Goal: Task Accomplishment & Management: Manage account settings

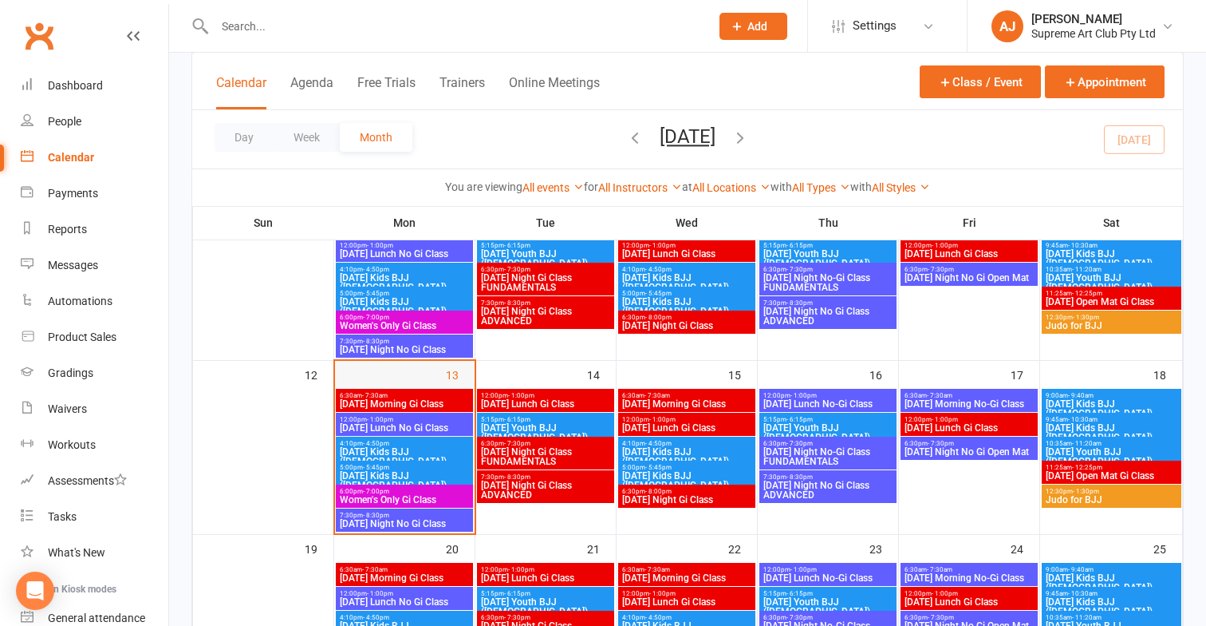
scroll to position [332, 0]
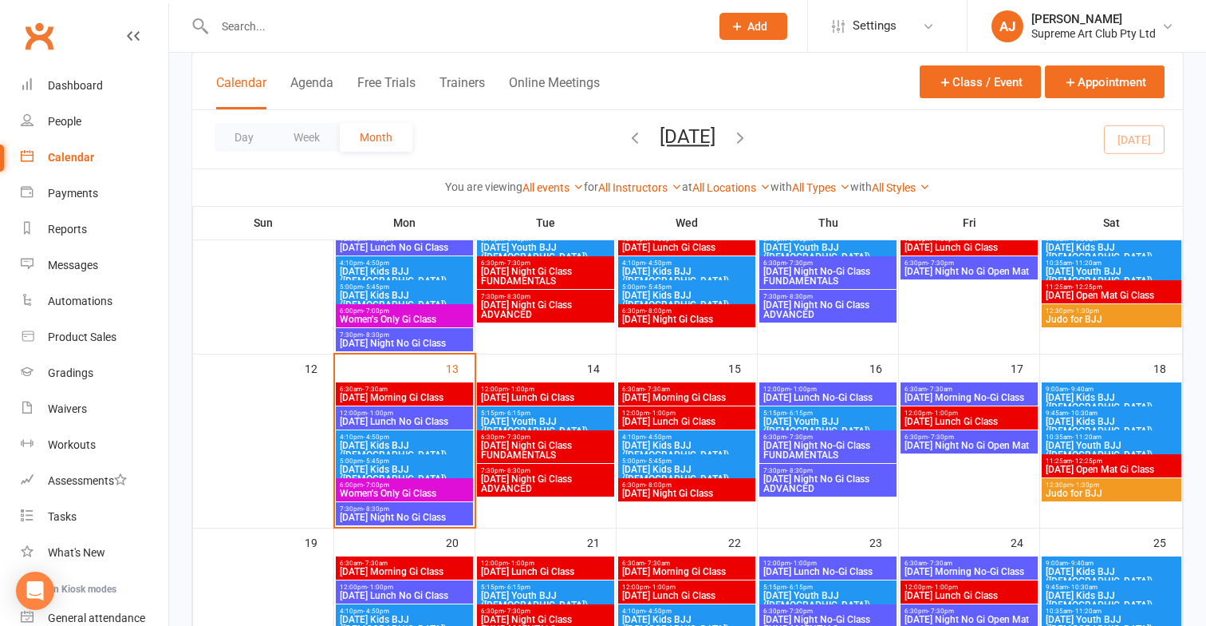
click at [374, 393] on span "[DATE] Morning Gi Class" at bounding box center [404, 398] width 131 height 10
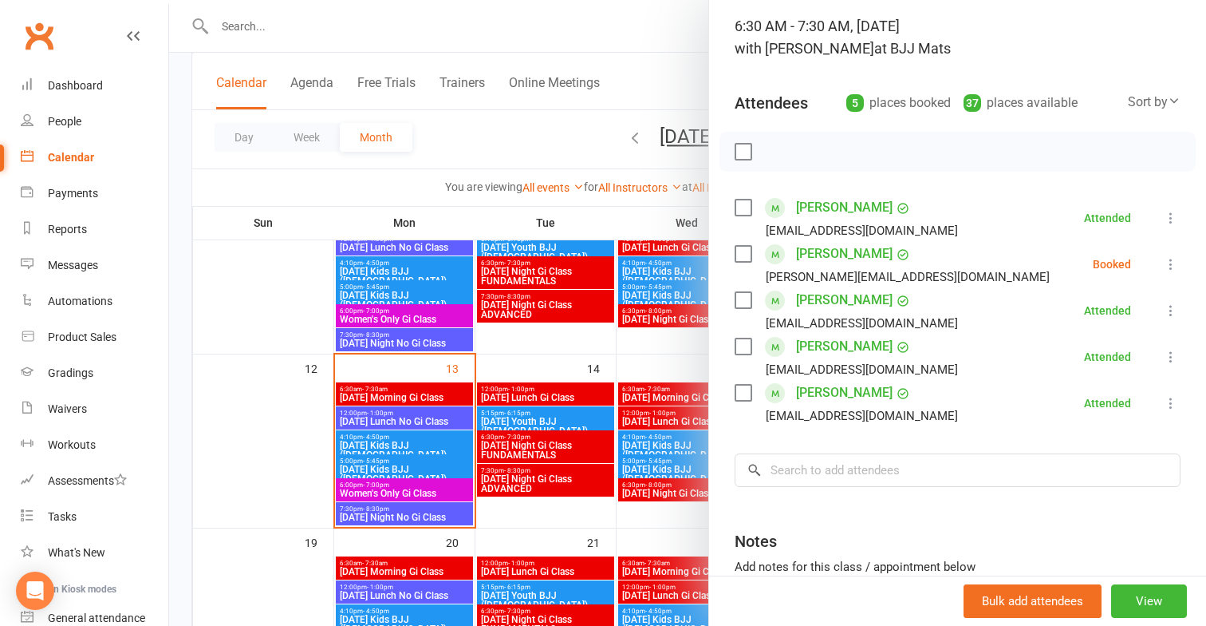
scroll to position [101, 0]
click at [397, 484] on div at bounding box center [687, 313] width 1037 height 626
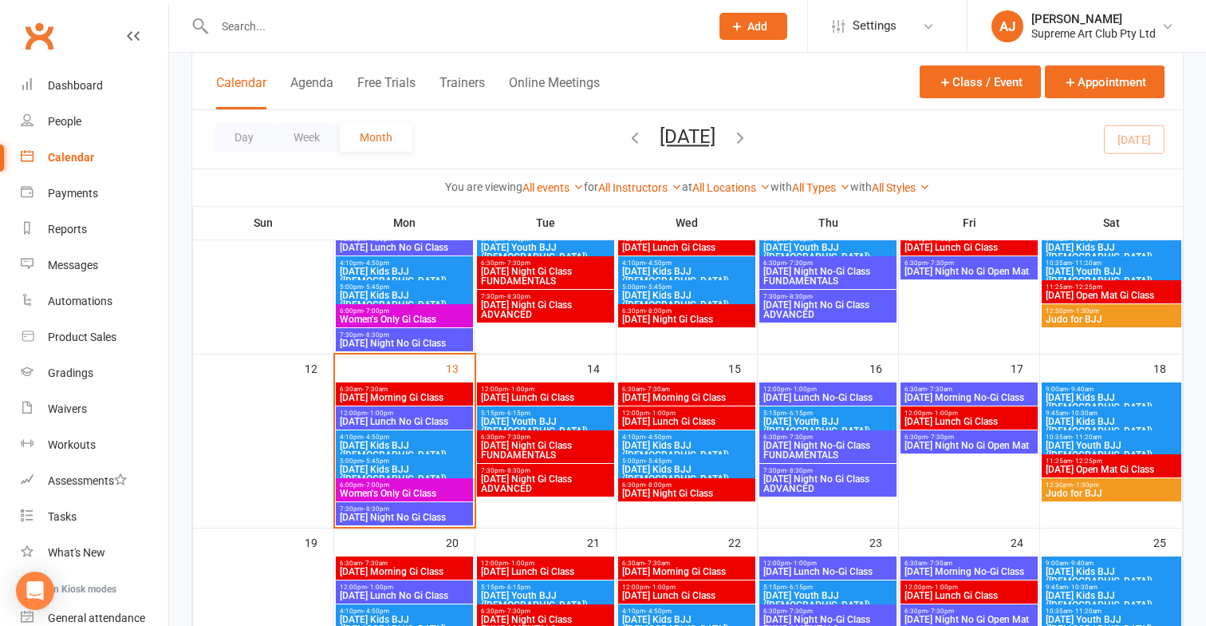
click at [412, 488] on span "Women's Only Gi Class" at bounding box center [404, 493] width 131 height 10
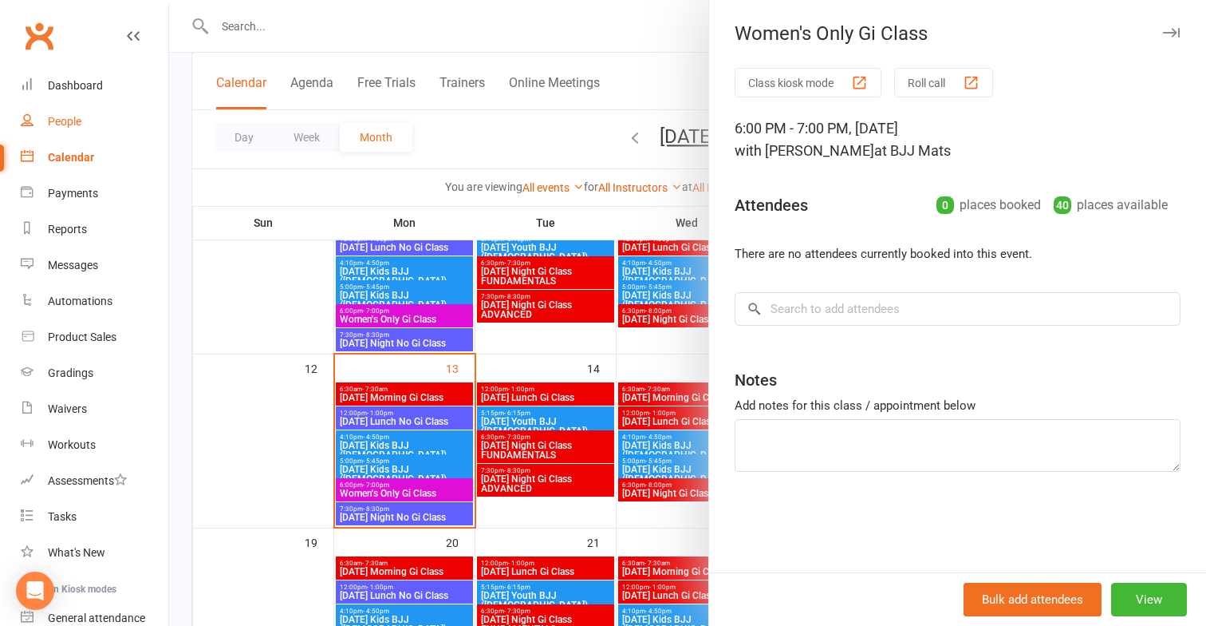
click at [59, 109] on link "People" at bounding box center [95, 122] width 148 height 36
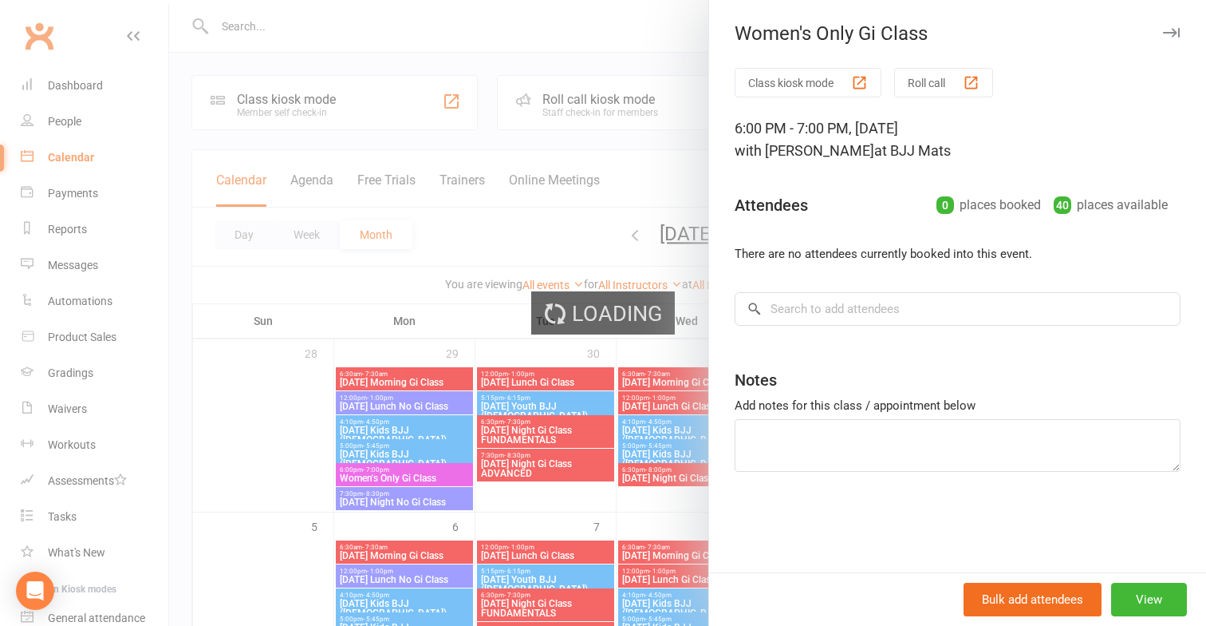
select select "100"
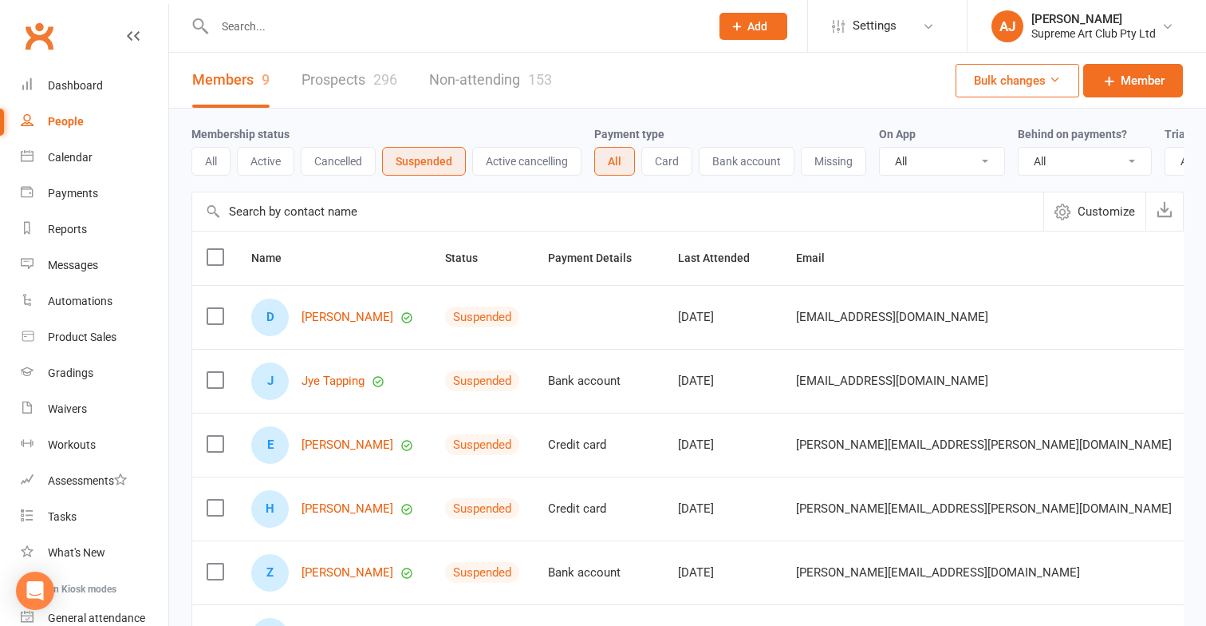
click at [354, 209] on input "text" at bounding box center [617, 211] width 851 height 38
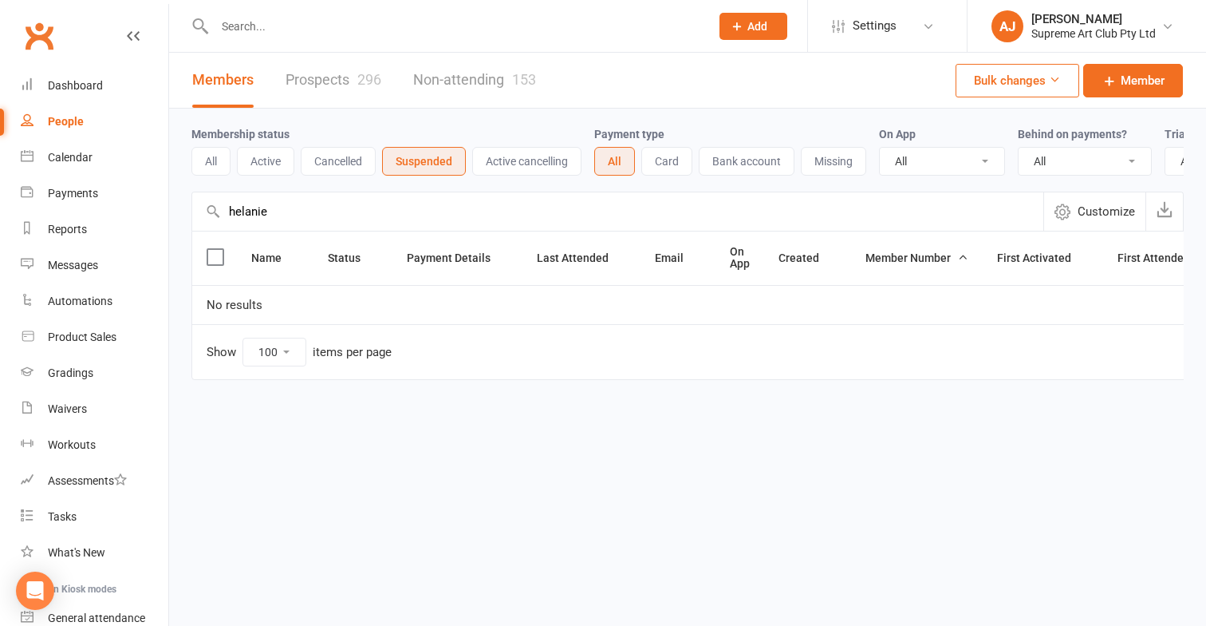
type input "helanie"
click at [219, 162] on button "All" at bounding box center [211, 161] width 39 height 29
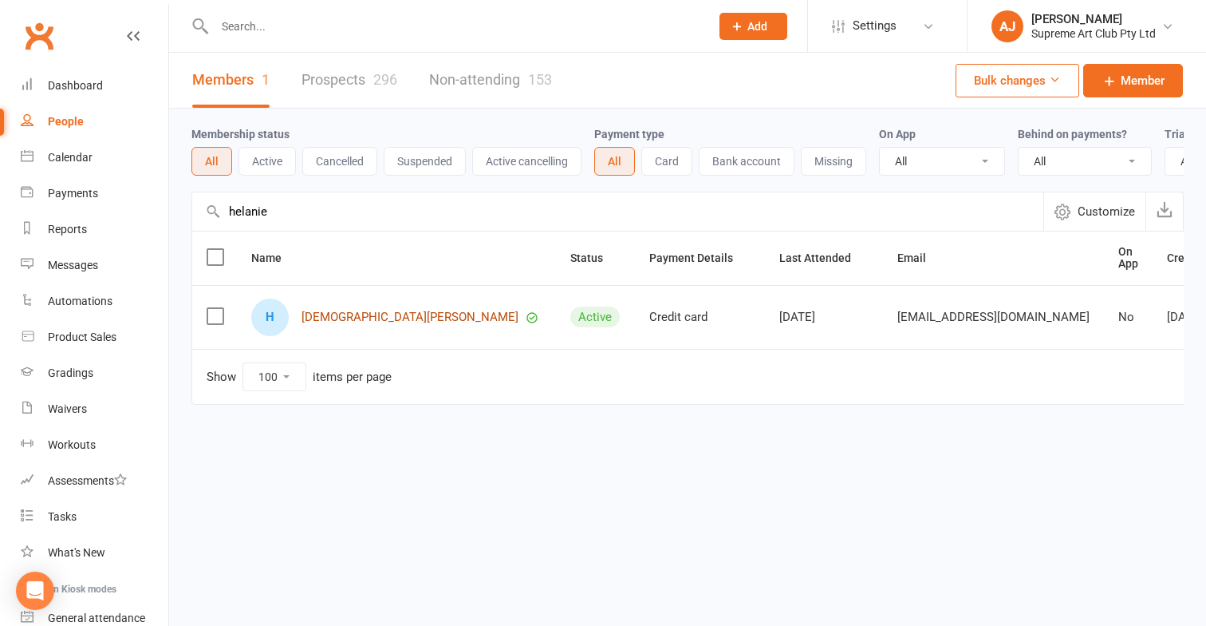
click at [353, 315] on link "[DEMOGRAPHIC_DATA][PERSON_NAME]" at bounding box center [410, 317] width 217 height 14
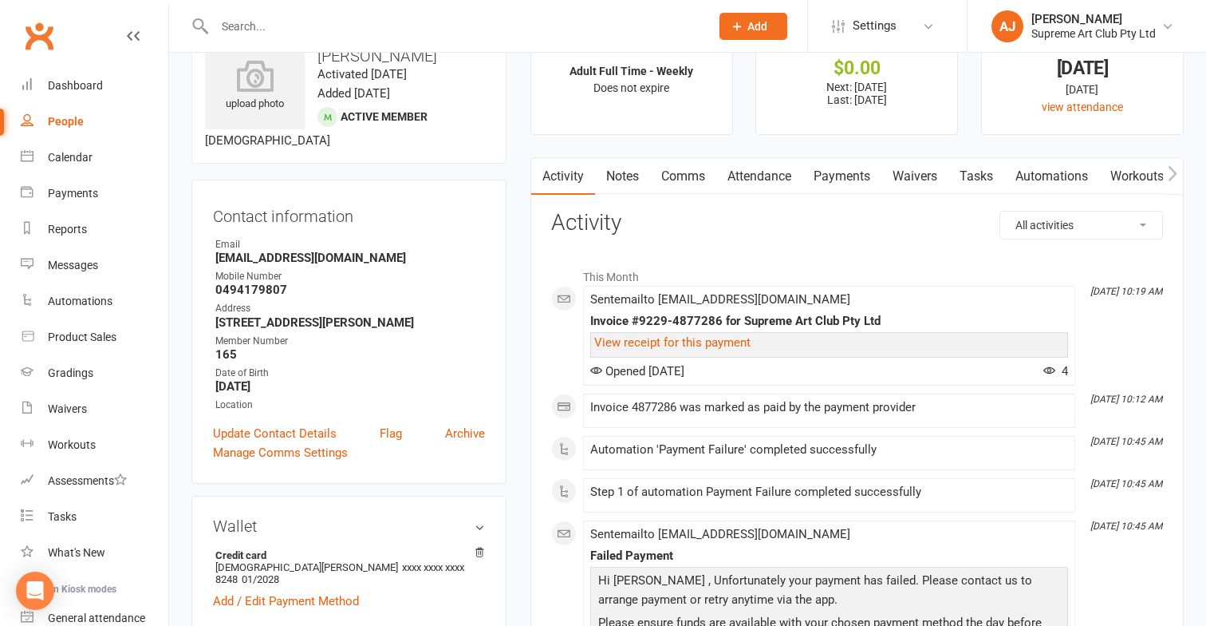
scroll to position [61, 0]
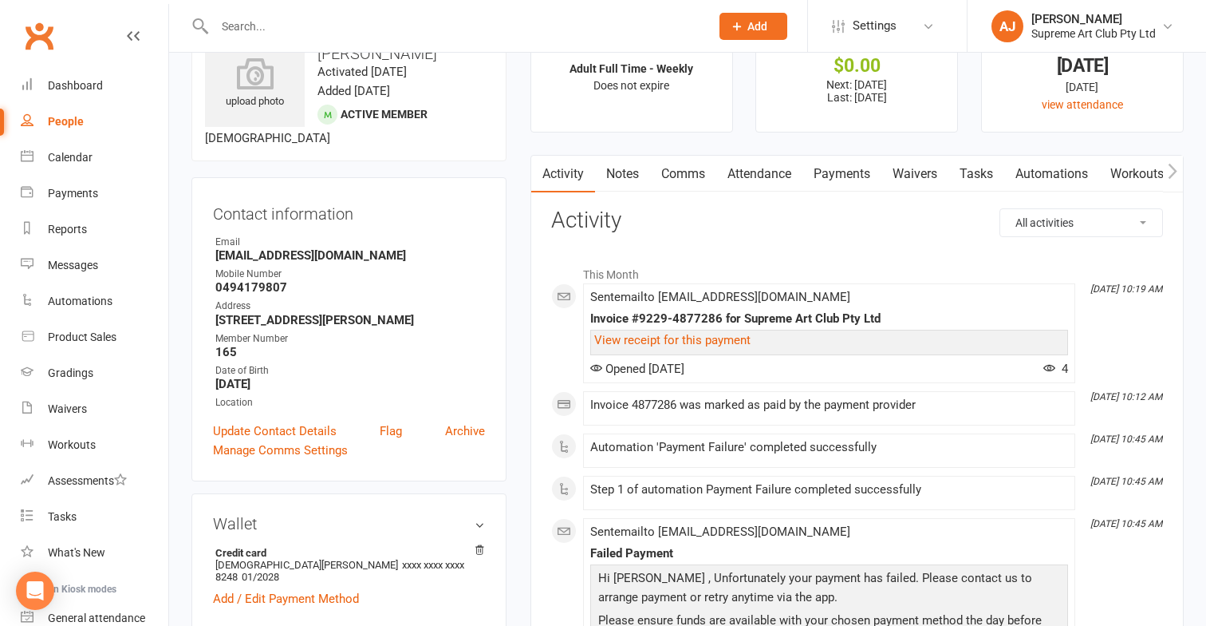
click at [701, 172] on link "Comms" at bounding box center [683, 174] width 66 height 37
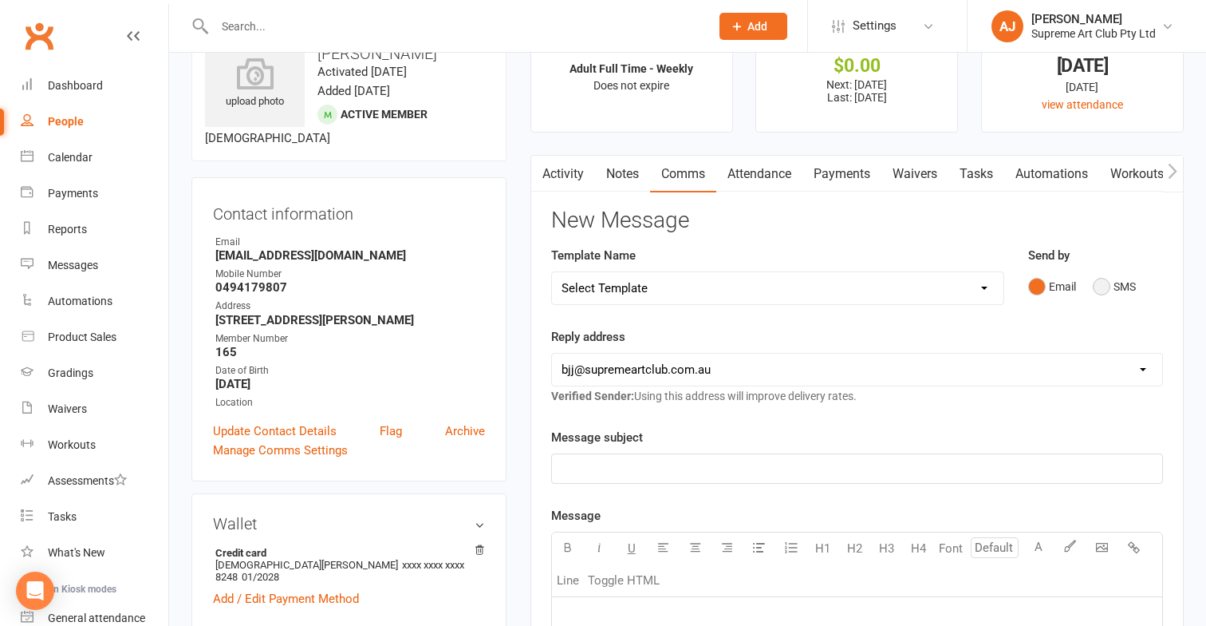
click at [1108, 284] on button "SMS" at bounding box center [1114, 286] width 43 height 30
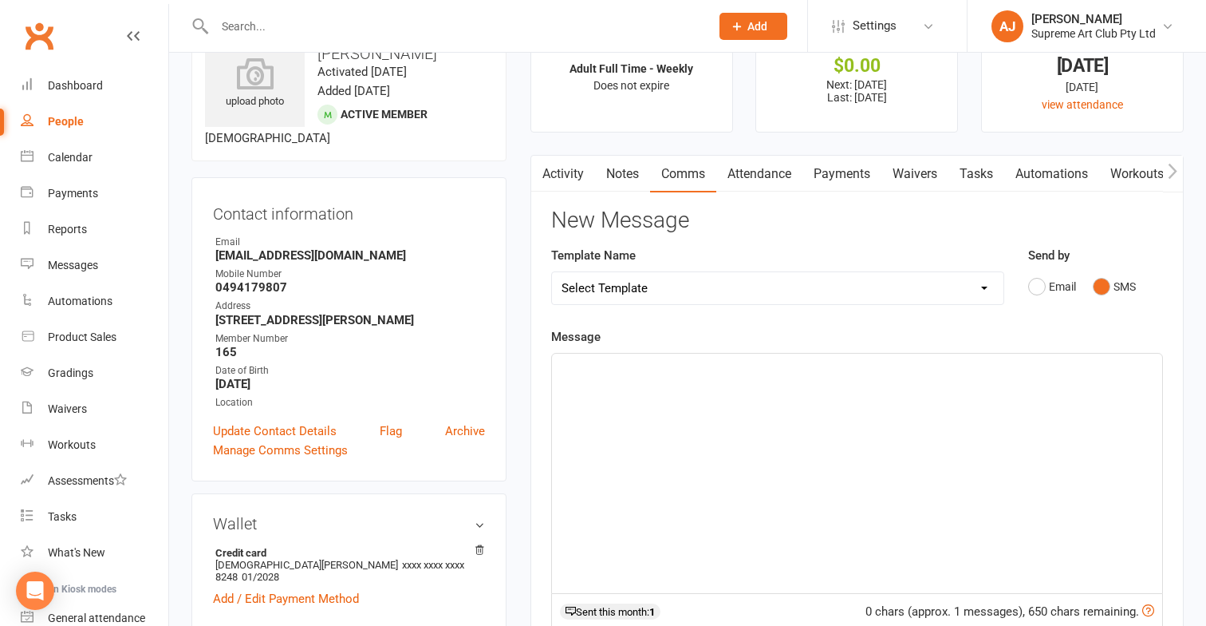
click at [612, 414] on div "﻿" at bounding box center [857, 472] width 610 height 239
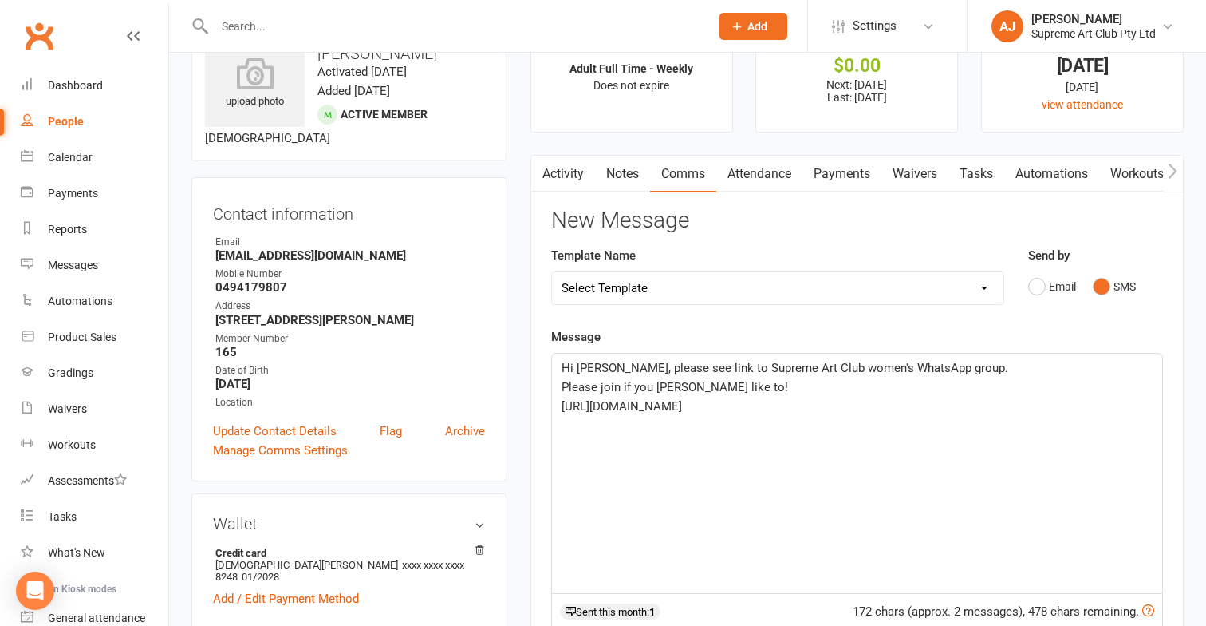
click at [770, 476] on div "Hi [PERSON_NAME], please see link to Supreme Art Club women's WhatsApp group. P…" at bounding box center [857, 472] width 610 height 239
drag, startPoint x: 946, startPoint y: 405, endPoint x: 622, endPoint y: 367, distance: 326.1
click at [622, 367] on div "Hi [PERSON_NAME], please see link to Supreme Art Club women's WhatsApp group. P…" at bounding box center [857, 472] width 610 height 239
copy div "please see link to Supreme Art Club women's WhatsApp group. Please join if you …"
click at [669, 384] on span "Please join if you [PERSON_NAME] like to!" at bounding box center [675, 387] width 227 height 14
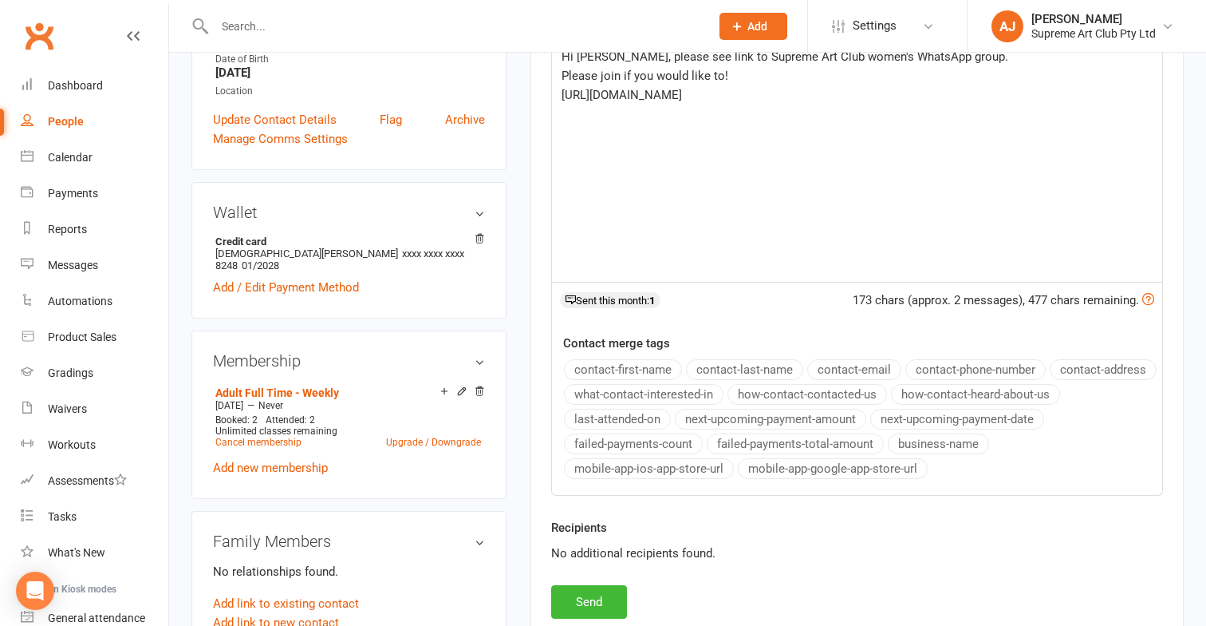
scroll to position [385, 0]
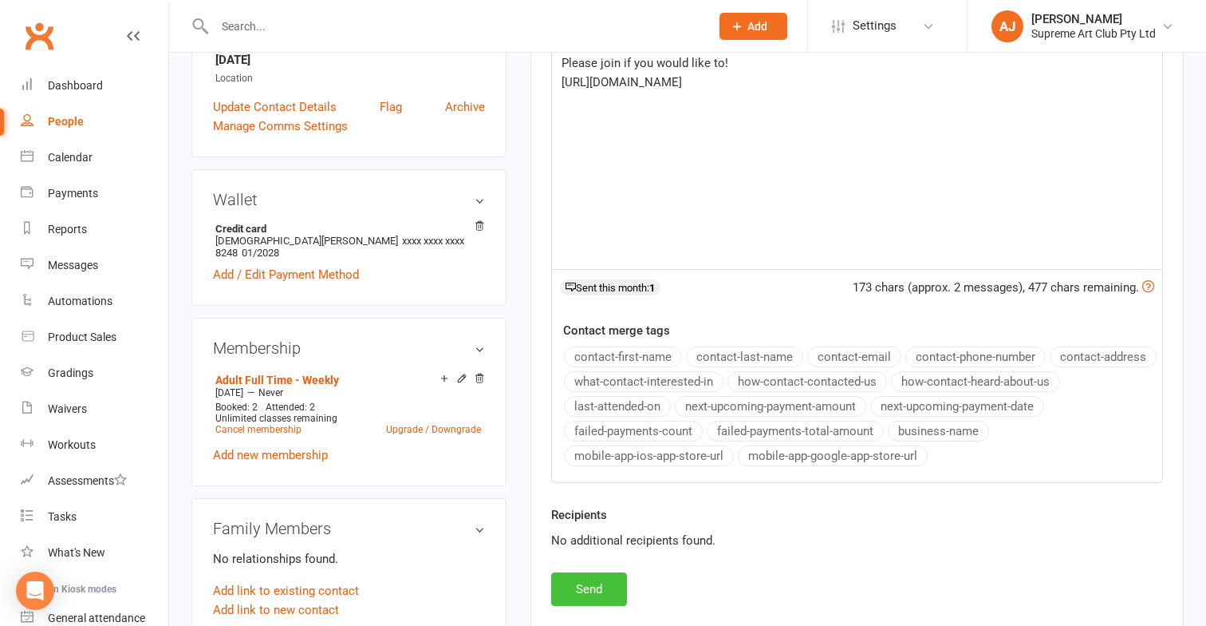
click at [602, 586] on button "Send" at bounding box center [589, 589] width 76 height 34
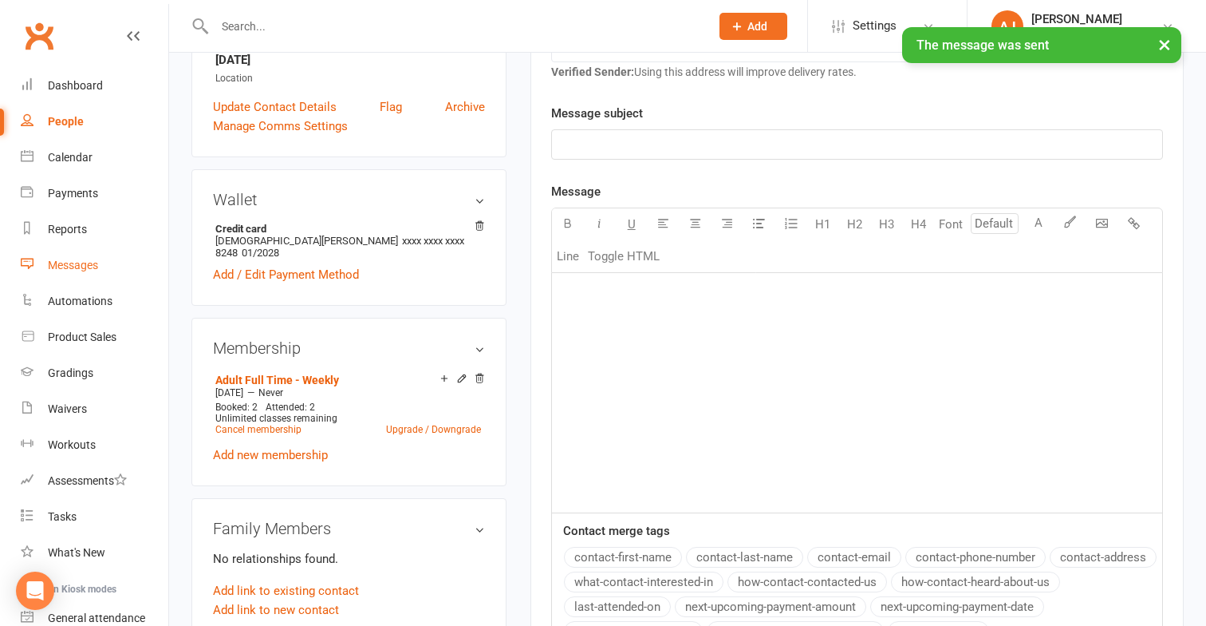
click at [76, 264] on div "Messages" at bounding box center [73, 265] width 50 height 13
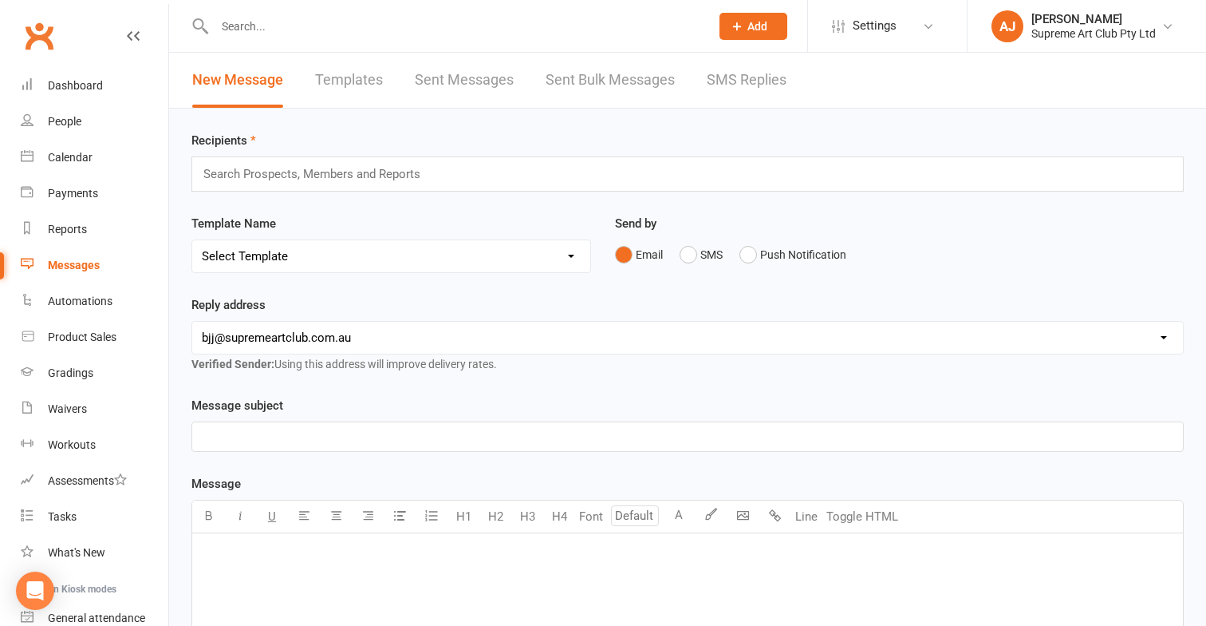
click at [257, 172] on input "text" at bounding box center [319, 174] width 235 height 21
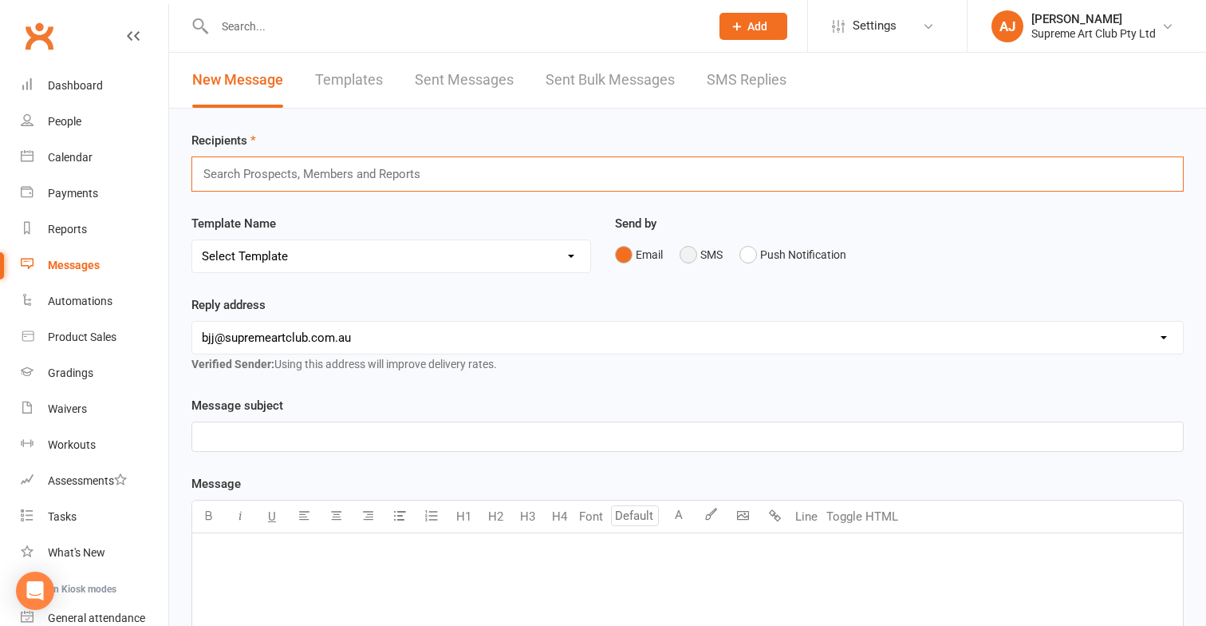
click at [686, 255] on button "SMS" at bounding box center [701, 254] width 43 height 30
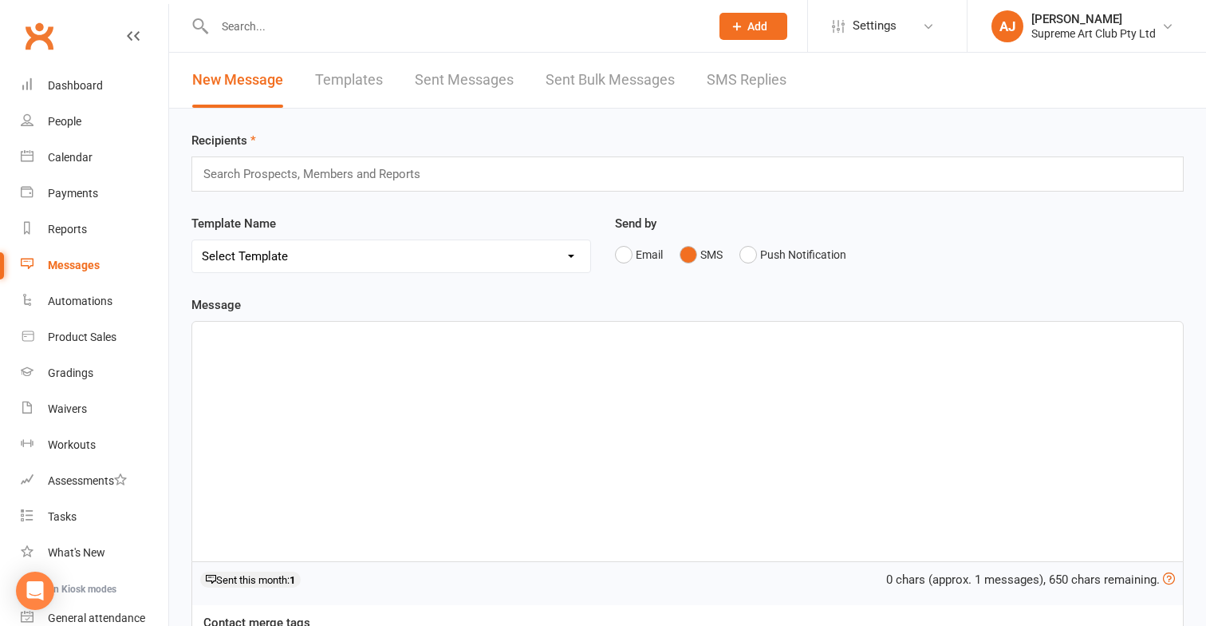
click at [273, 377] on div "﻿" at bounding box center [687, 441] width 991 height 239
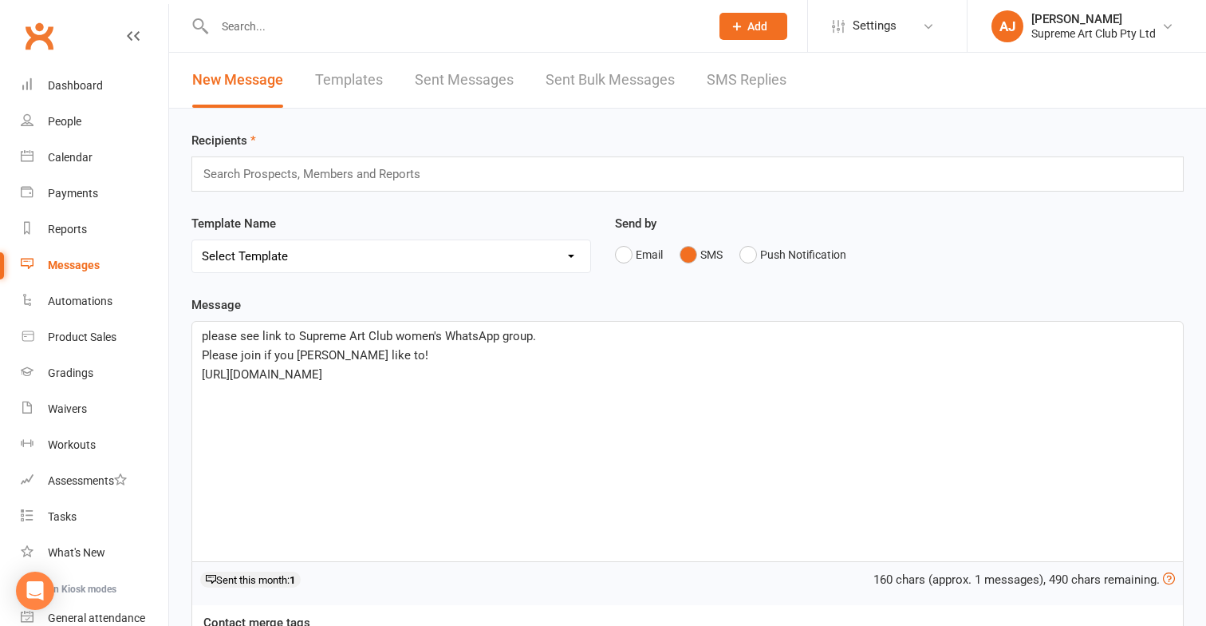
click at [311, 357] on span "Please join if you [PERSON_NAME] like to!" at bounding box center [315, 355] width 227 height 14
click at [421, 401] on div "please see link to Supreme Art Club women's WhatsApp group. Please join if you …" at bounding box center [687, 441] width 991 height 239
click at [199, 335] on div "please see link to Supreme Art Club women's WhatsApp group. Please join if you …" at bounding box center [687, 441] width 991 height 239
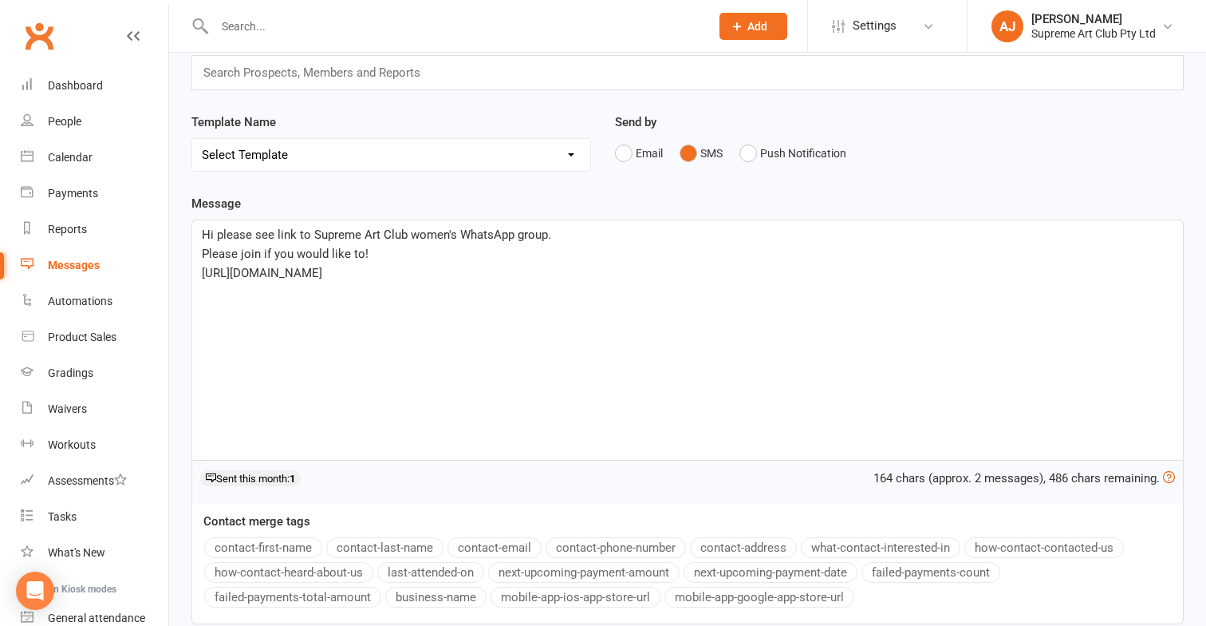
click at [246, 545] on button "contact-first-name" at bounding box center [263, 547] width 118 height 21
click at [332, 75] on input "text" at bounding box center [319, 72] width 235 height 21
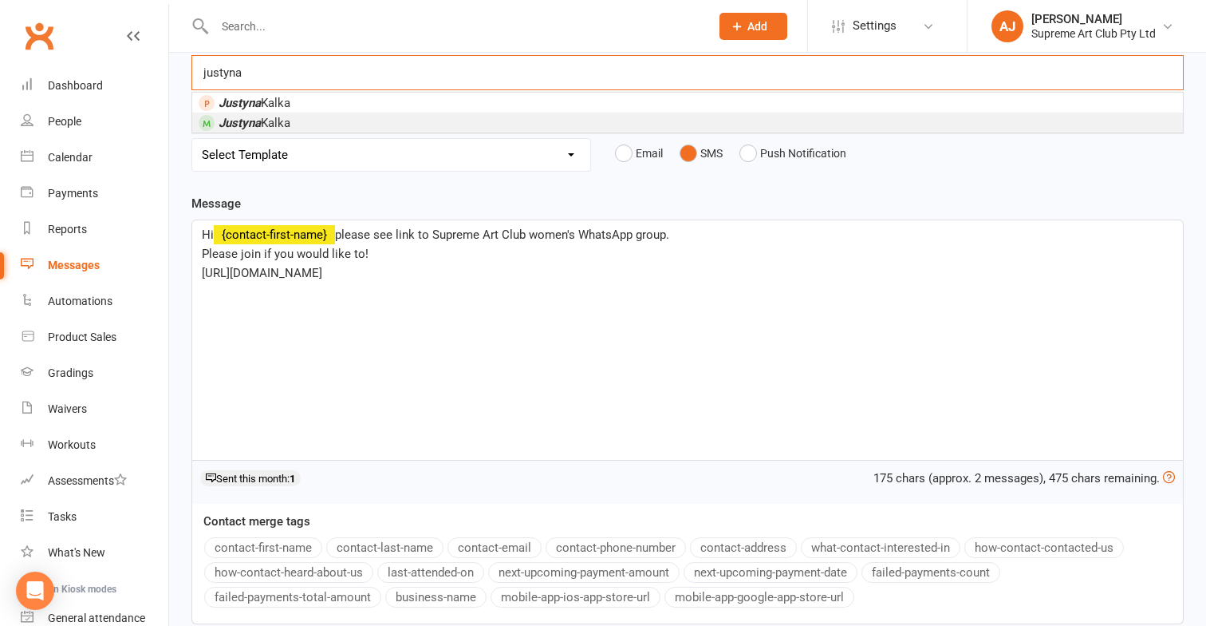
type input "justyna"
click at [230, 124] on em "Justyna" at bounding box center [240, 123] width 42 height 14
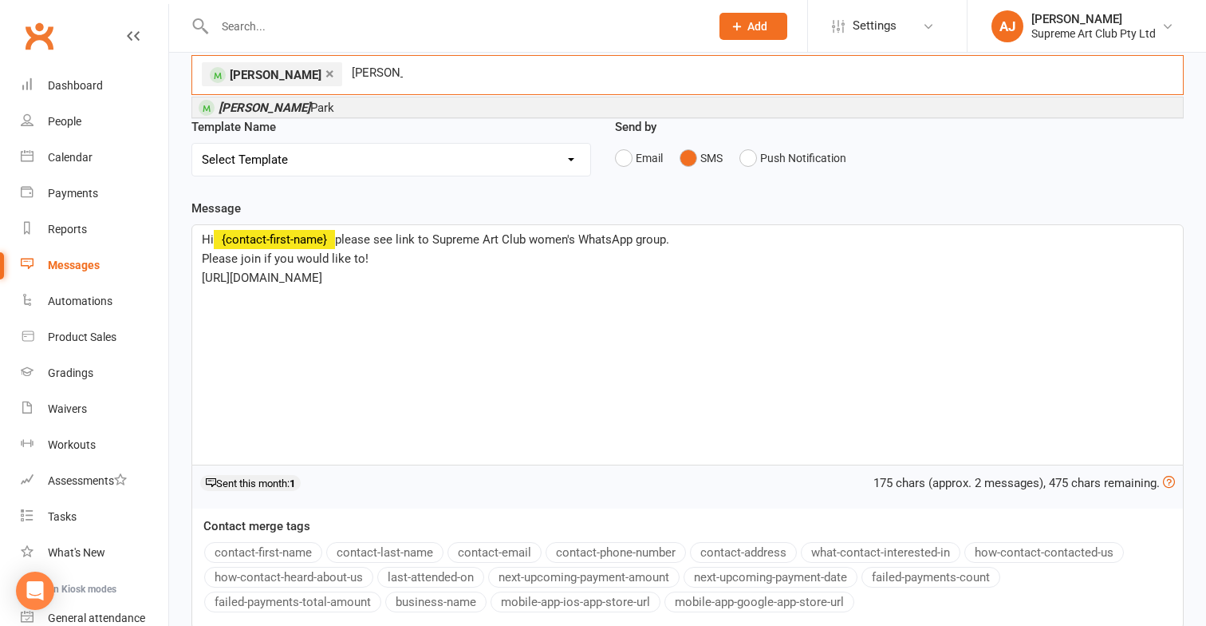
type input "[PERSON_NAME]"
drag, startPoint x: 230, startPoint y: 124, endPoint x: 216, endPoint y: 105, distance: 23.5
click at [216, 105] on span "[PERSON_NAME]" at bounding box center [267, 107] width 136 height 14
type input "[PERSON_NAME]"
click at [233, 104] on em "[PERSON_NAME]" at bounding box center [265, 108] width 92 height 14
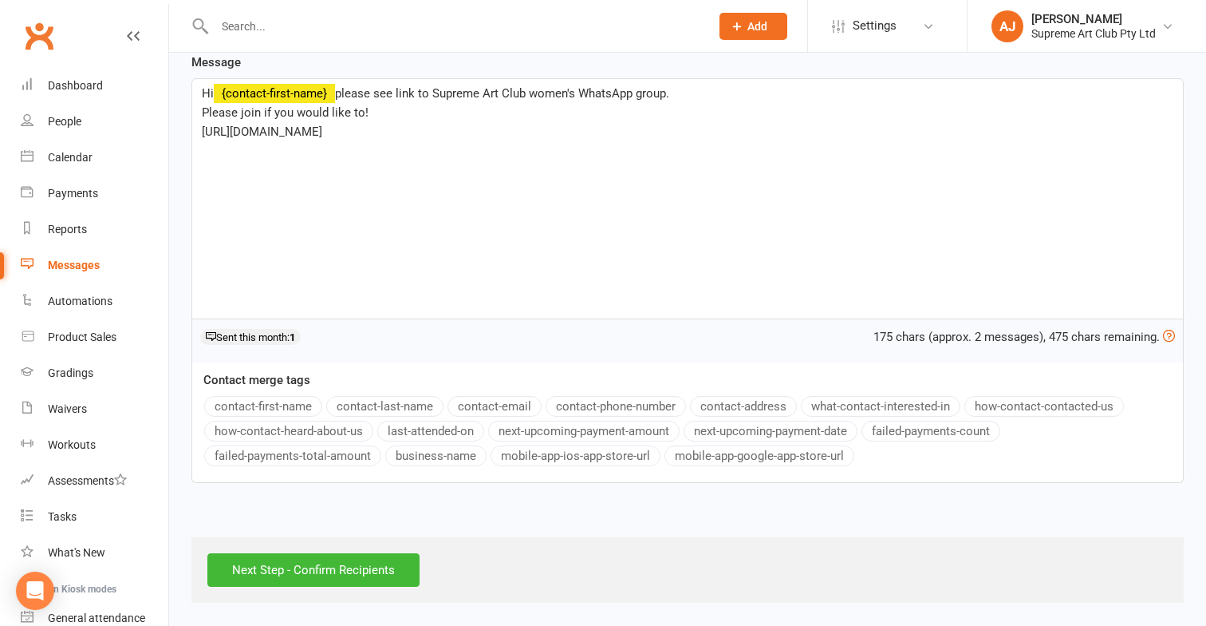
scroll to position [261, 0]
click at [382, 553] on input "Next Step - Confirm Recipients" at bounding box center [313, 570] width 212 height 34
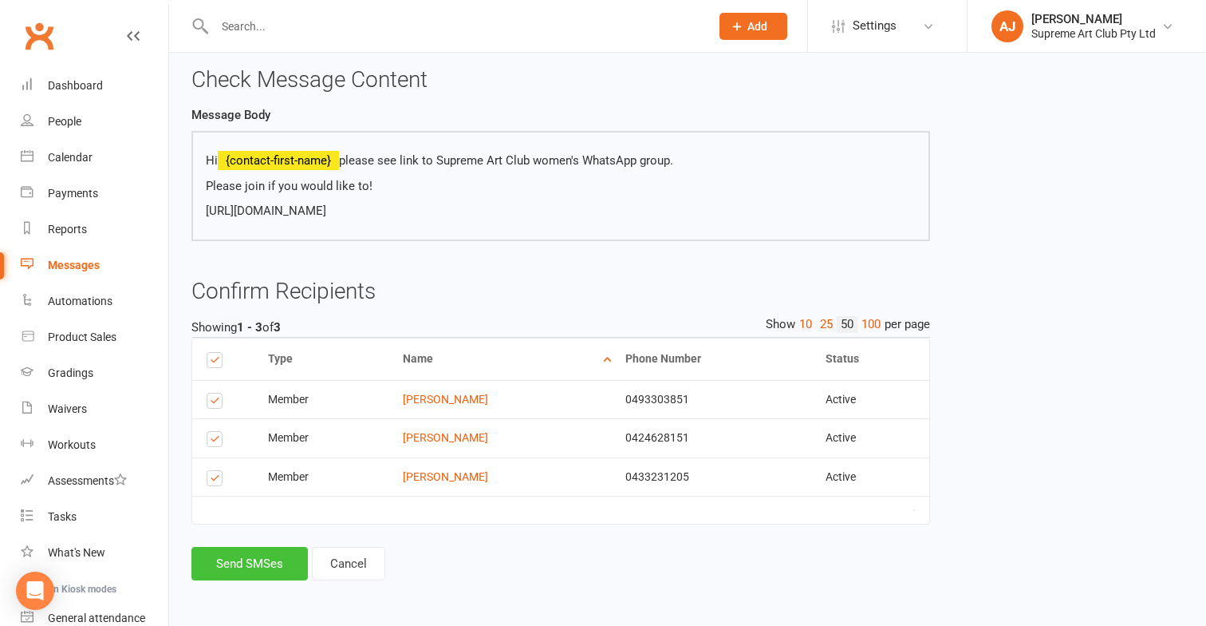
click at [255, 549] on button "Send SMSes" at bounding box center [250, 564] width 116 height 34
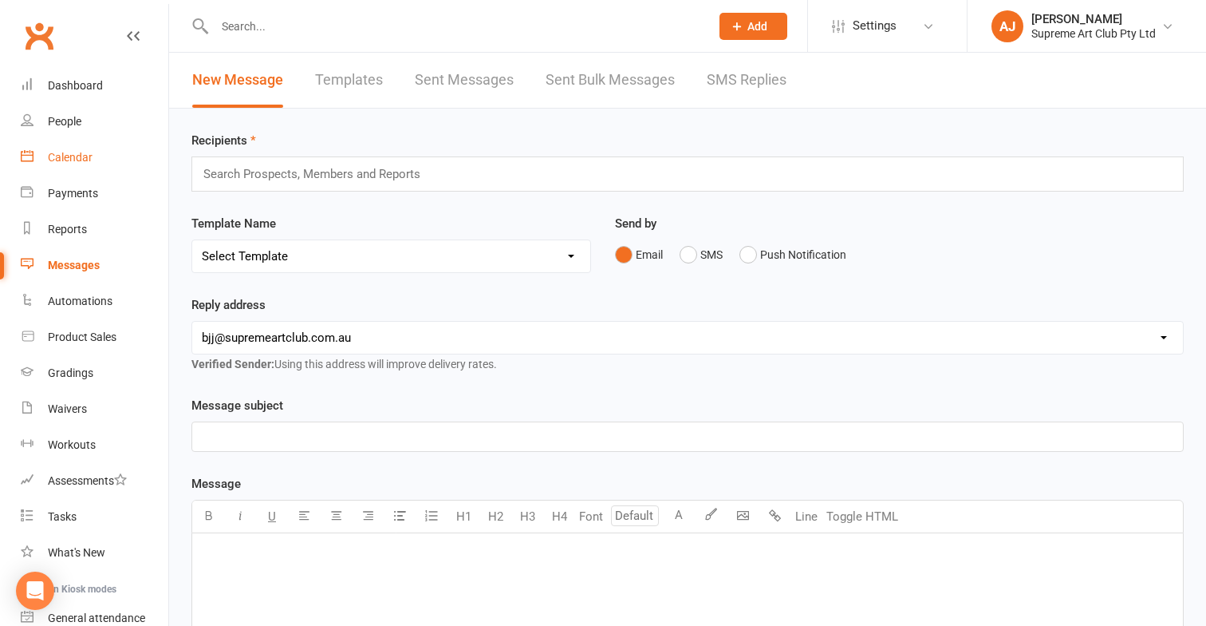
click at [78, 142] on link "Calendar" at bounding box center [95, 158] width 148 height 36
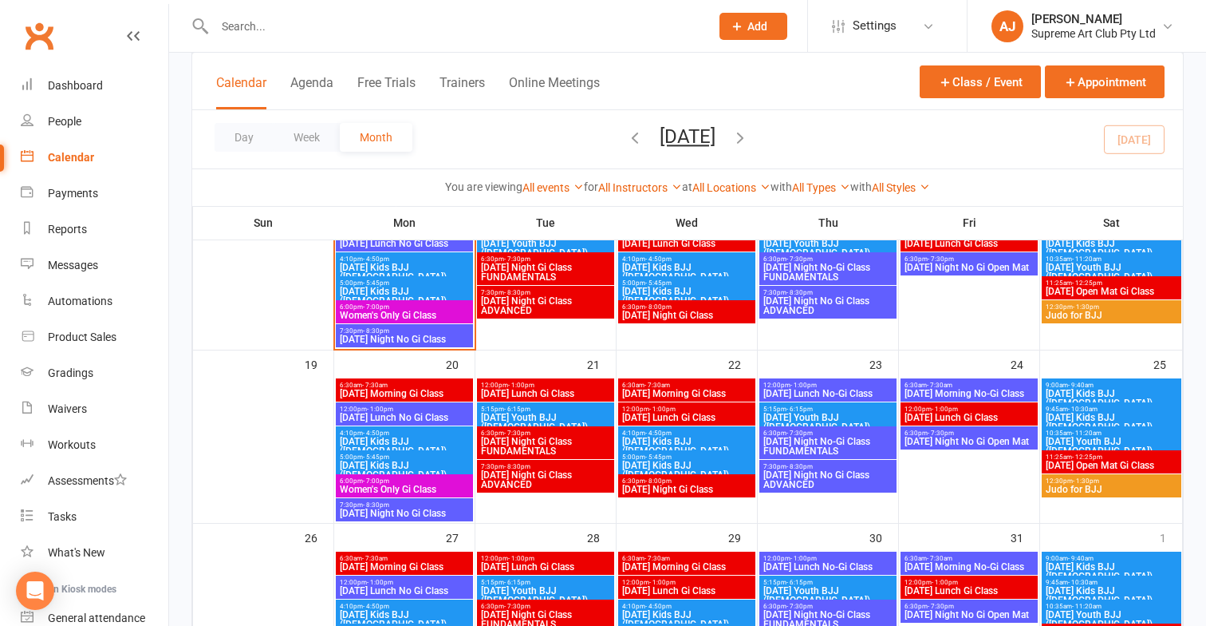
scroll to position [512, 0]
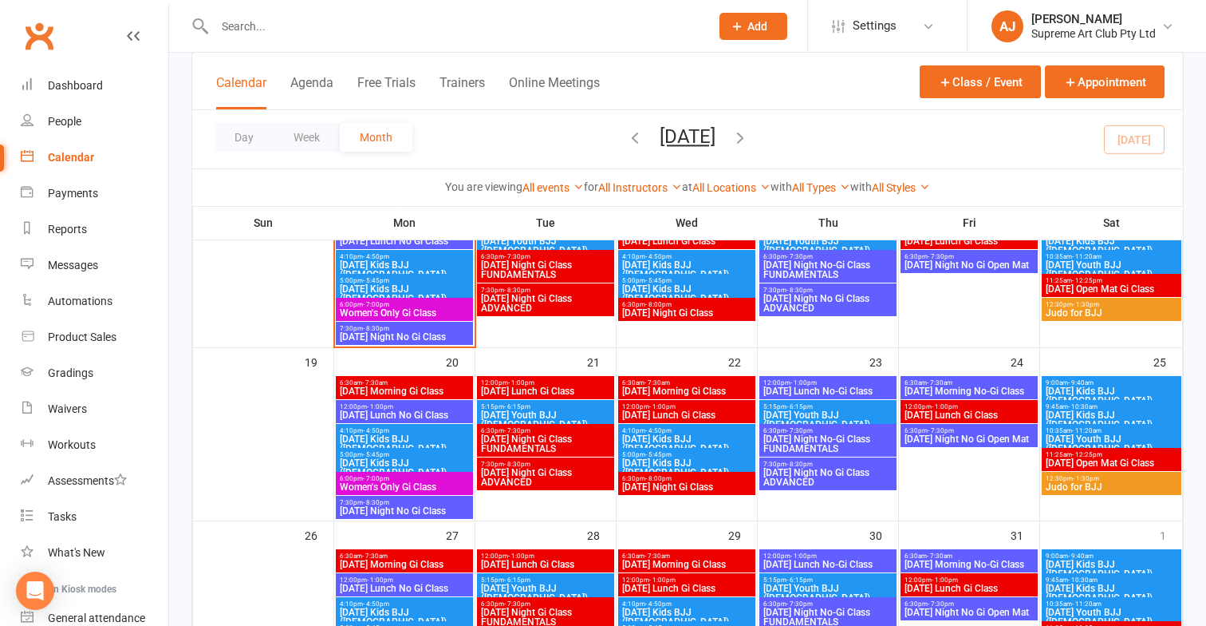
click at [973, 387] on span "[DATE] Morning No-Gi Class" at bounding box center [969, 391] width 131 height 10
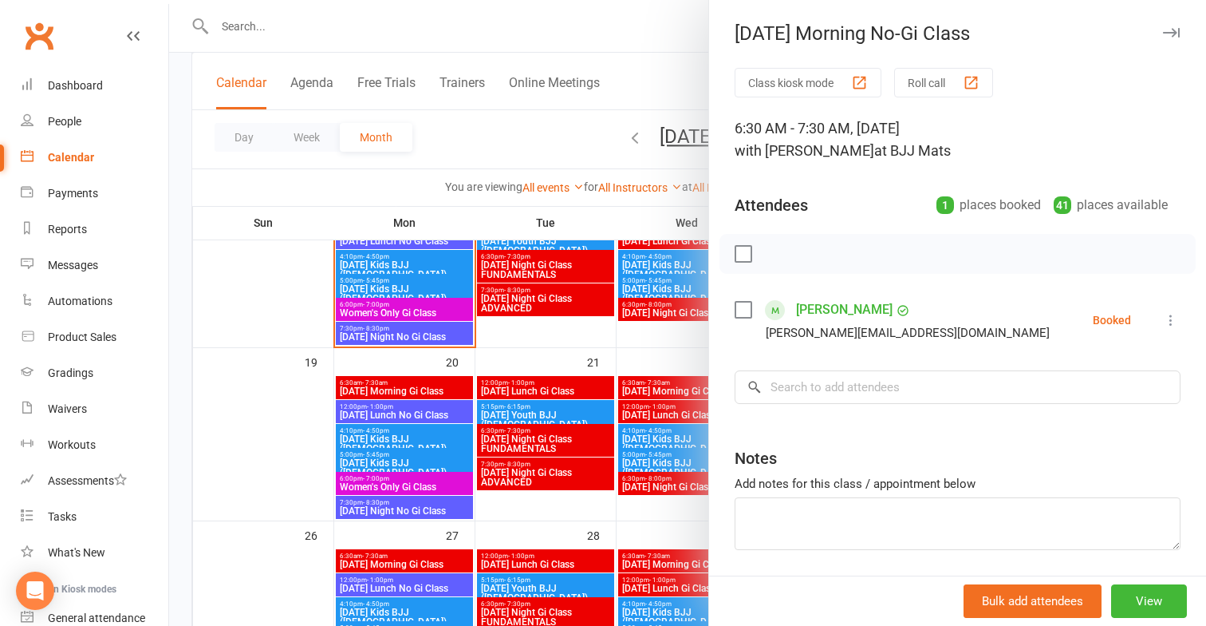
click at [1173, 29] on icon "button" at bounding box center [1171, 33] width 17 height 10
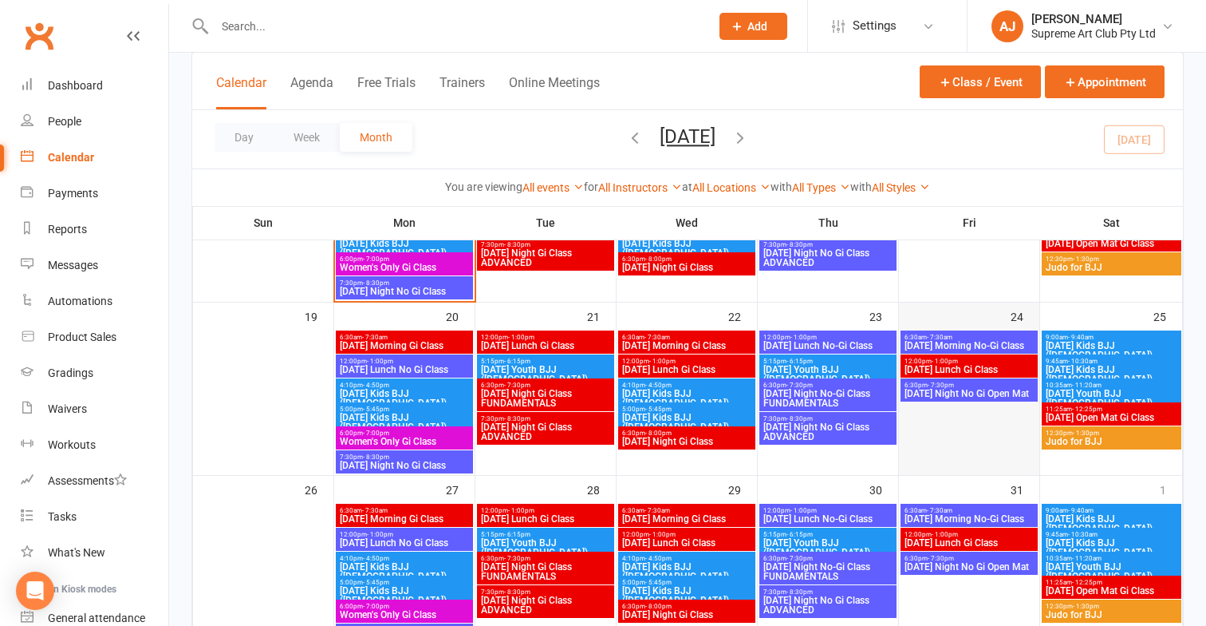
scroll to position [558, 0]
click at [986, 346] on span "[DATE] Morning No-Gi Class" at bounding box center [969, 346] width 131 height 10
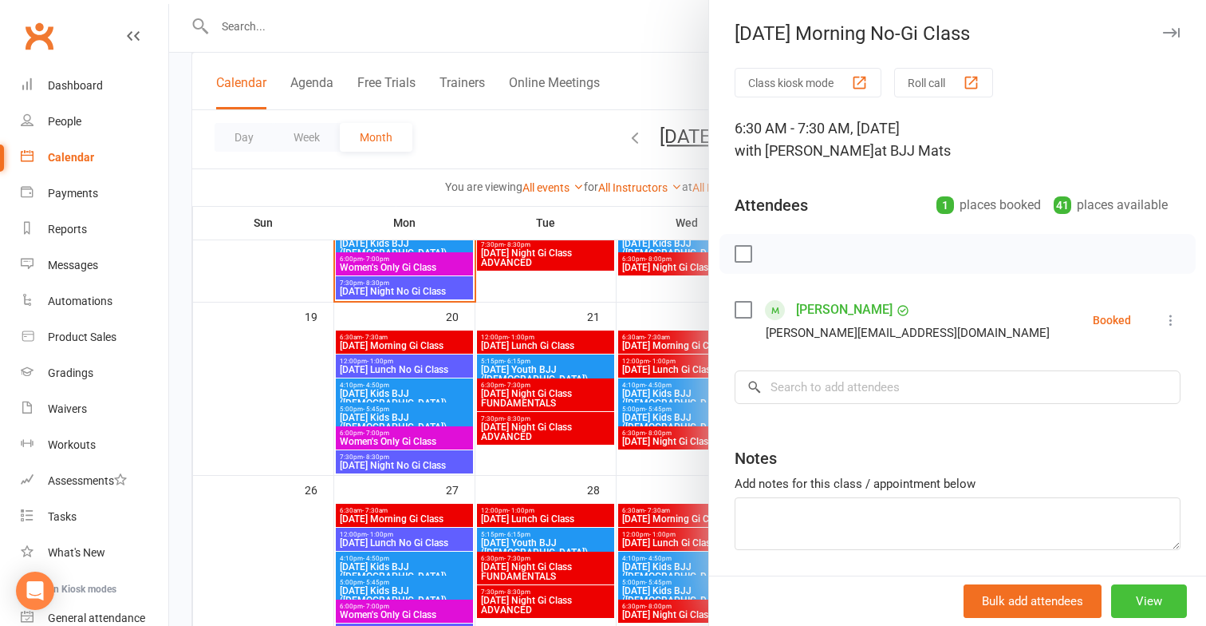
click at [1158, 598] on button "View" at bounding box center [1150, 601] width 76 height 34
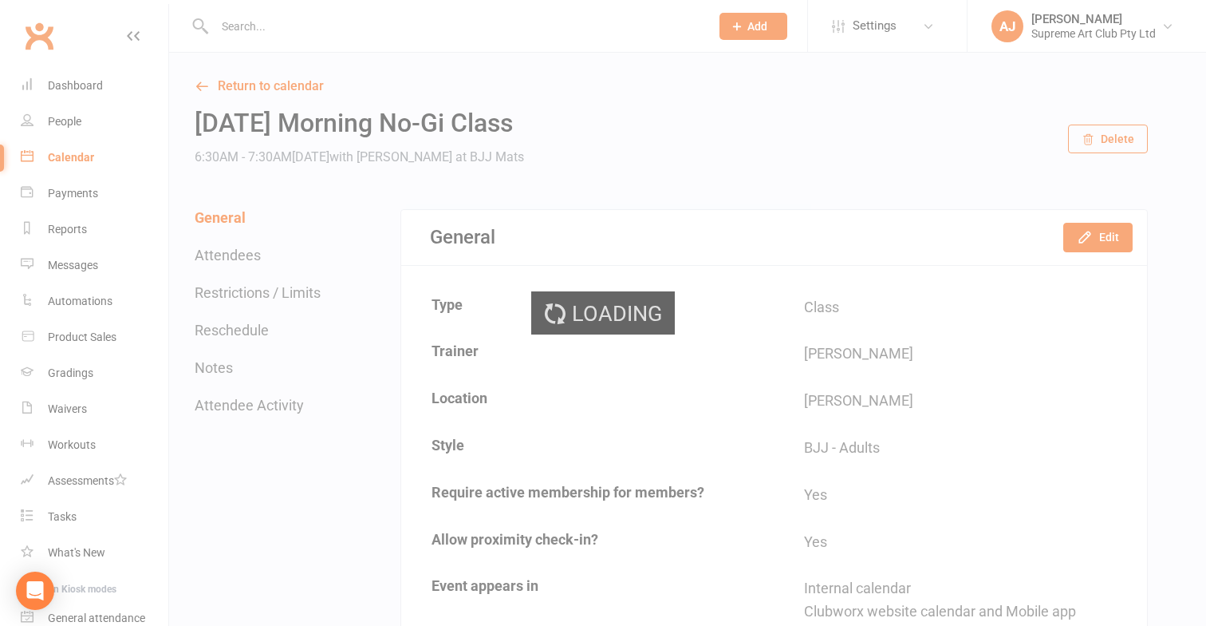
click at [1088, 129] on div "Loading" at bounding box center [603, 313] width 1206 height 626
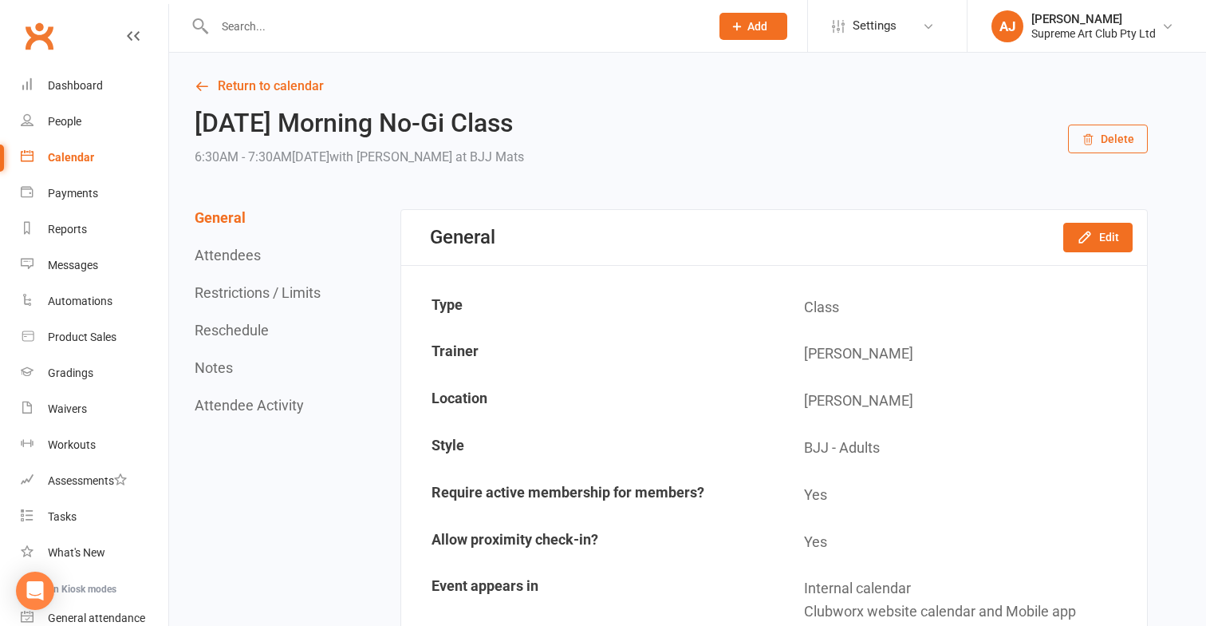
click at [1103, 141] on button "Delete" at bounding box center [1108, 138] width 80 height 29
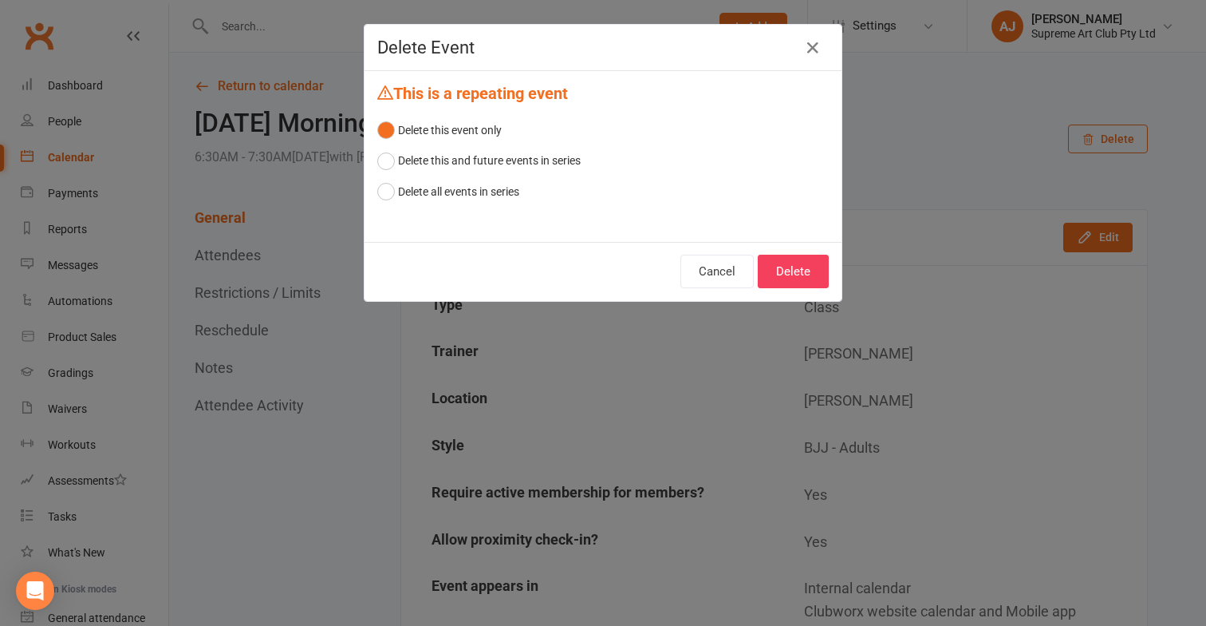
click at [830, 278] on div "Cancel Delete" at bounding box center [603, 271] width 477 height 59
click at [818, 277] on button "Delete" at bounding box center [793, 272] width 71 height 34
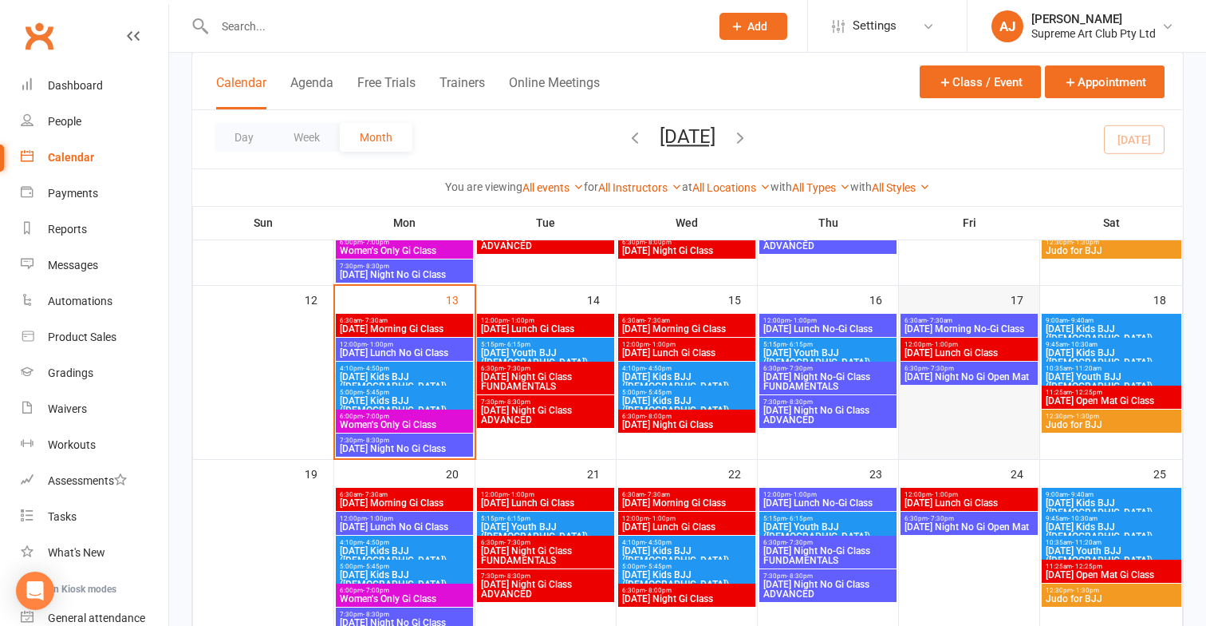
scroll to position [511, 0]
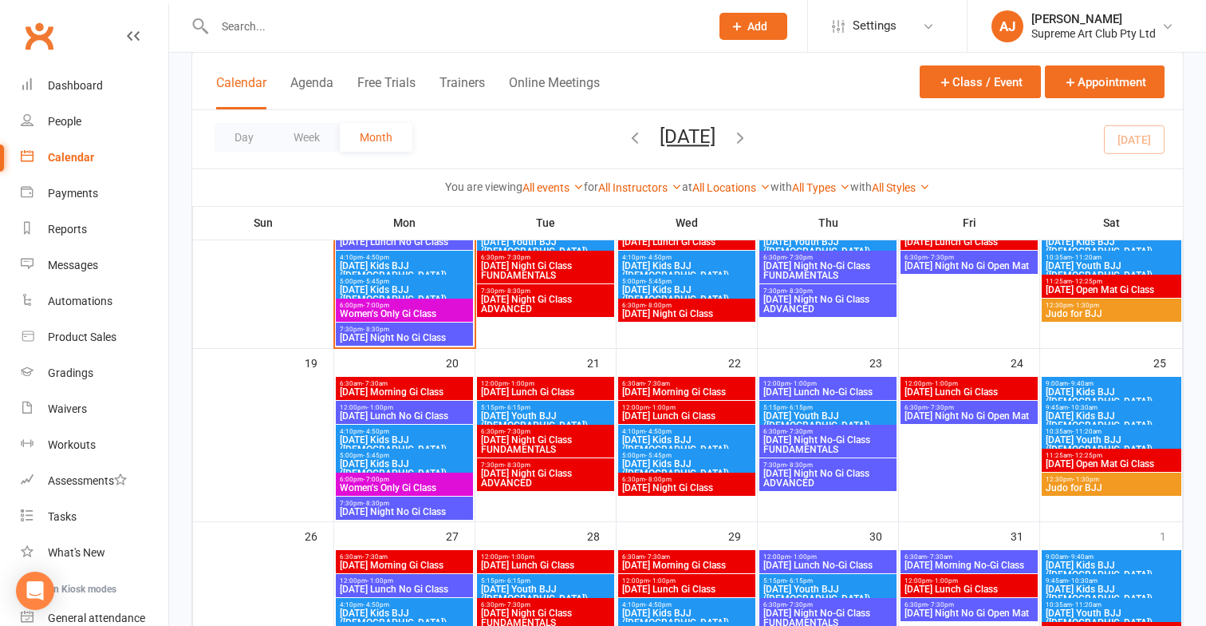
click at [978, 388] on span "[DATE] Lunch Gi Class" at bounding box center [969, 392] width 131 height 10
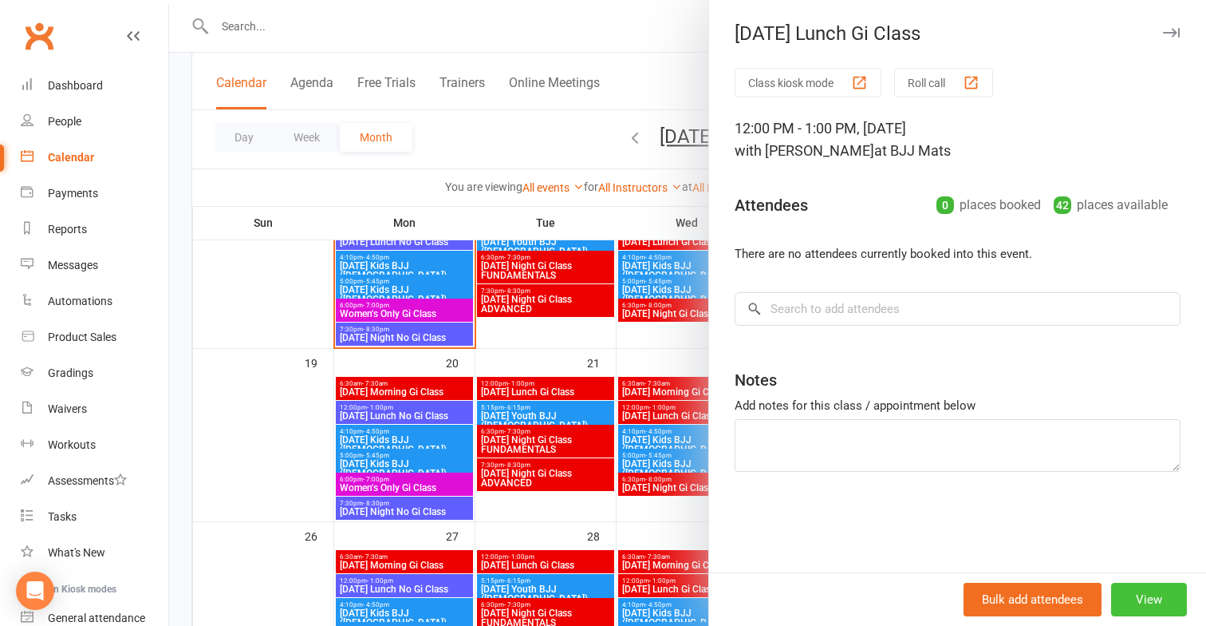
click at [1146, 594] on button "View" at bounding box center [1150, 599] width 76 height 34
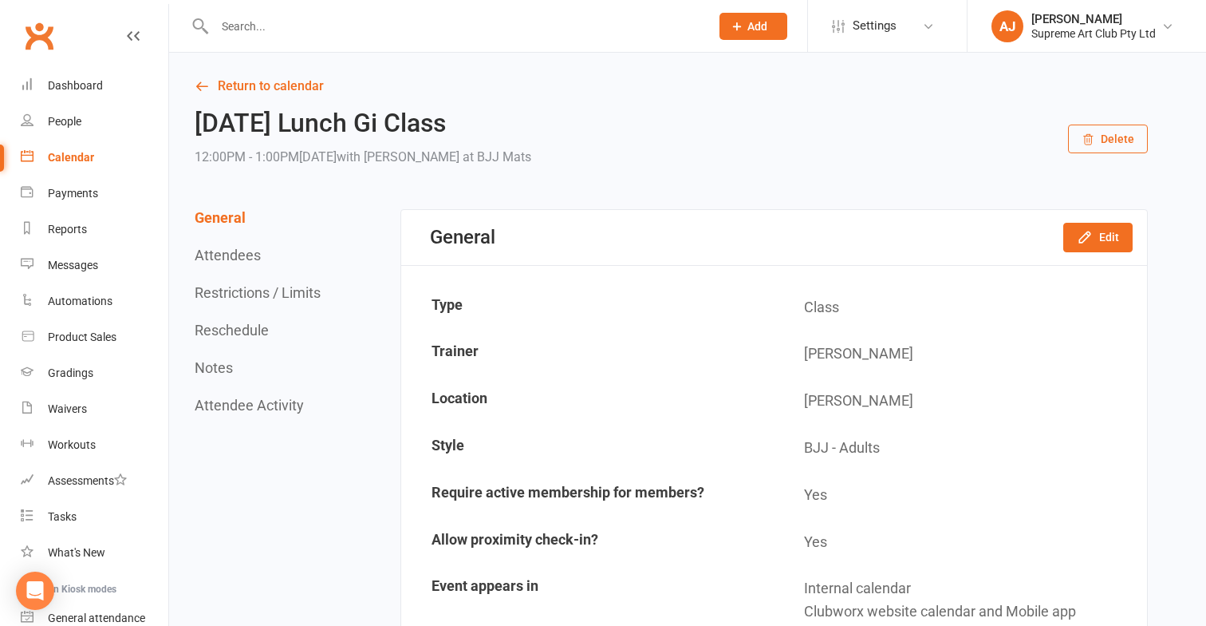
click at [1100, 149] on button "Delete" at bounding box center [1108, 138] width 80 height 29
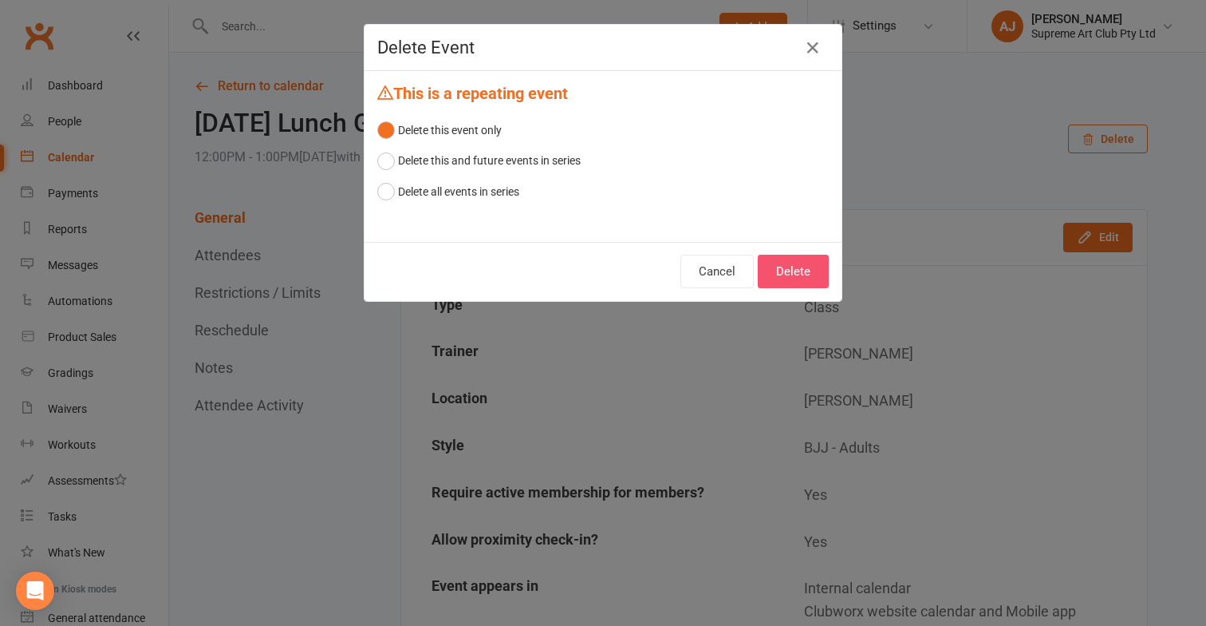
click at [812, 271] on button "Delete" at bounding box center [793, 272] width 71 height 34
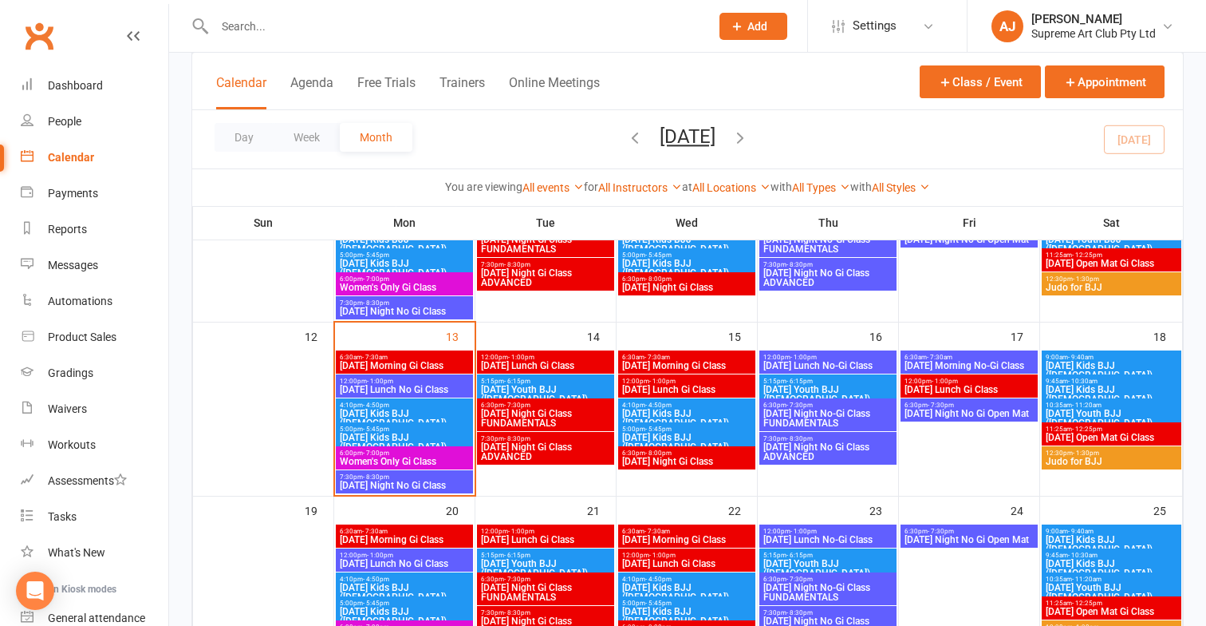
scroll to position [369, 0]
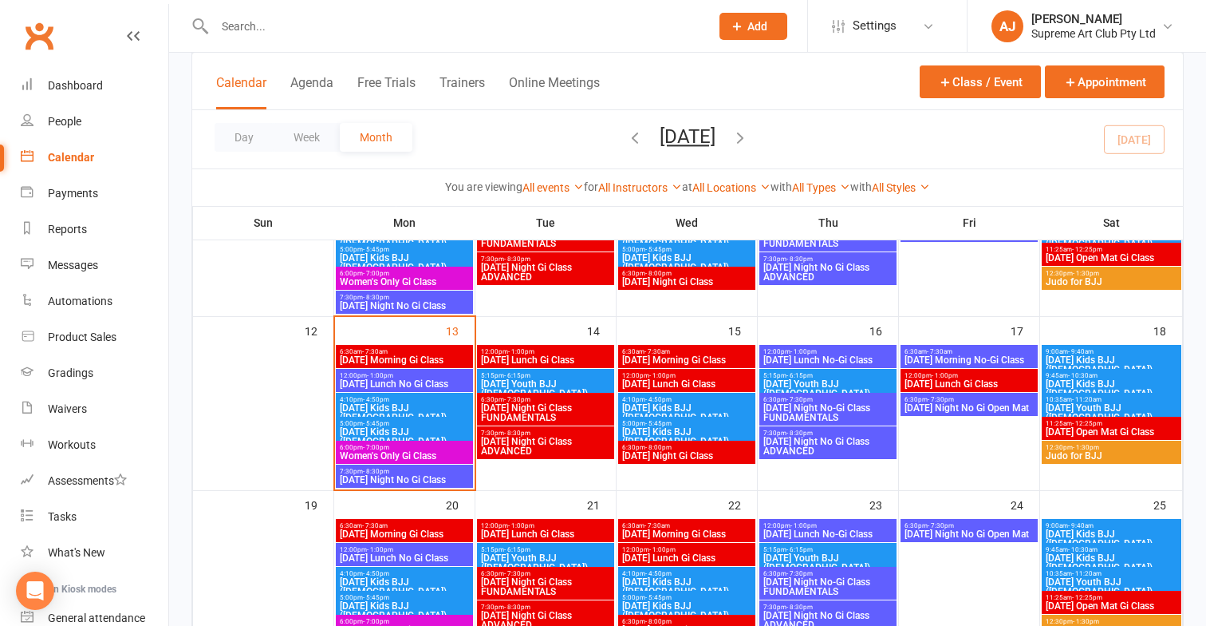
click at [968, 529] on span "[DATE] Night No Gi Open Mat" at bounding box center [969, 534] width 131 height 10
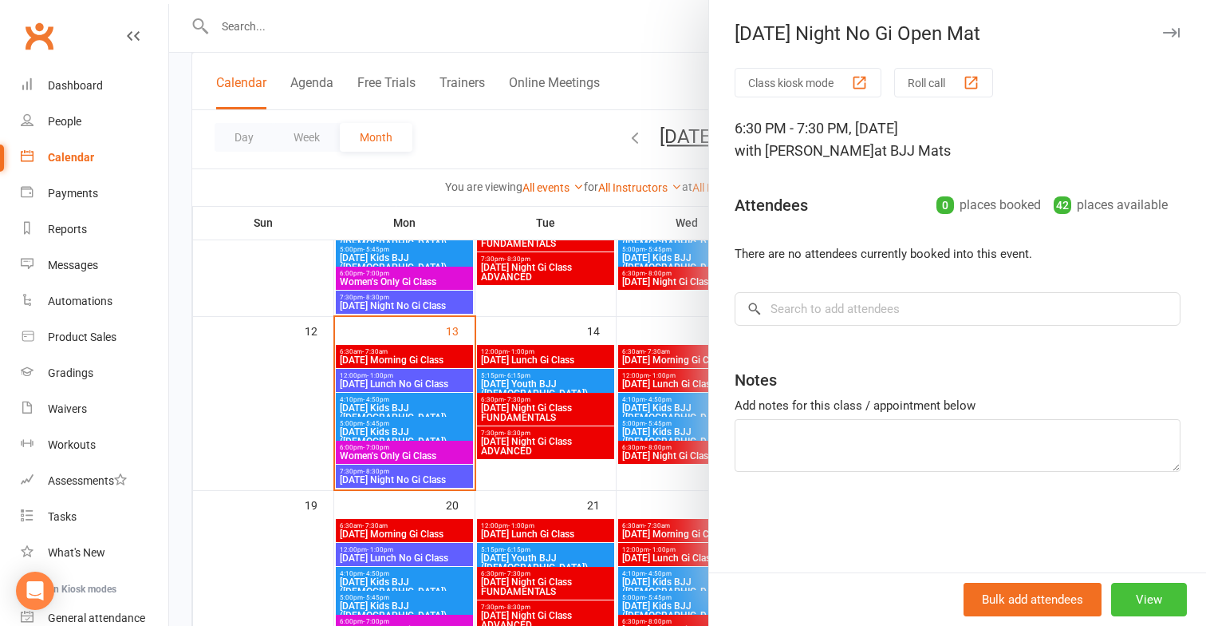
click at [1132, 598] on button "View" at bounding box center [1150, 599] width 76 height 34
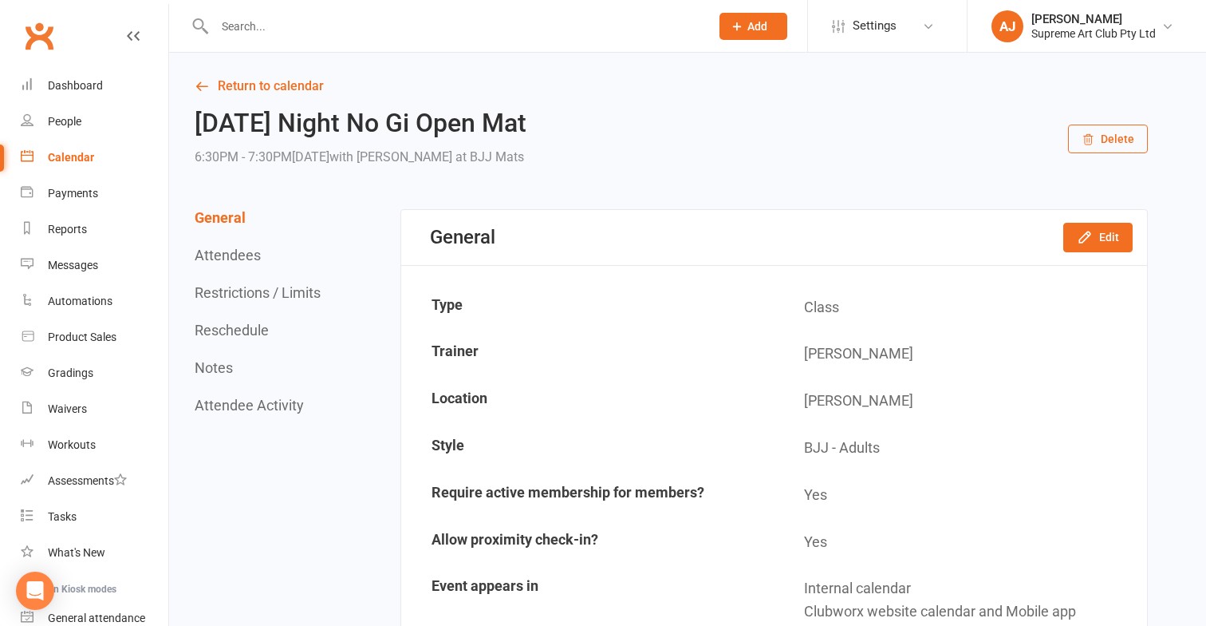
click at [1100, 137] on button "Delete" at bounding box center [1108, 138] width 80 height 29
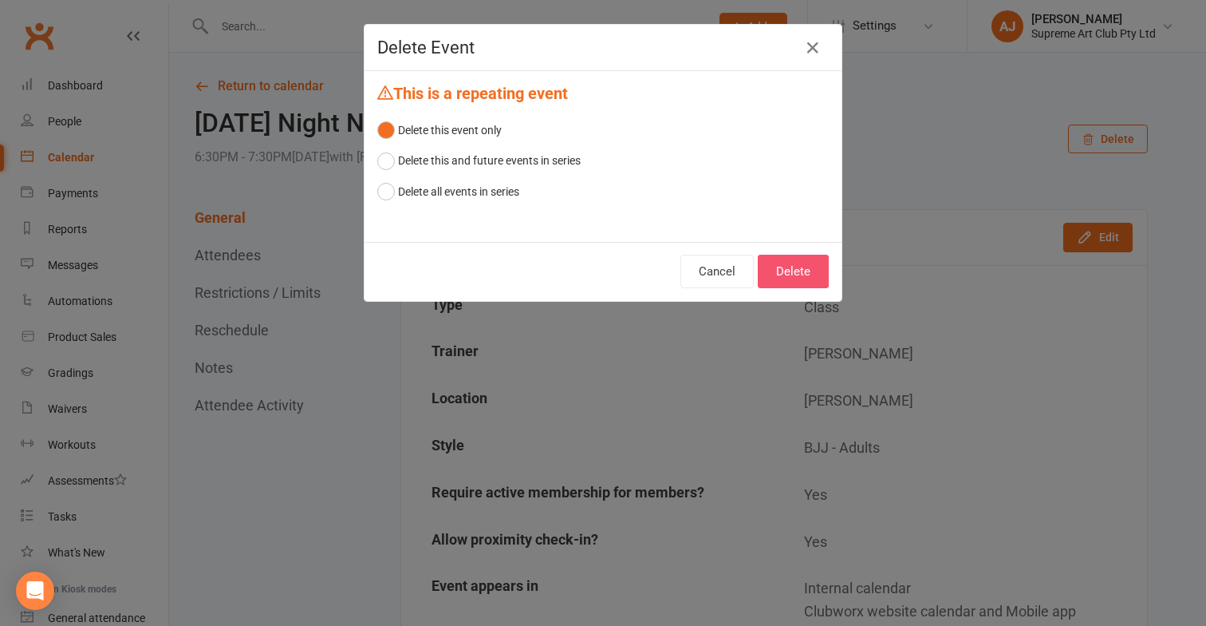
click at [818, 267] on button "Delete" at bounding box center [793, 272] width 71 height 34
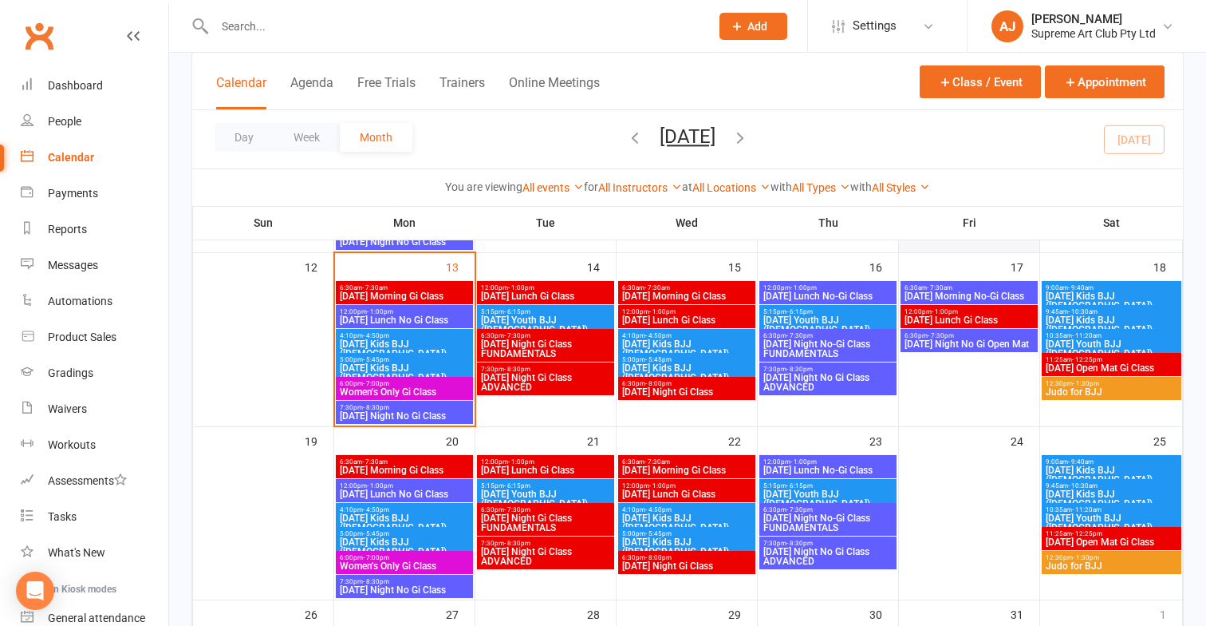
scroll to position [443, 0]
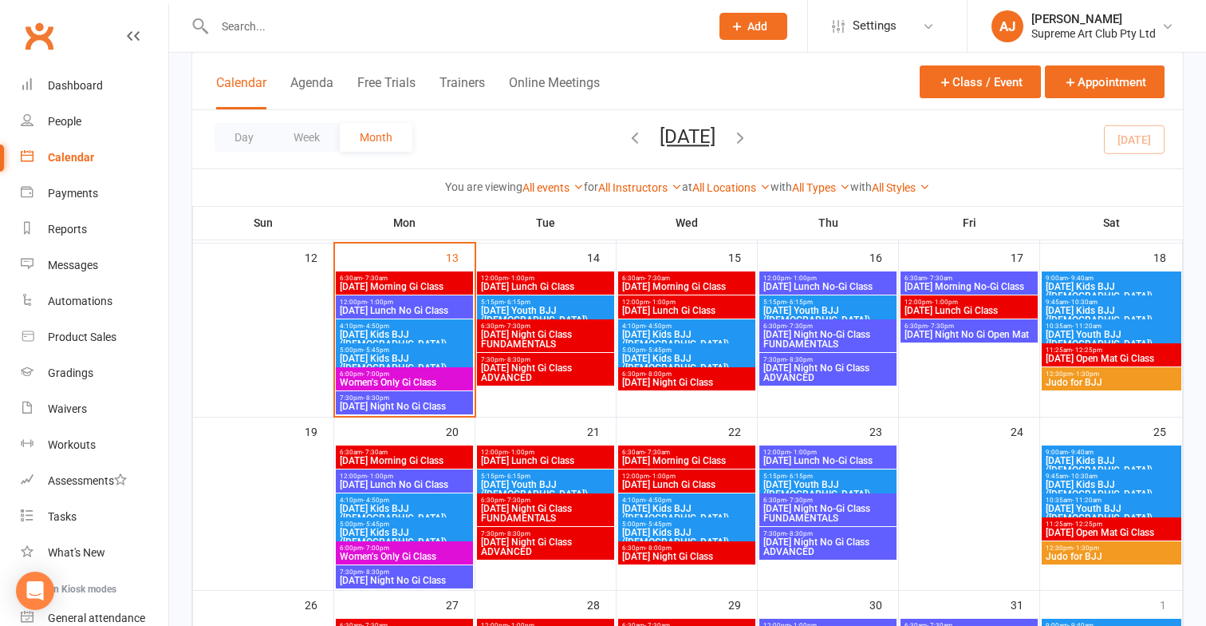
click at [1073, 456] on span "[DATE] Kids BJJ ([DEMOGRAPHIC_DATA])" at bounding box center [1111, 465] width 133 height 19
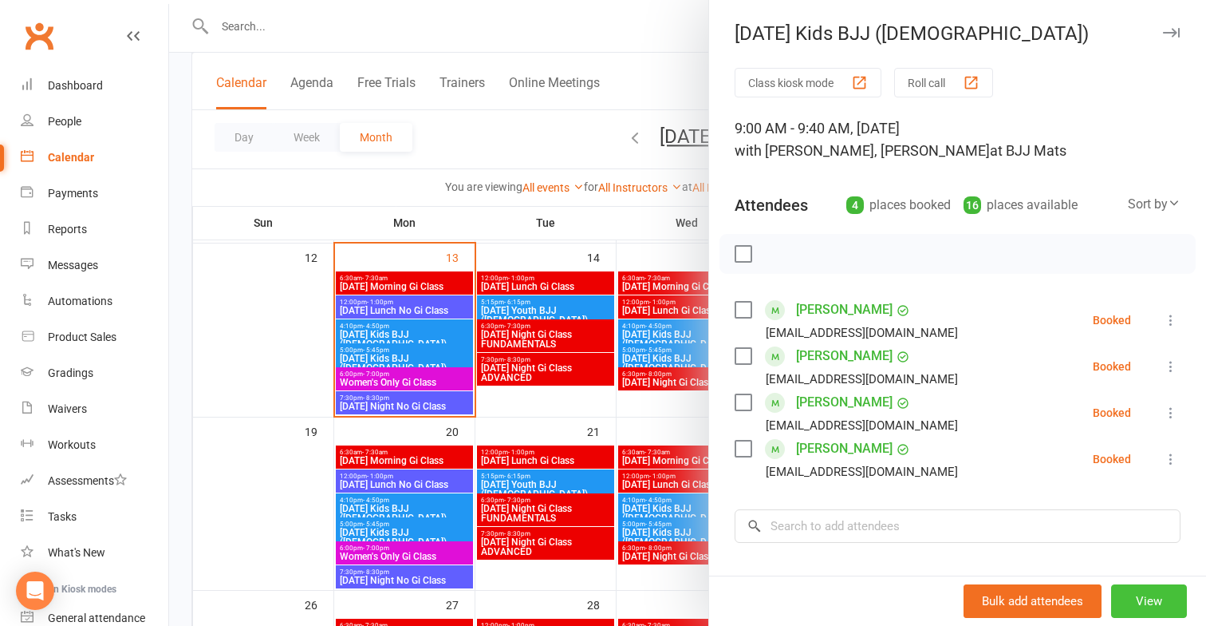
click at [1164, 585] on button "View" at bounding box center [1150, 601] width 76 height 34
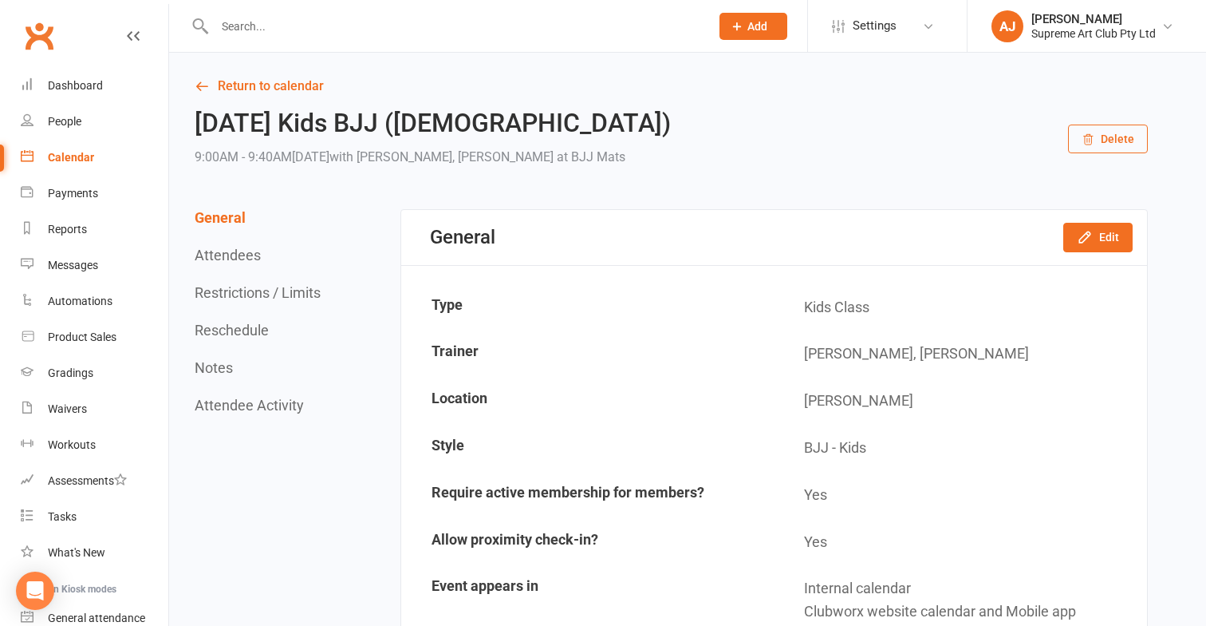
click at [1088, 142] on icon "button" at bounding box center [1088, 139] width 13 height 13
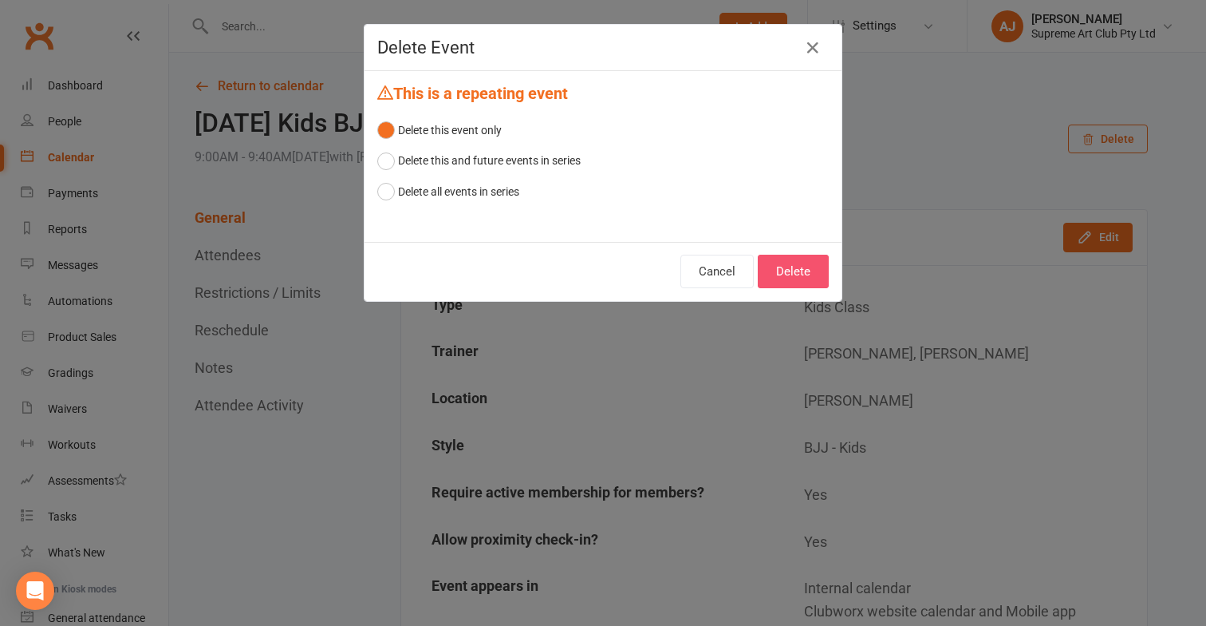
click at [789, 267] on button "Delete" at bounding box center [793, 272] width 71 height 34
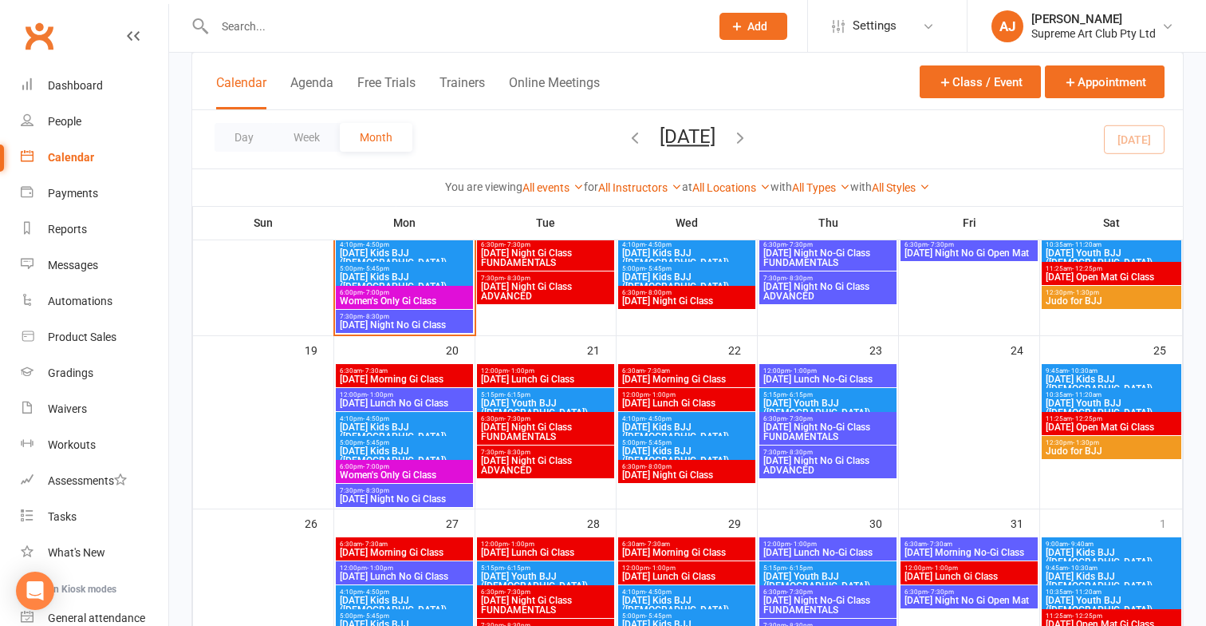
scroll to position [526, 0]
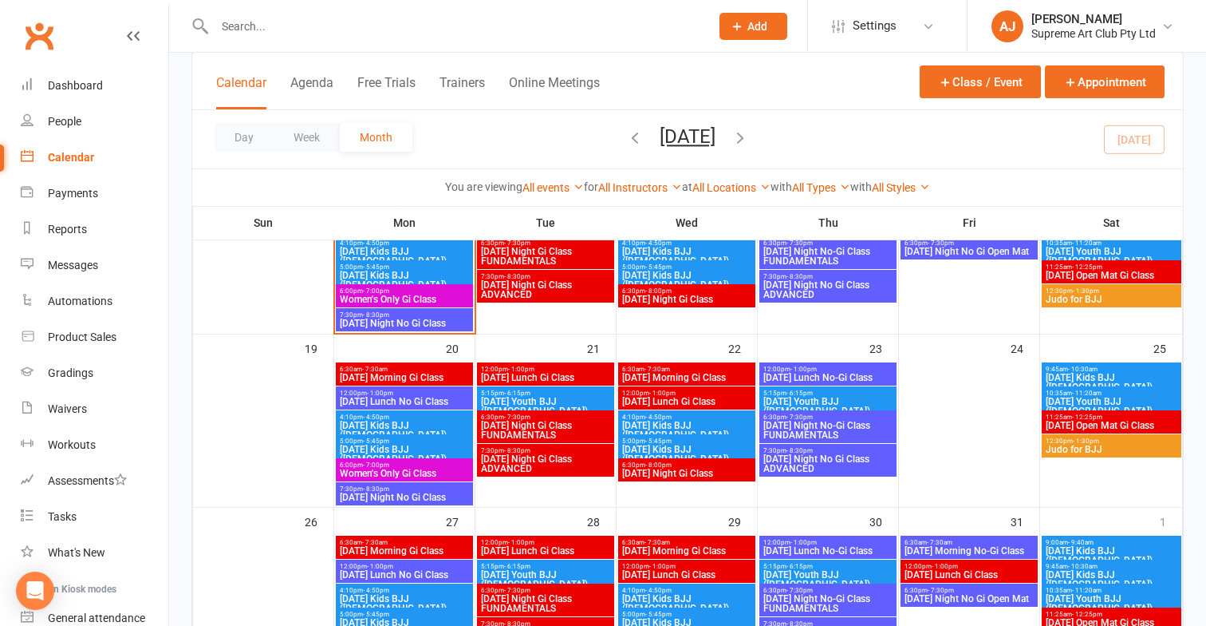
click at [1132, 373] on span "[DATE] Kids BJJ ([DEMOGRAPHIC_DATA])" at bounding box center [1111, 382] width 133 height 19
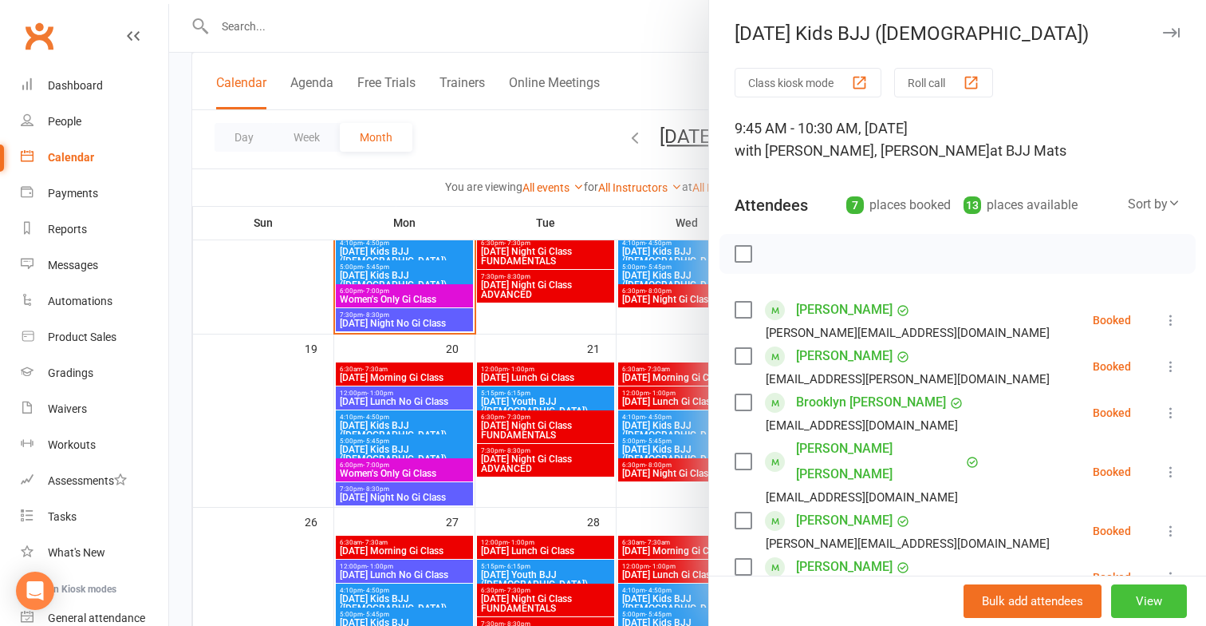
click at [1132, 608] on button "View" at bounding box center [1150, 601] width 76 height 34
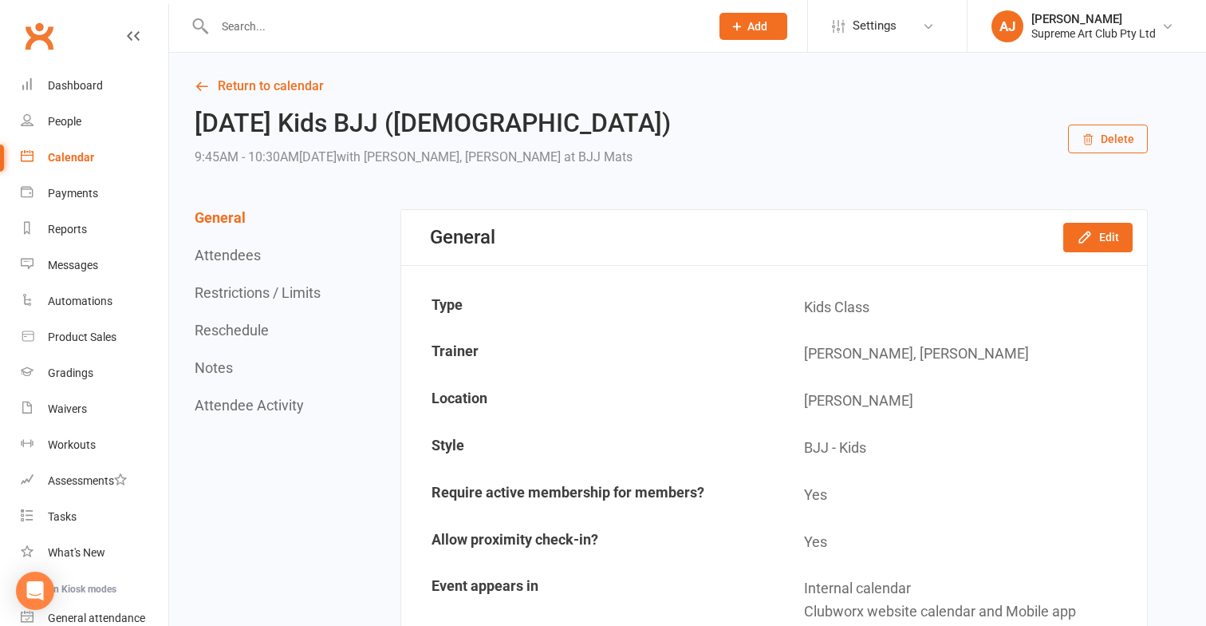
click at [1105, 142] on button "Delete" at bounding box center [1108, 138] width 80 height 29
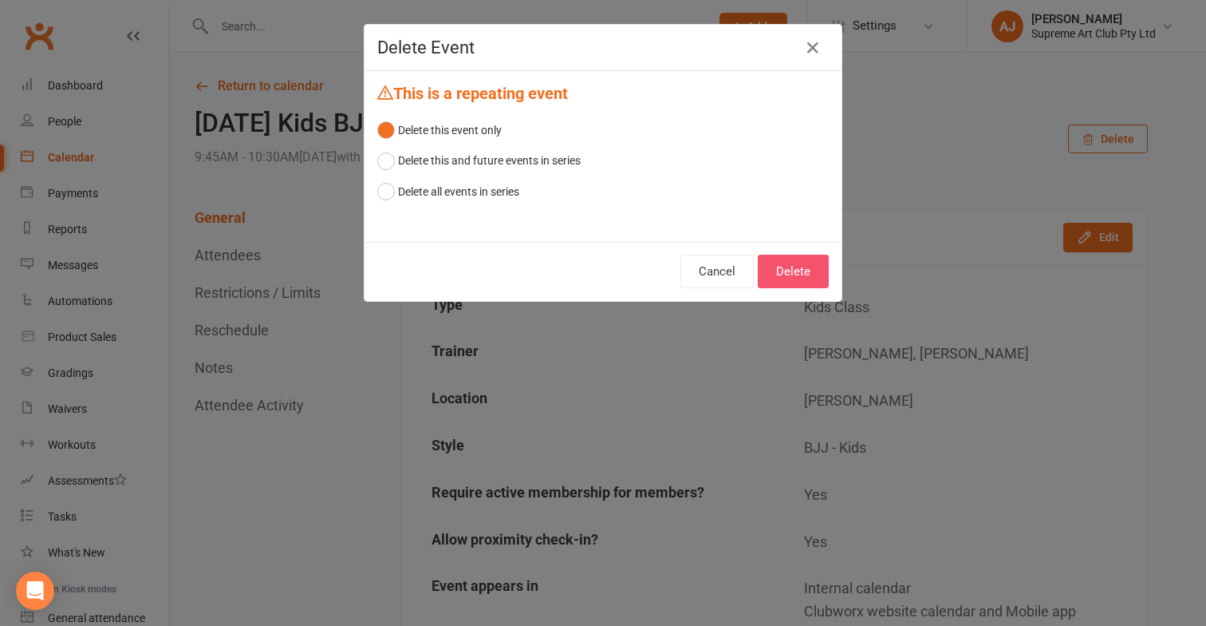
click at [810, 274] on button "Delete" at bounding box center [793, 272] width 71 height 34
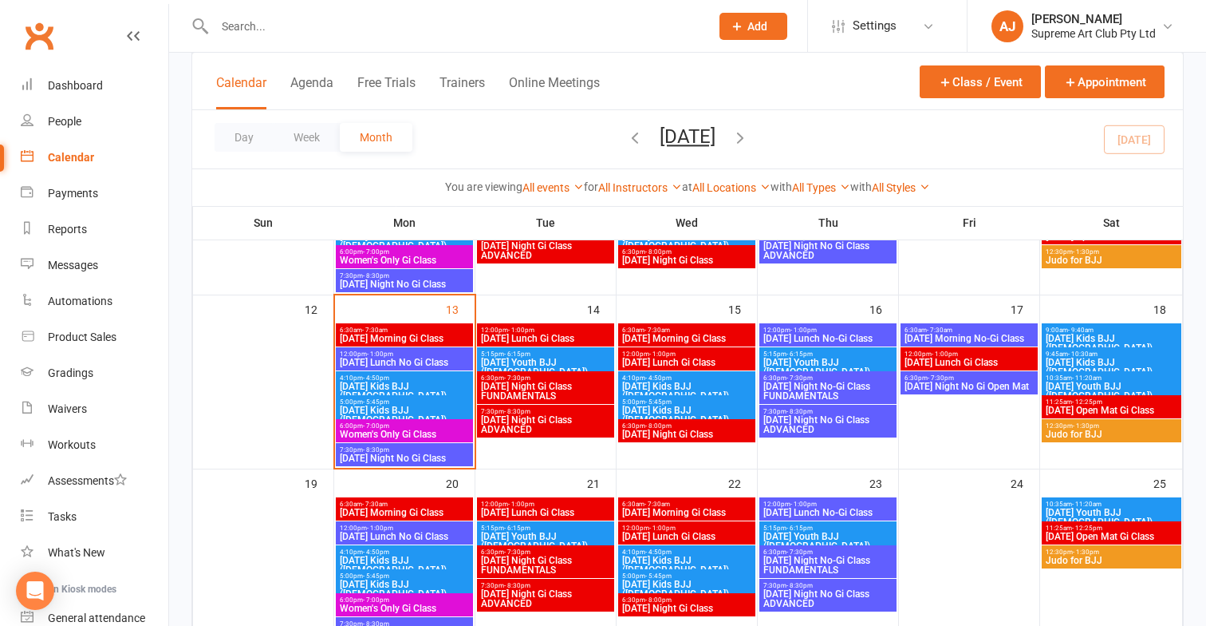
scroll to position [430, 0]
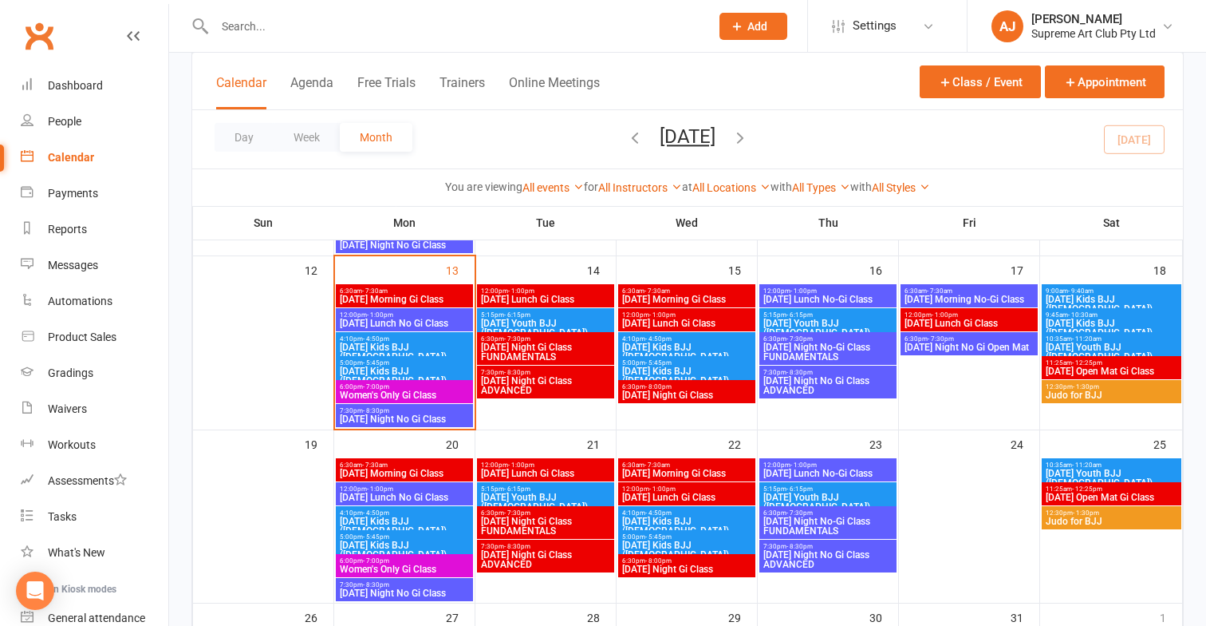
click at [1101, 464] on span "10:35am - 11:20am" at bounding box center [1111, 464] width 133 height 7
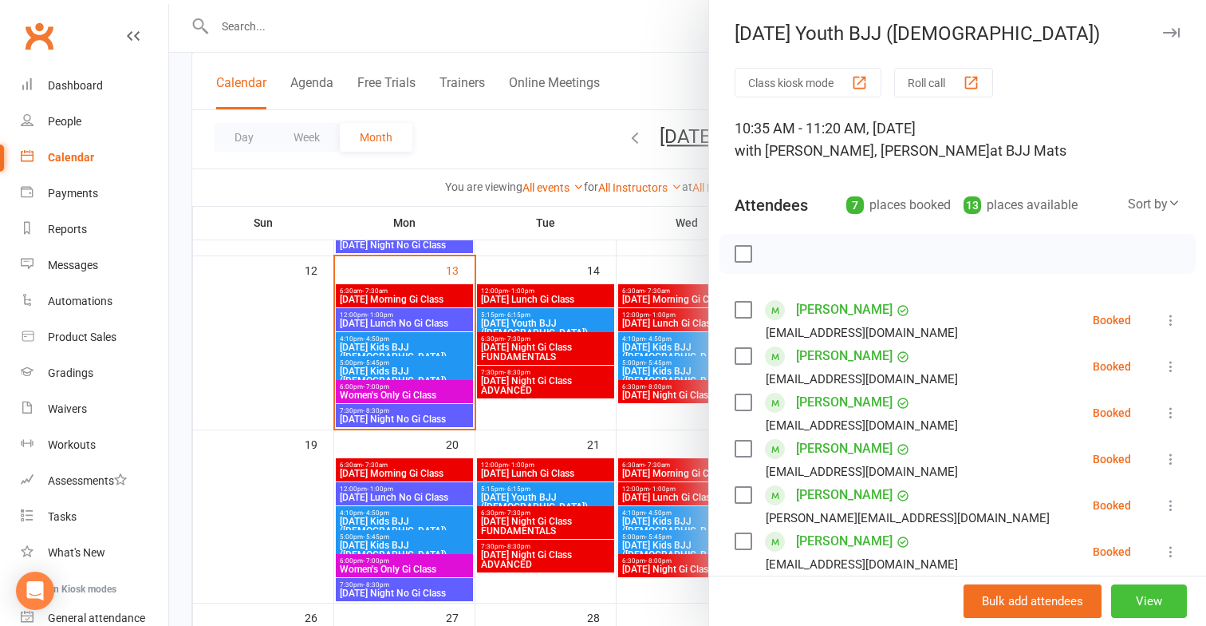
click at [1145, 594] on button "View" at bounding box center [1150, 601] width 76 height 34
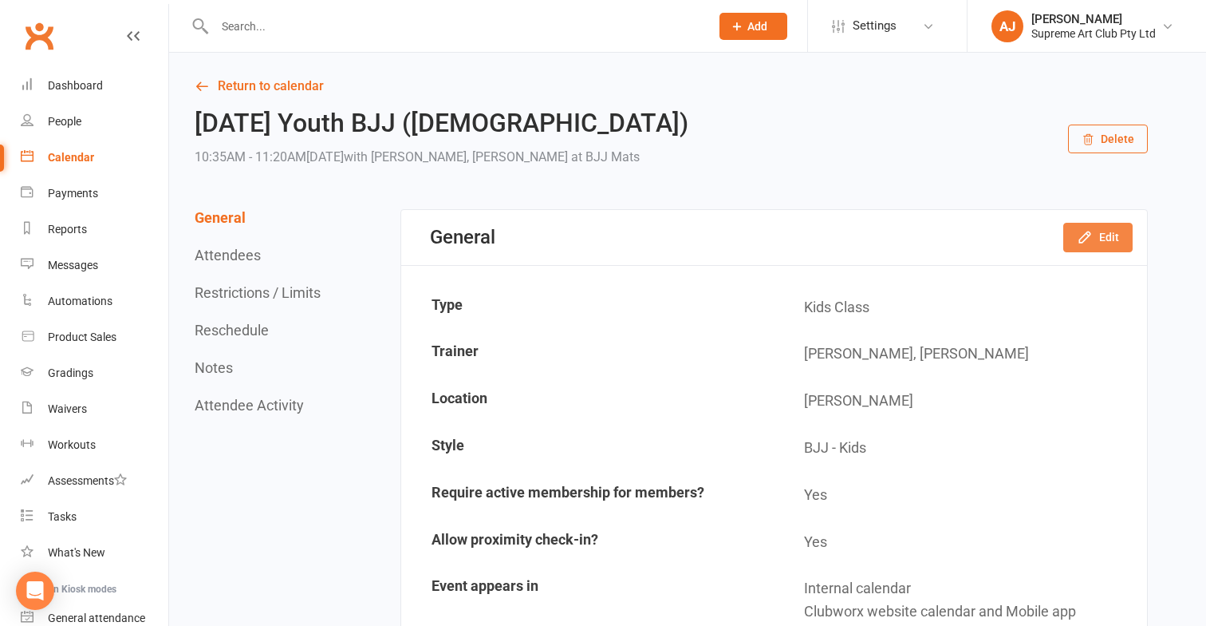
click at [0, 0] on div "Loading" at bounding box center [0, 0] width 0 height 0
click at [1103, 236] on button "Edit" at bounding box center [1098, 237] width 69 height 29
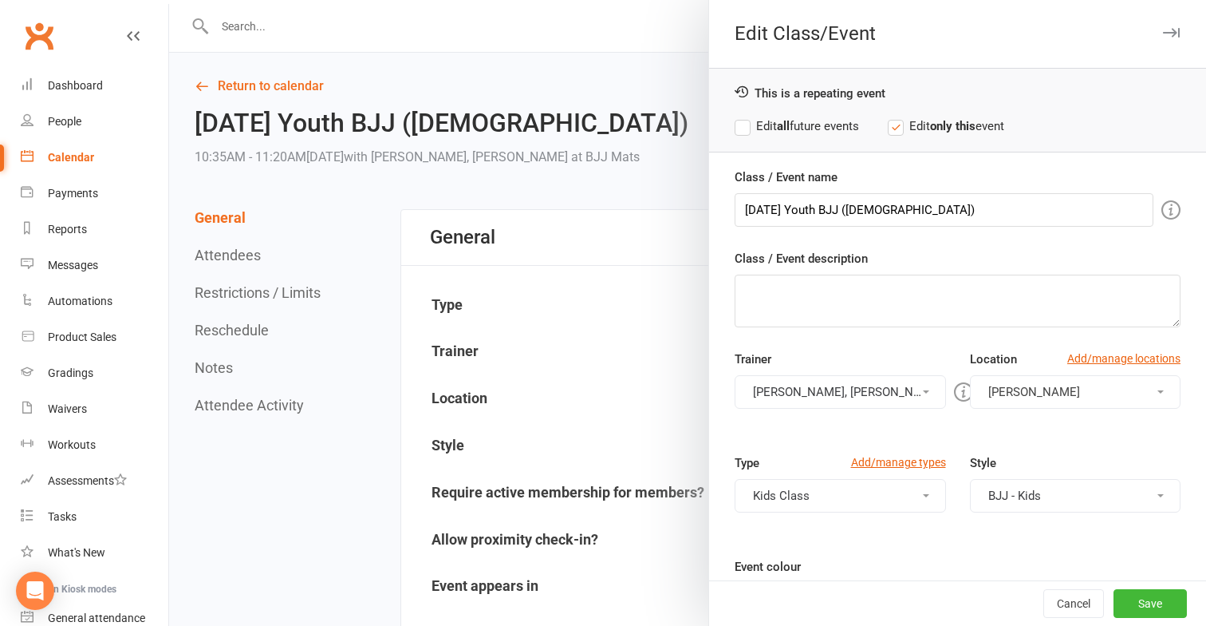
click at [1171, 40] on button "button" at bounding box center [1171, 32] width 19 height 19
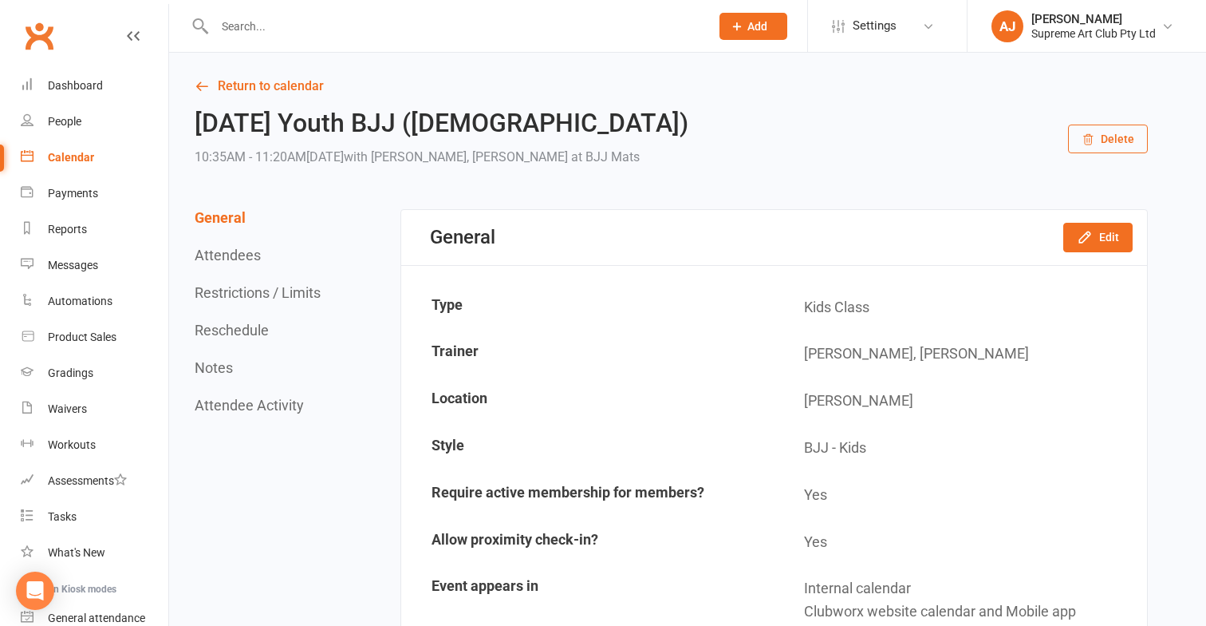
click at [1130, 136] on button "Delete" at bounding box center [1108, 138] width 80 height 29
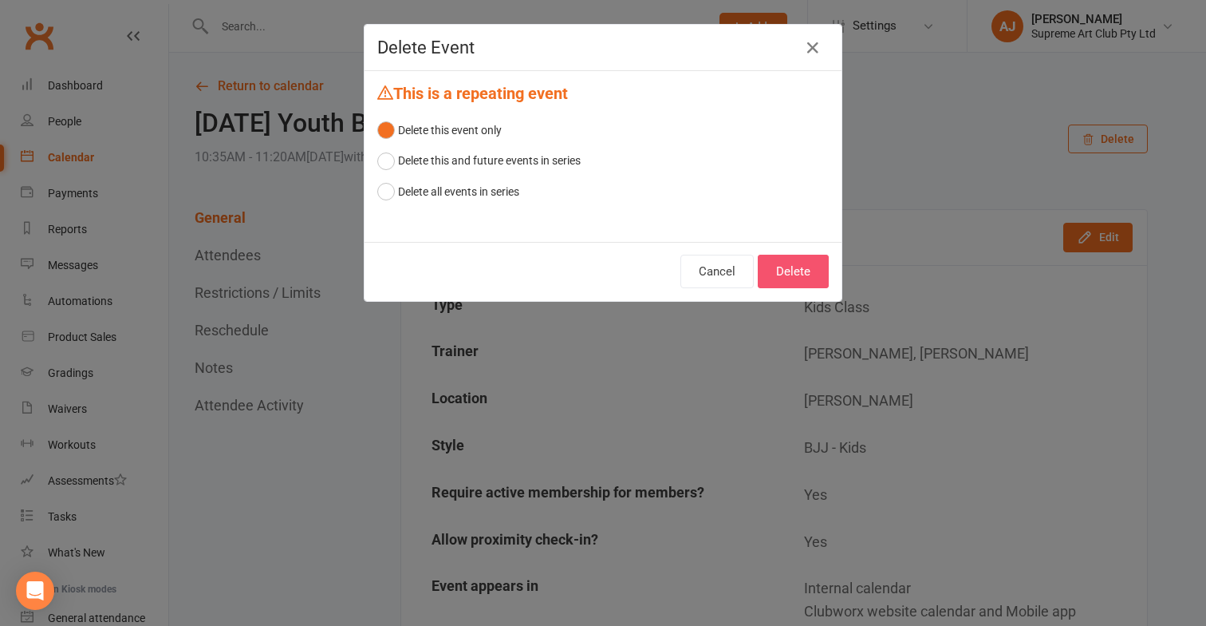
click at [813, 271] on button "Delete" at bounding box center [793, 272] width 71 height 34
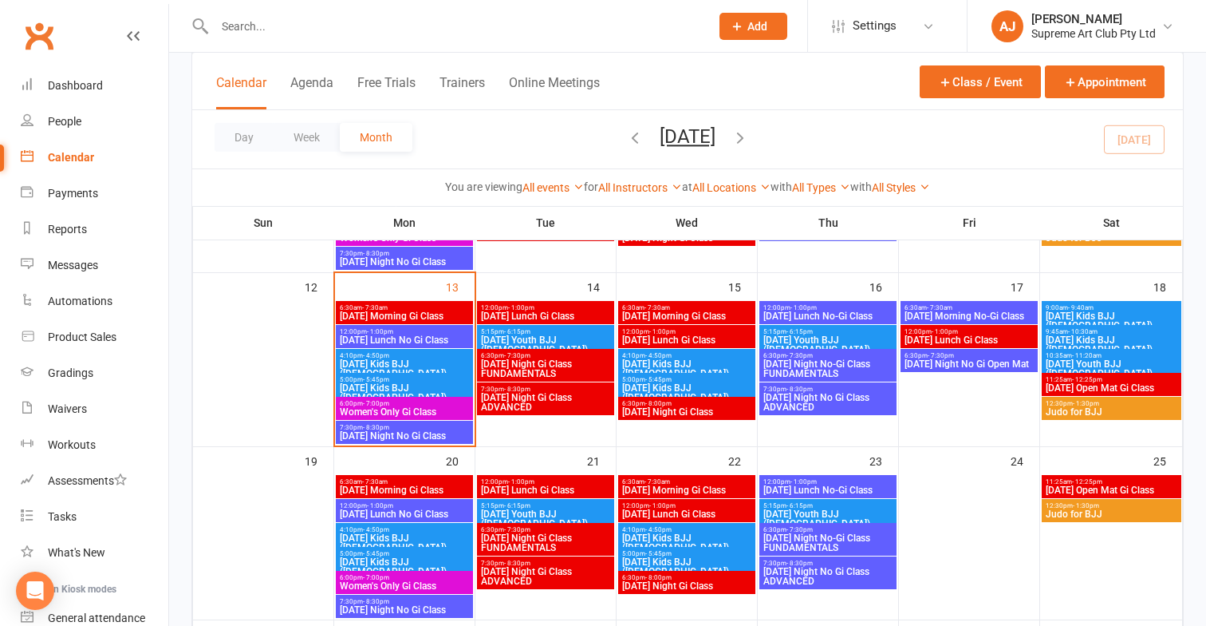
scroll to position [417, 0]
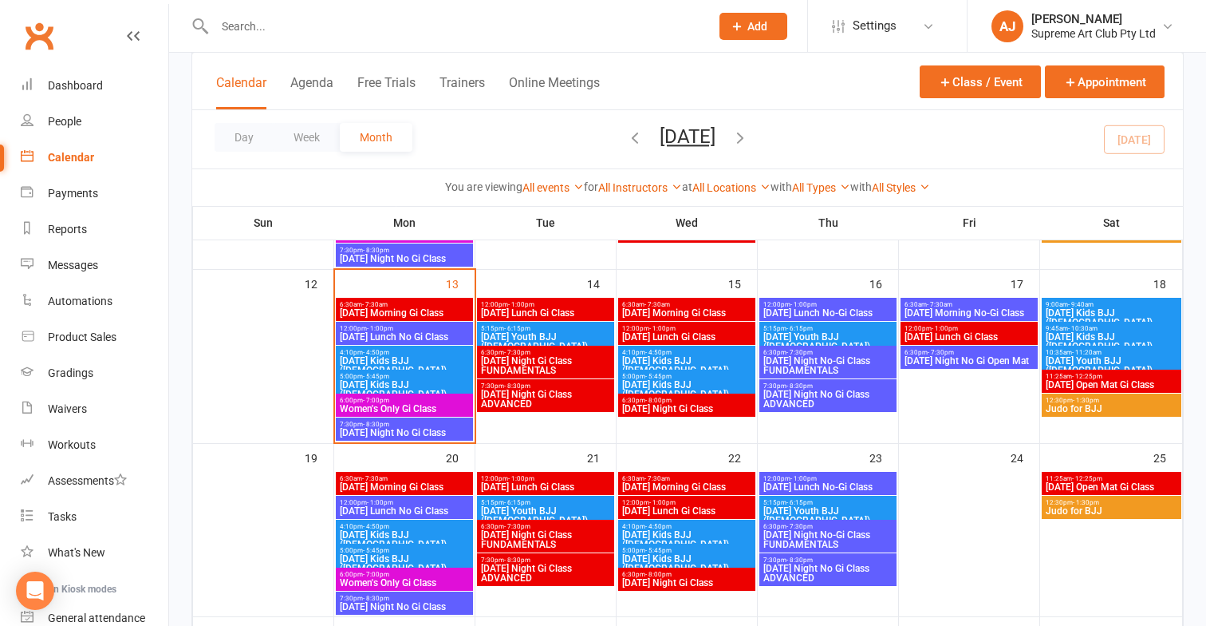
click at [1103, 484] on span "[DATE] Open Mat Gi Class" at bounding box center [1111, 487] width 133 height 10
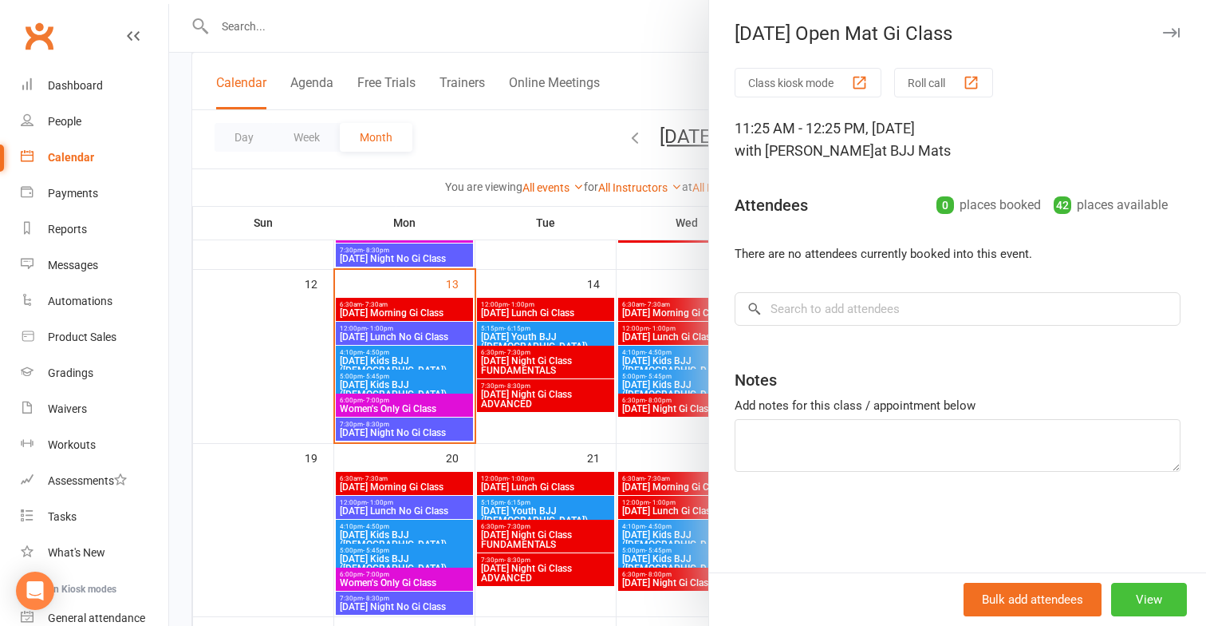
click at [1143, 591] on button "View" at bounding box center [1150, 599] width 76 height 34
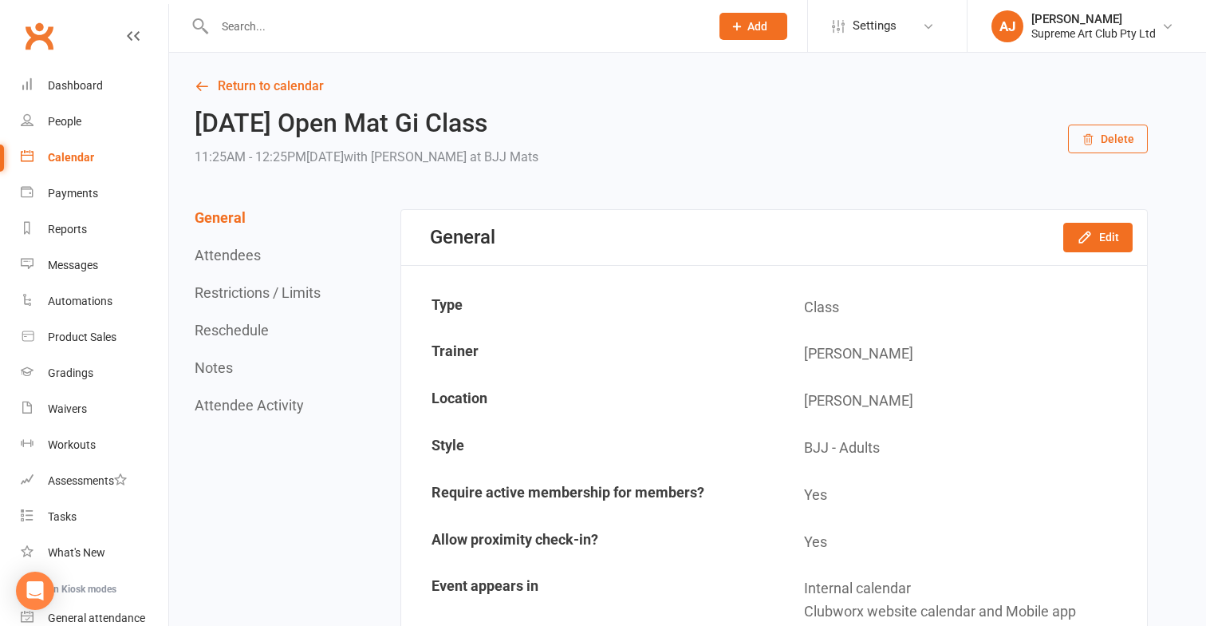
click at [1124, 147] on button "Delete" at bounding box center [1108, 138] width 80 height 29
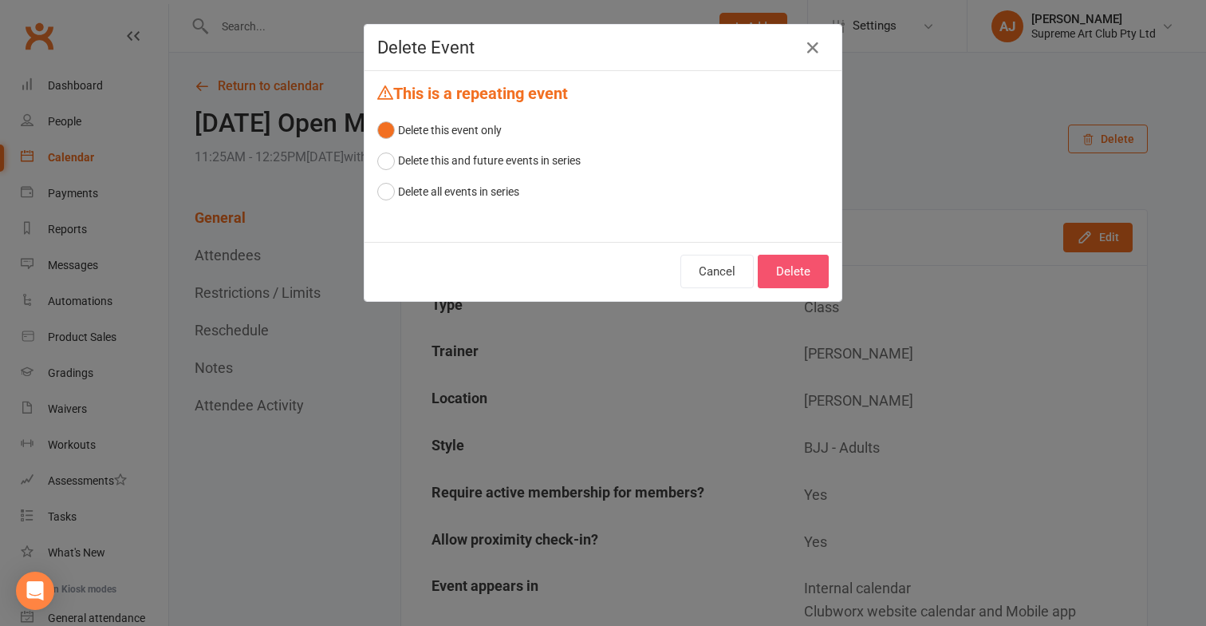
click at [794, 264] on button "Delete" at bounding box center [793, 272] width 71 height 34
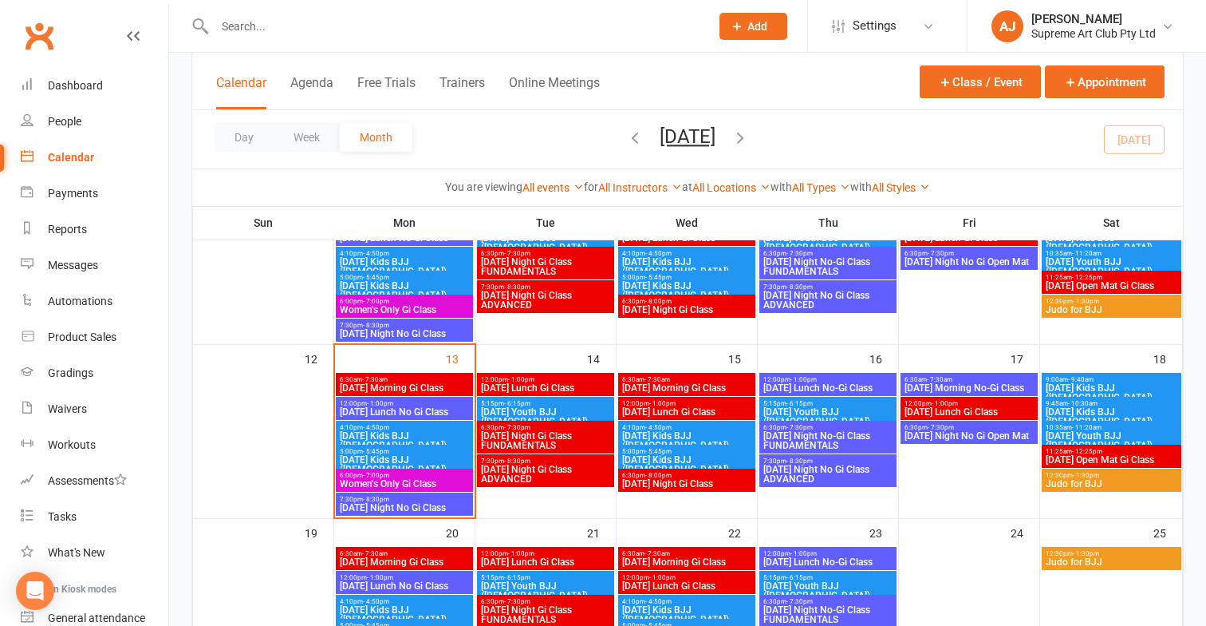
scroll to position [379, 0]
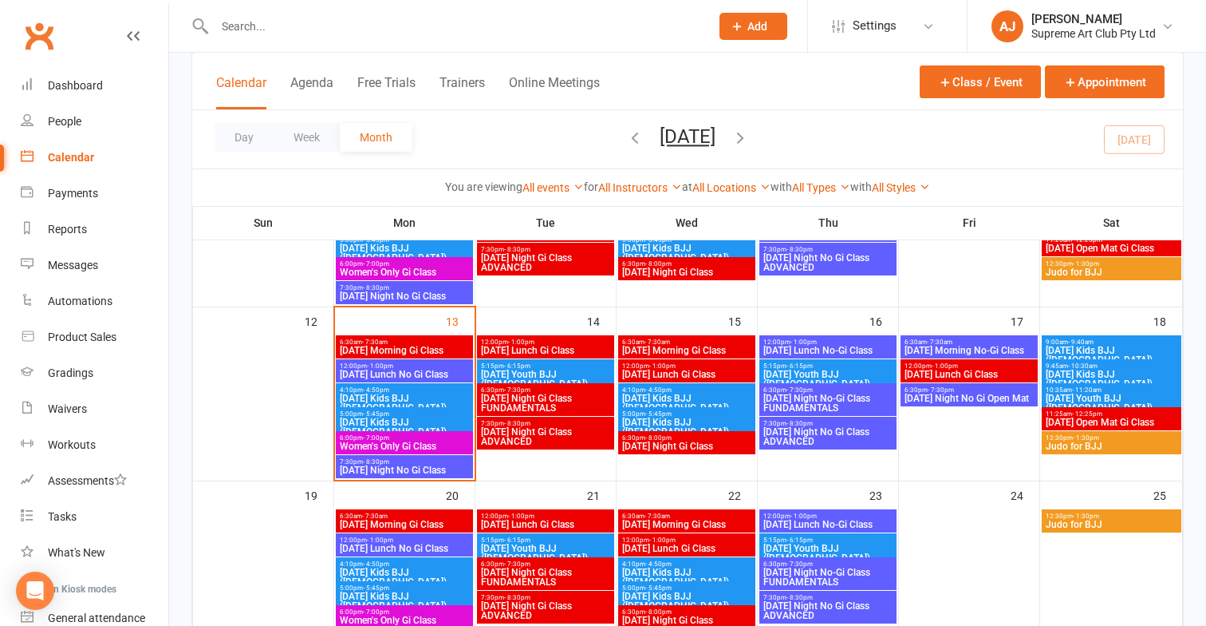
click at [1088, 522] on span "Judo for BJJ" at bounding box center [1111, 524] width 133 height 10
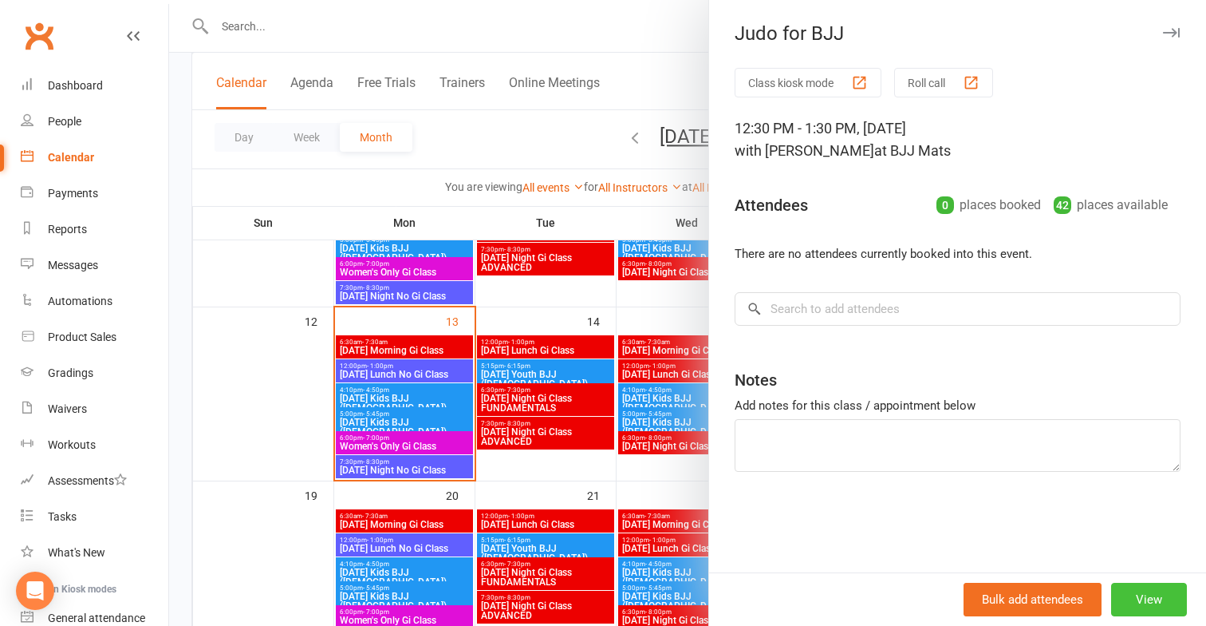
click at [1148, 595] on button "View" at bounding box center [1150, 599] width 76 height 34
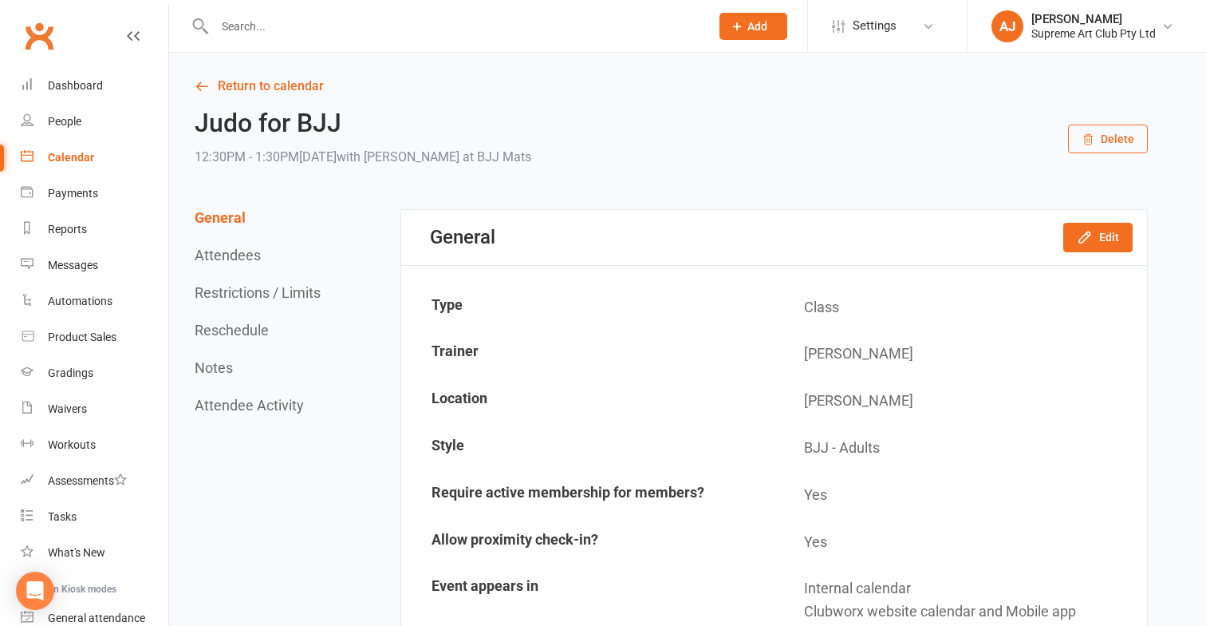
click at [1126, 139] on button "Delete" at bounding box center [1108, 138] width 80 height 29
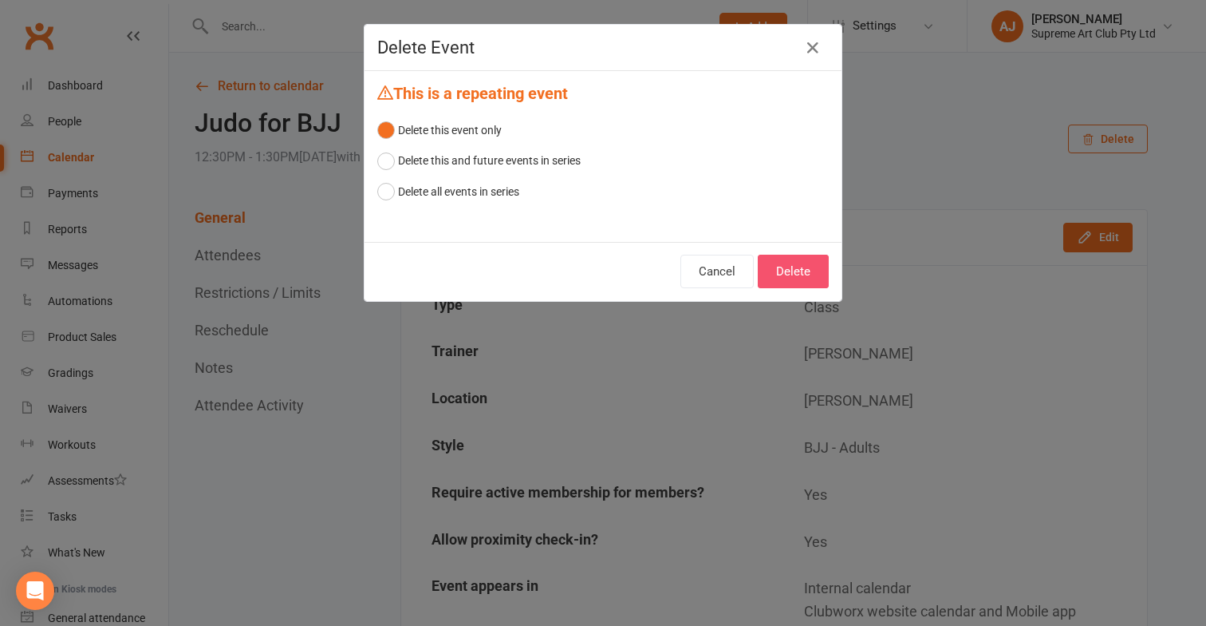
click at [812, 267] on button "Delete" at bounding box center [793, 272] width 71 height 34
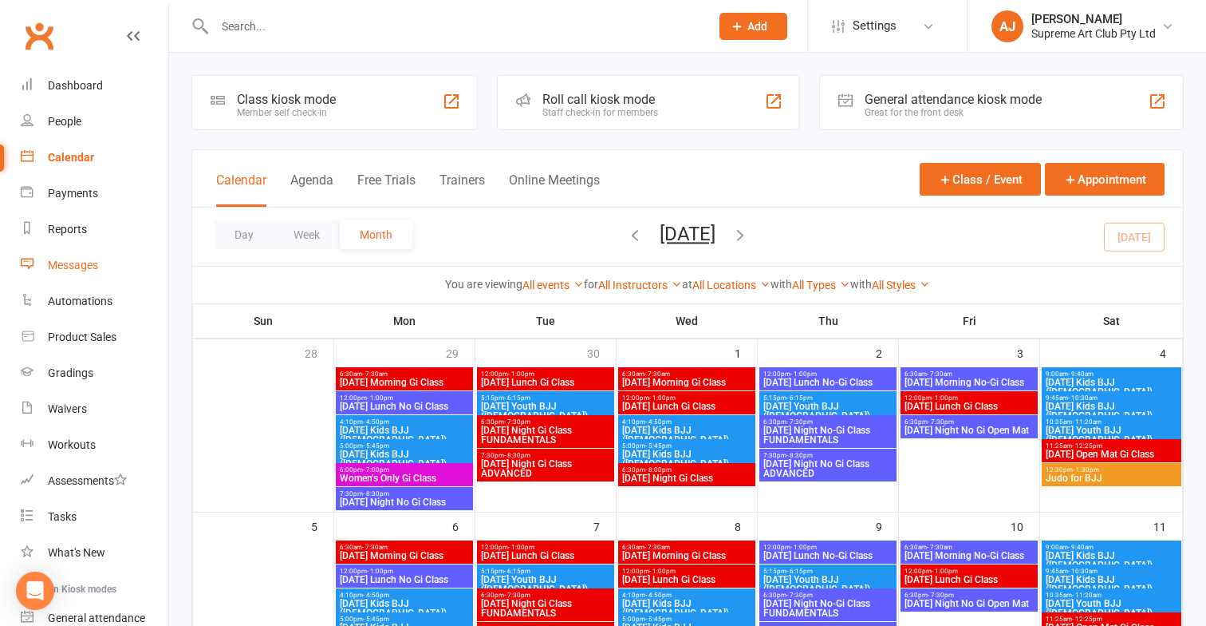
click at [74, 255] on link "Messages" at bounding box center [95, 265] width 148 height 36
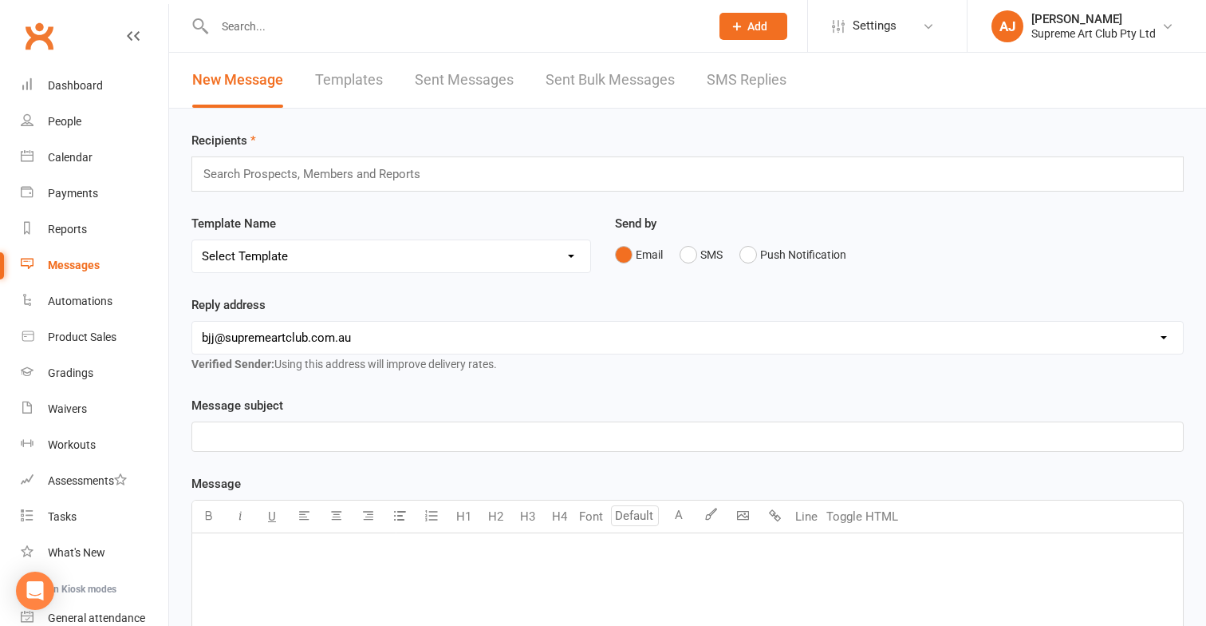
click at [255, 178] on input "text" at bounding box center [319, 174] width 235 height 21
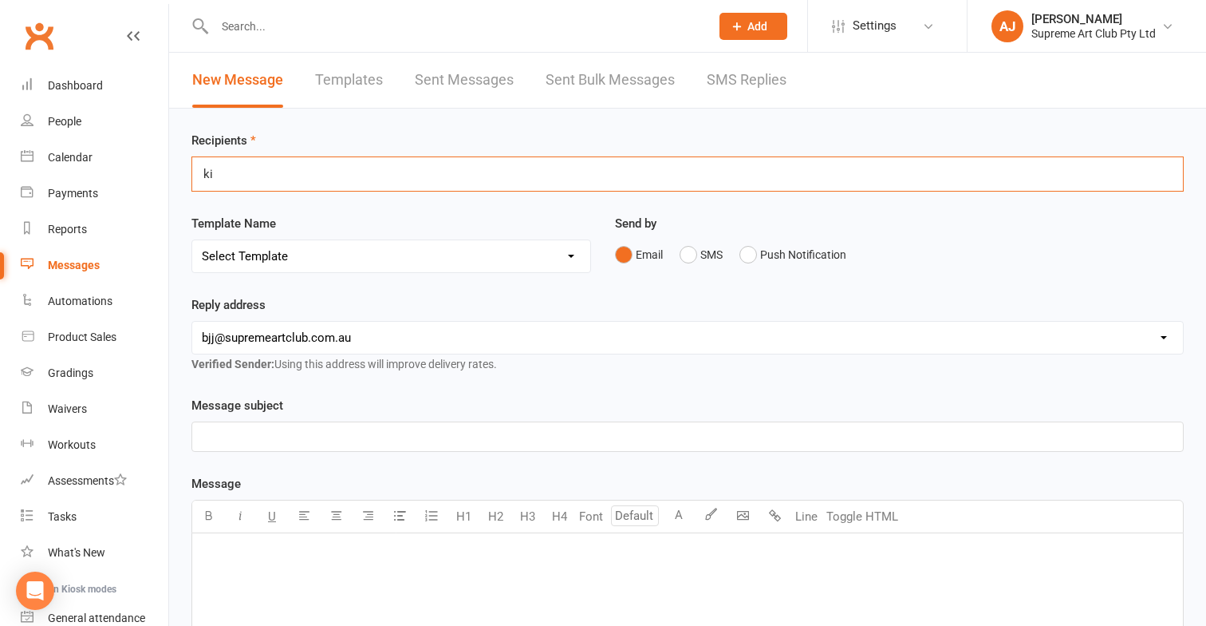
type input "k"
click at [859, 20] on span "Settings" at bounding box center [875, 26] width 44 height 36
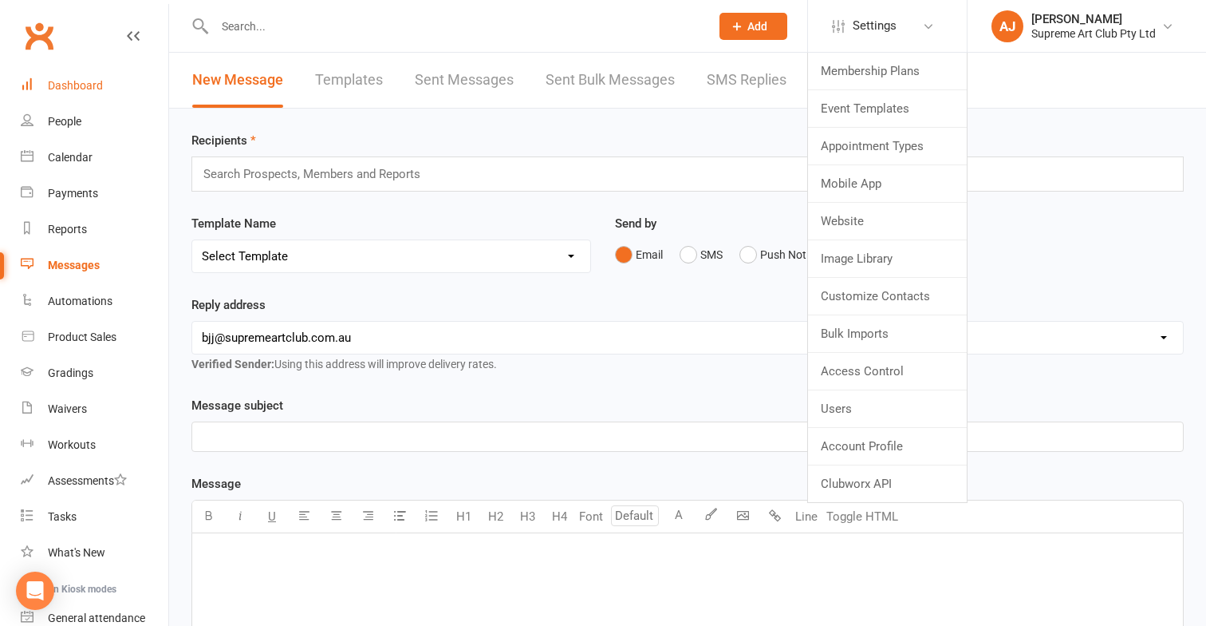
click at [69, 83] on div "Dashboard" at bounding box center [75, 85] width 55 height 13
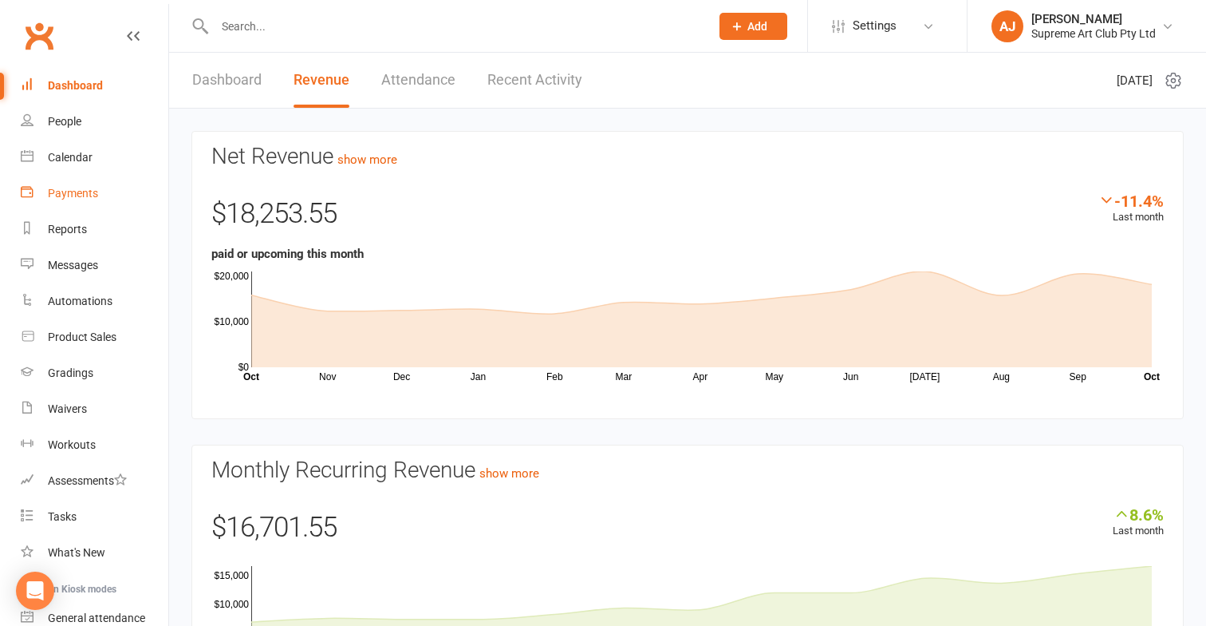
click at [77, 195] on div "Payments" at bounding box center [73, 193] width 50 height 13
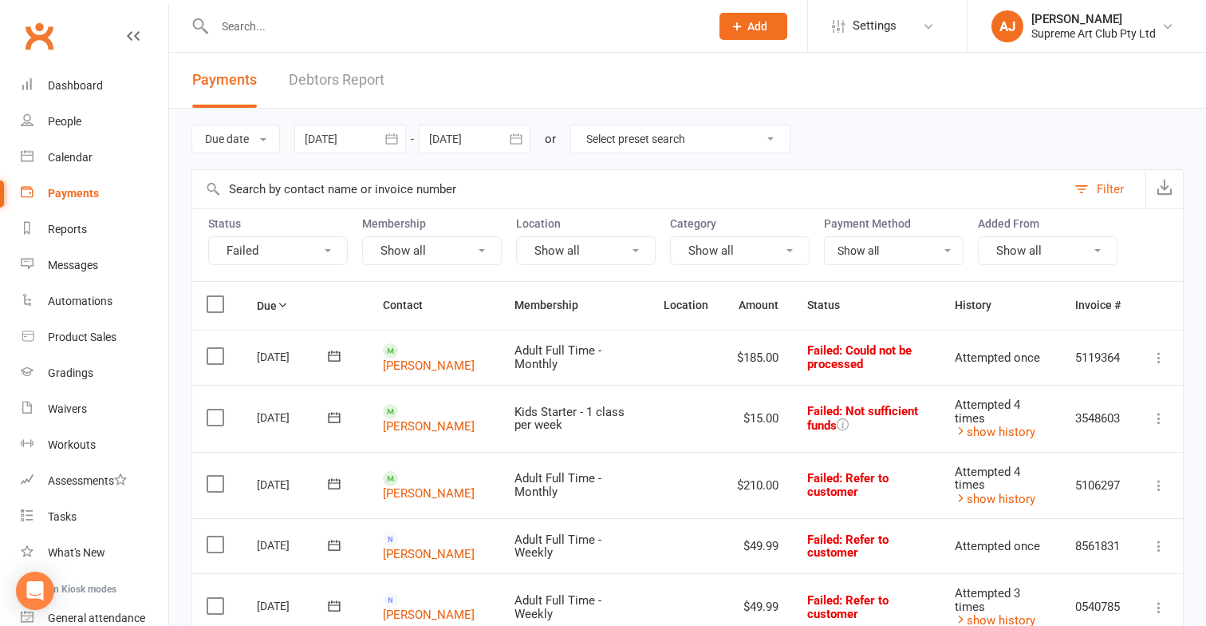
select select "0"
type input "[DATE]"
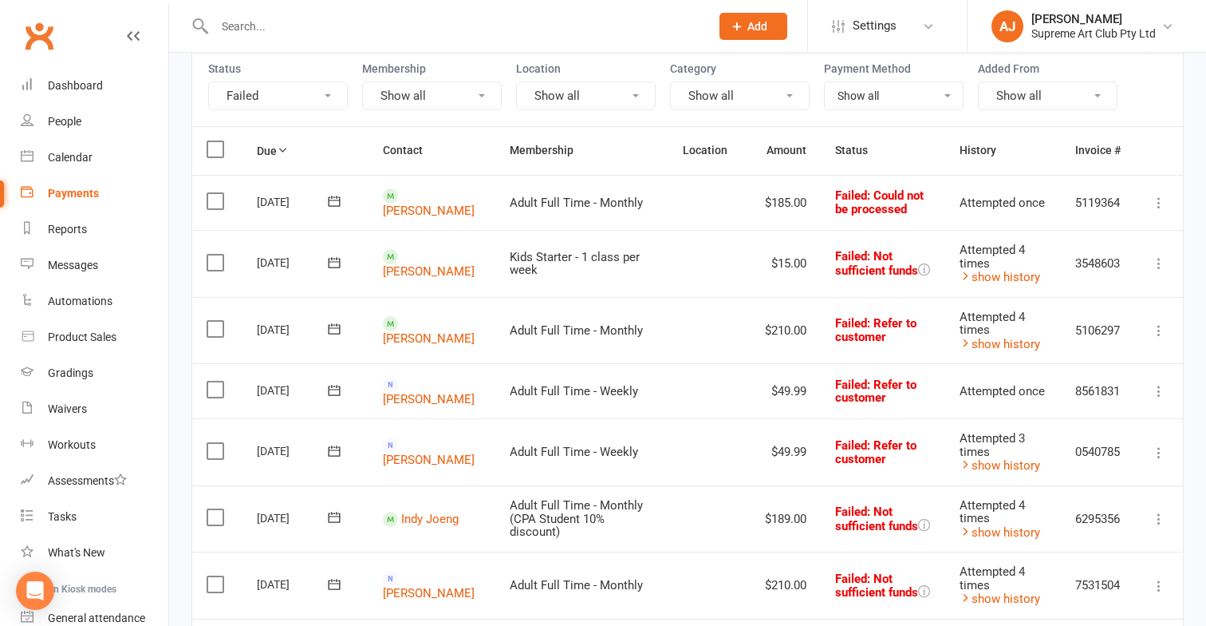
scroll to position [164, 0]
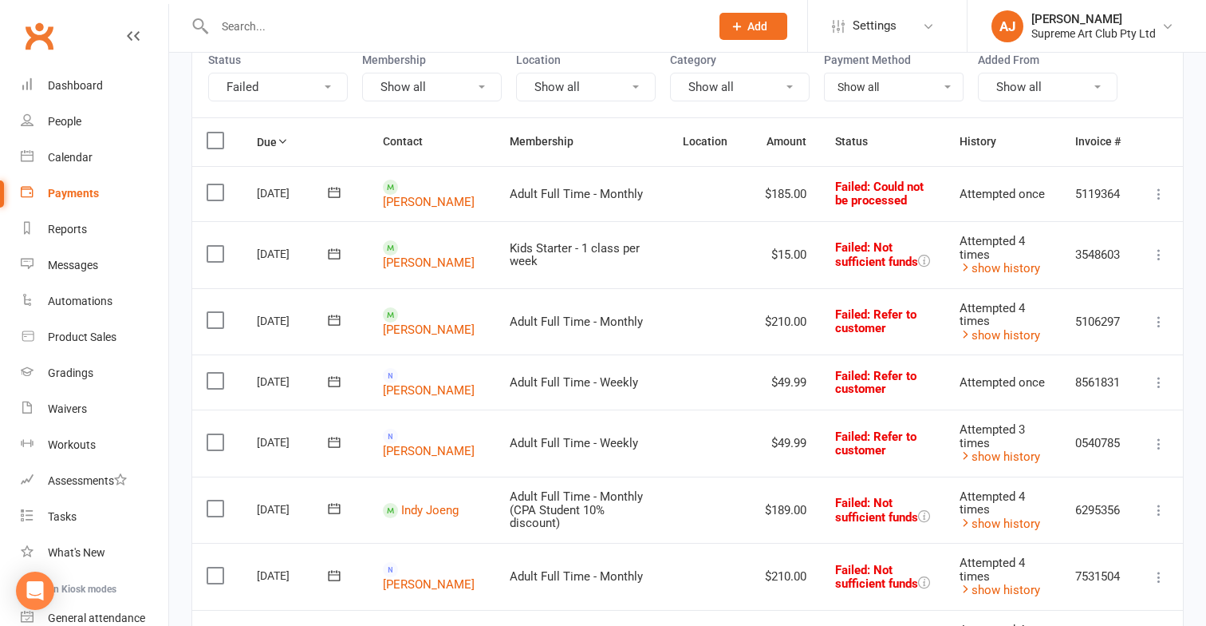
click at [1156, 261] on icon at bounding box center [1159, 255] width 16 height 16
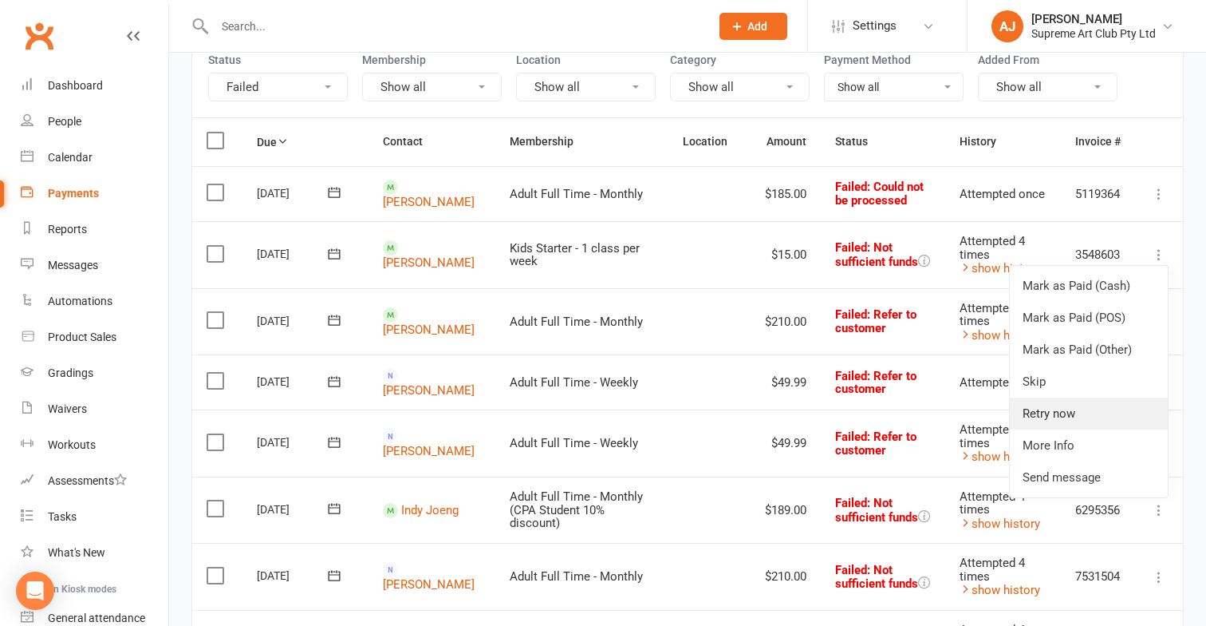
click at [1058, 429] on link "Retry now" at bounding box center [1089, 413] width 158 height 32
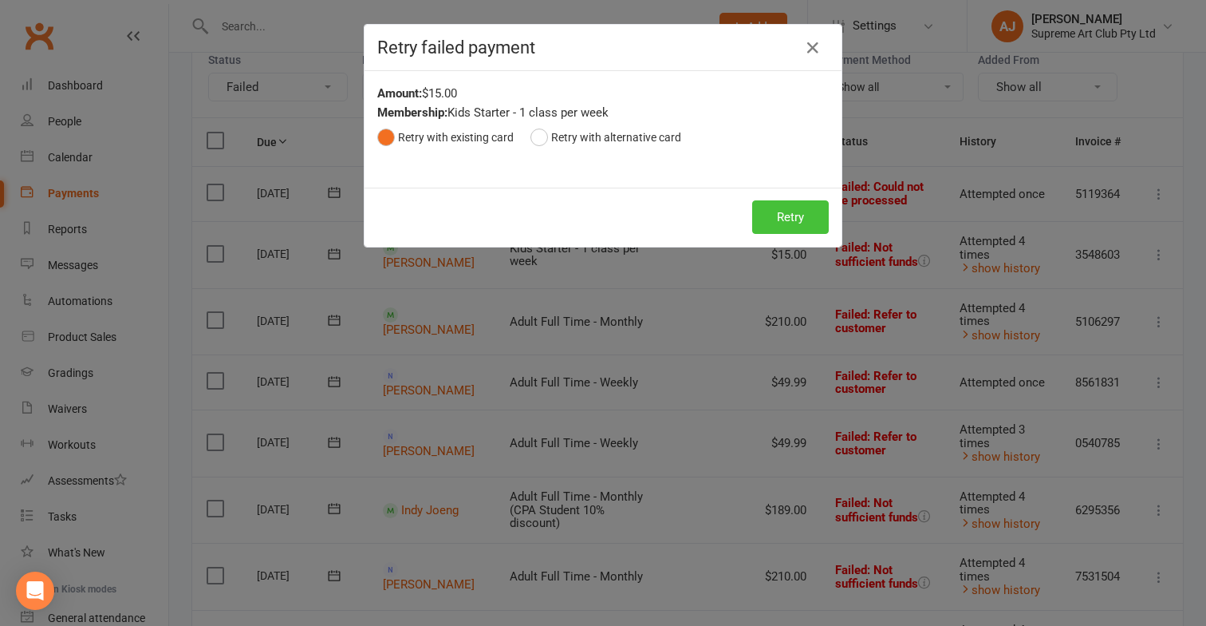
click at [788, 206] on button "Retry" at bounding box center [790, 217] width 77 height 34
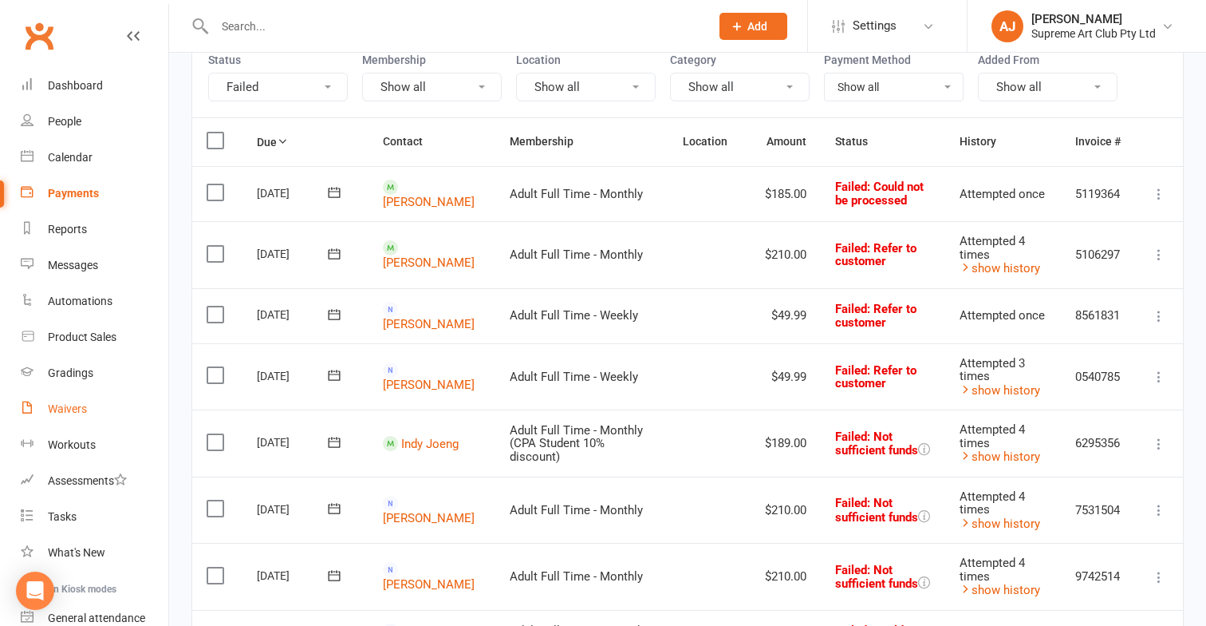
click at [65, 405] on div "Waivers" at bounding box center [67, 408] width 39 height 13
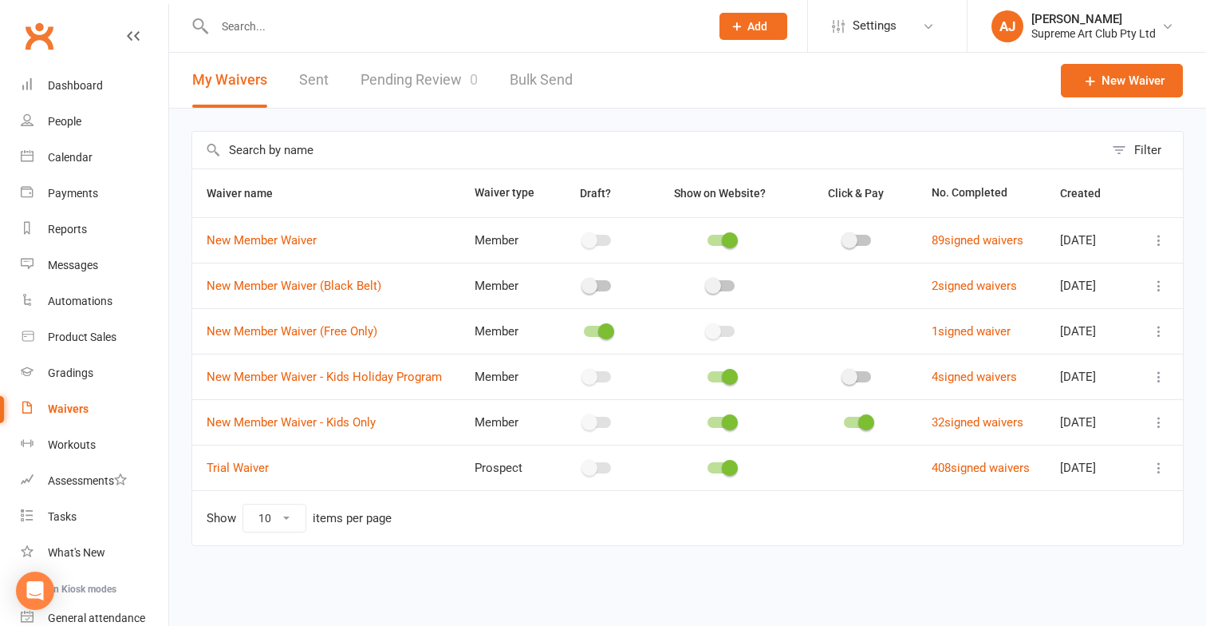
click at [1160, 467] on icon at bounding box center [1159, 468] width 16 height 16
click at [1025, 564] on link "Copy external link to clipboard" at bounding box center [1075, 563] width 188 height 32
click at [65, 124] on div "People" at bounding box center [65, 121] width 34 height 13
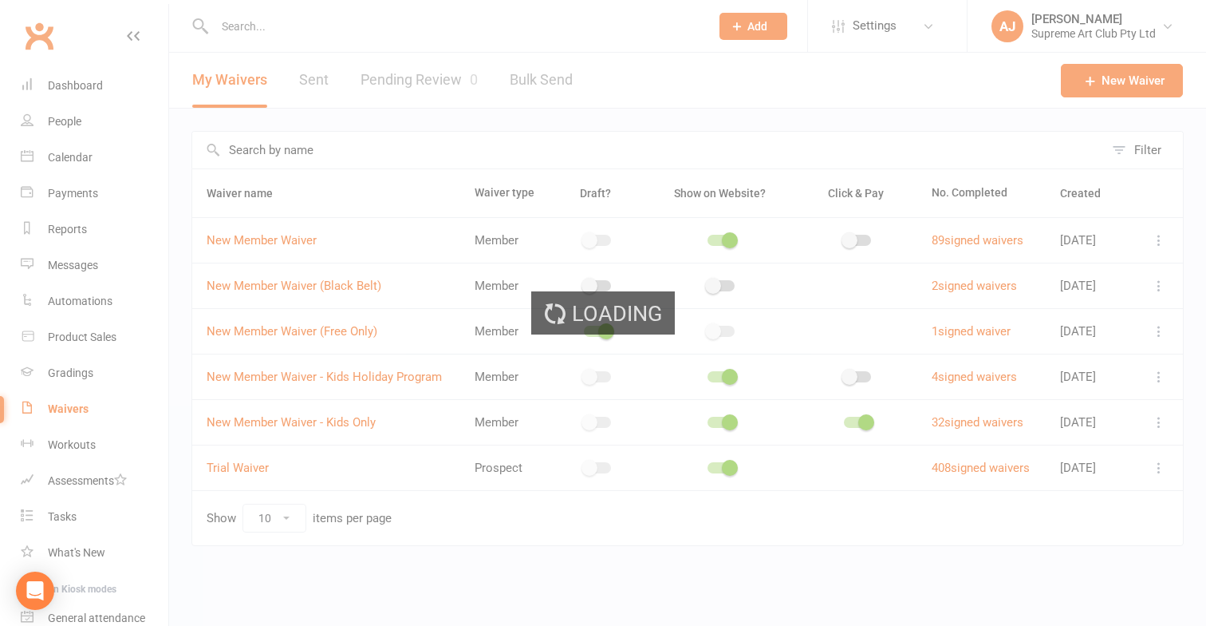
select select "100"
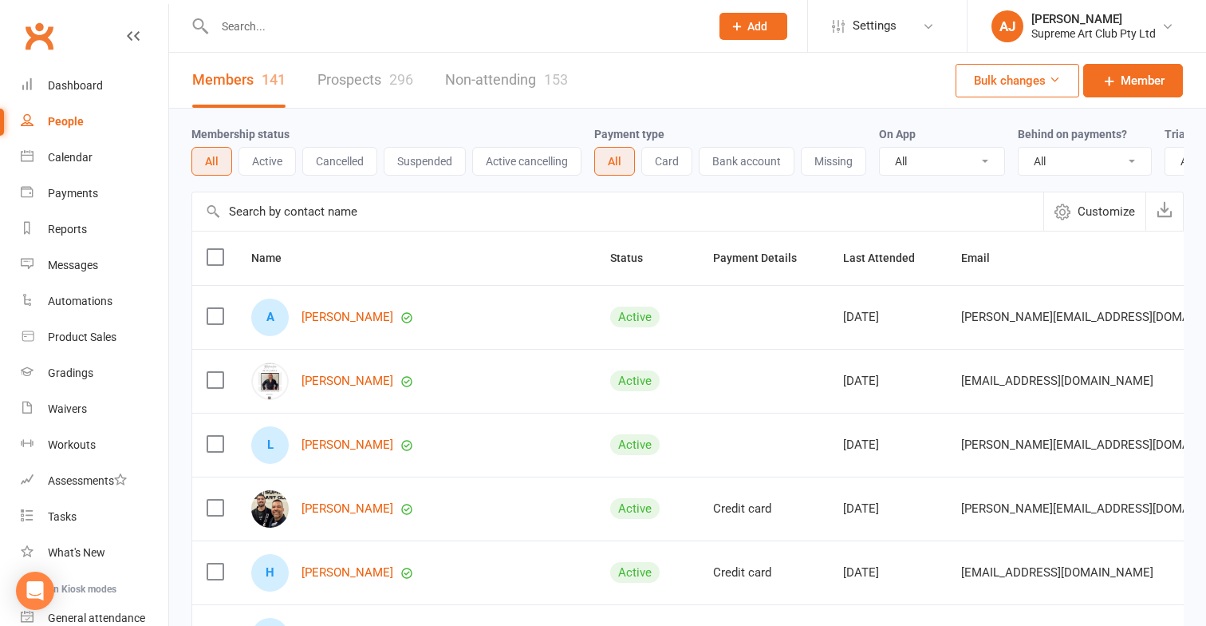
click at [320, 211] on input "text" at bounding box center [617, 211] width 851 height 38
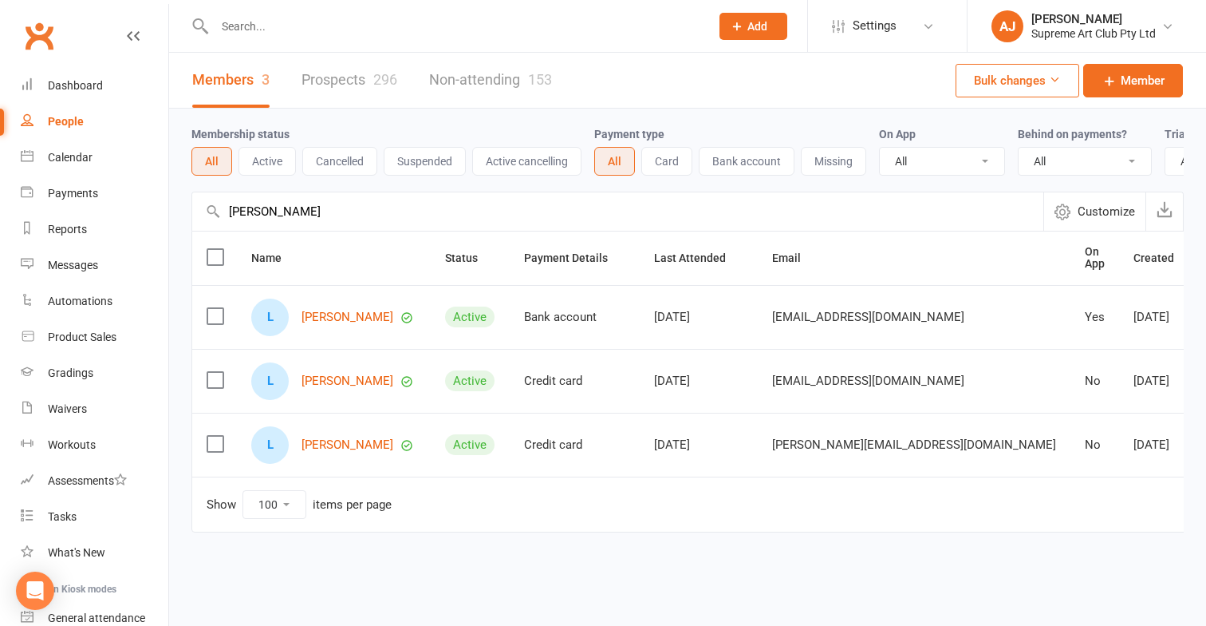
type input "[PERSON_NAME]"
drag, startPoint x: 320, startPoint y: 211, endPoint x: 343, endPoint y: 448, distance: 238.1
click at [343, 448] on link "[PERSON_NAME]" at bounding box center [348, 445] width 92 height 14
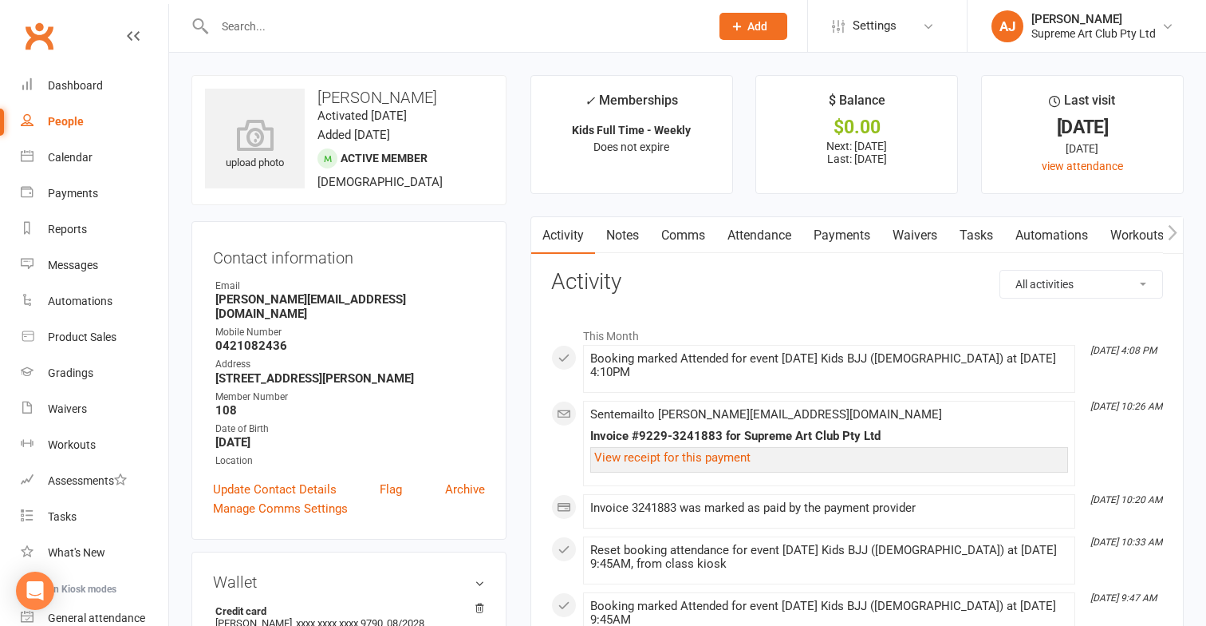
click at [84, 121] on link "People" at bounding box center [95, 122] width 148 height 36
select select "100"
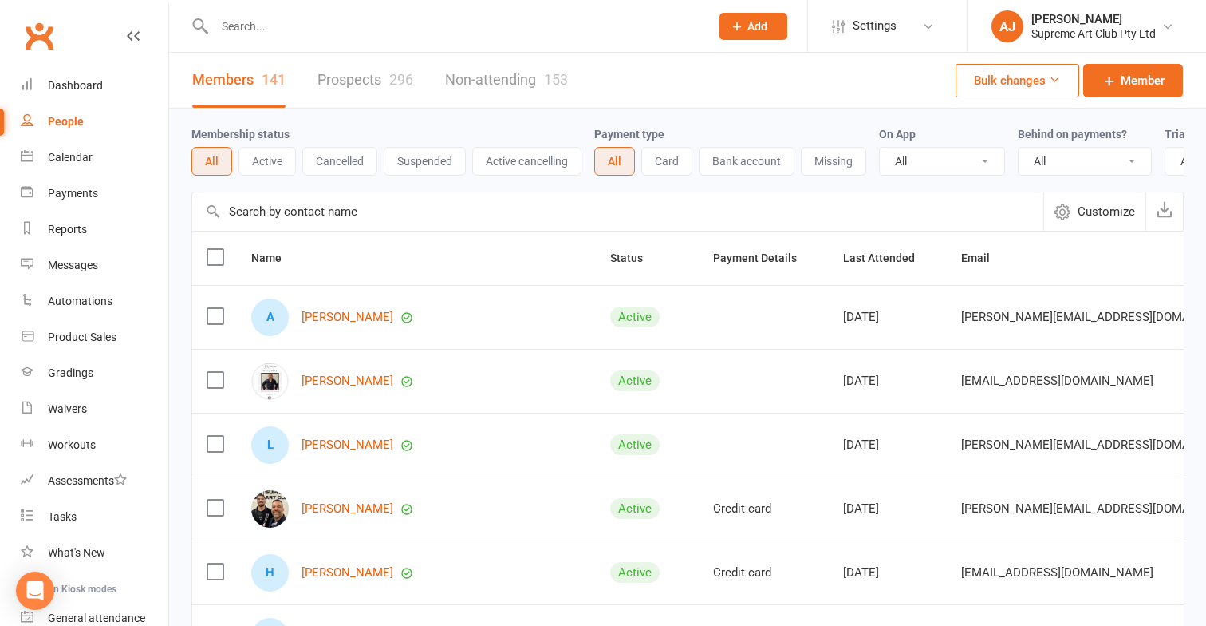
click at [375, 83] on link "Prospects 296" at bounding box center [366, 80] width 96 height 55
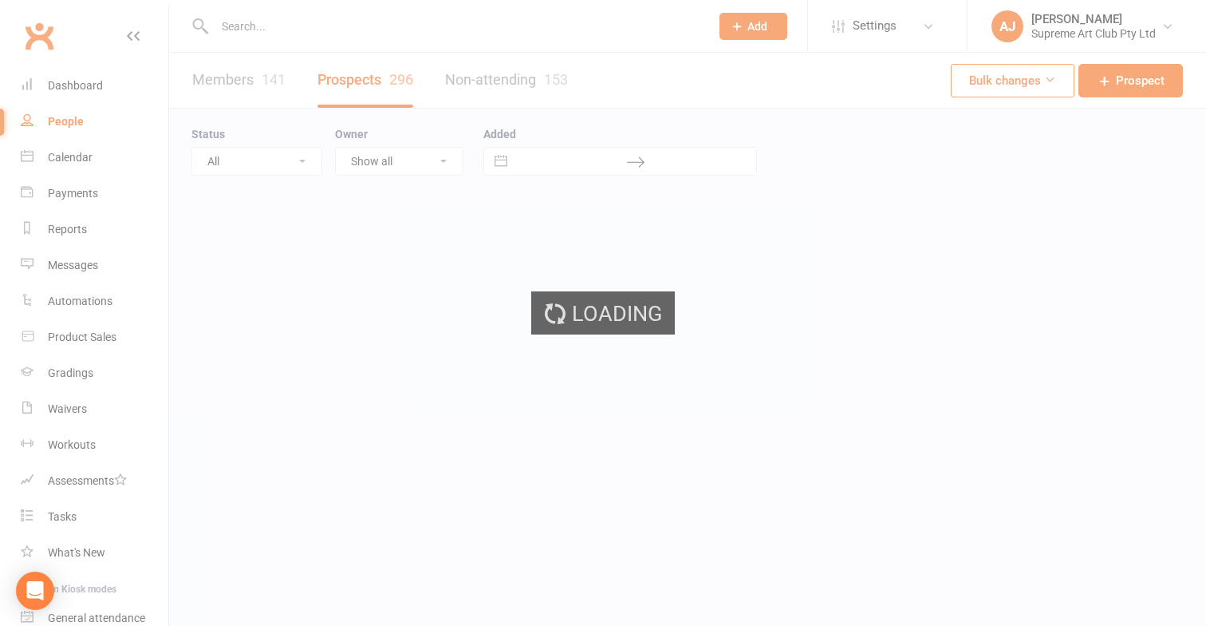
select select "100"
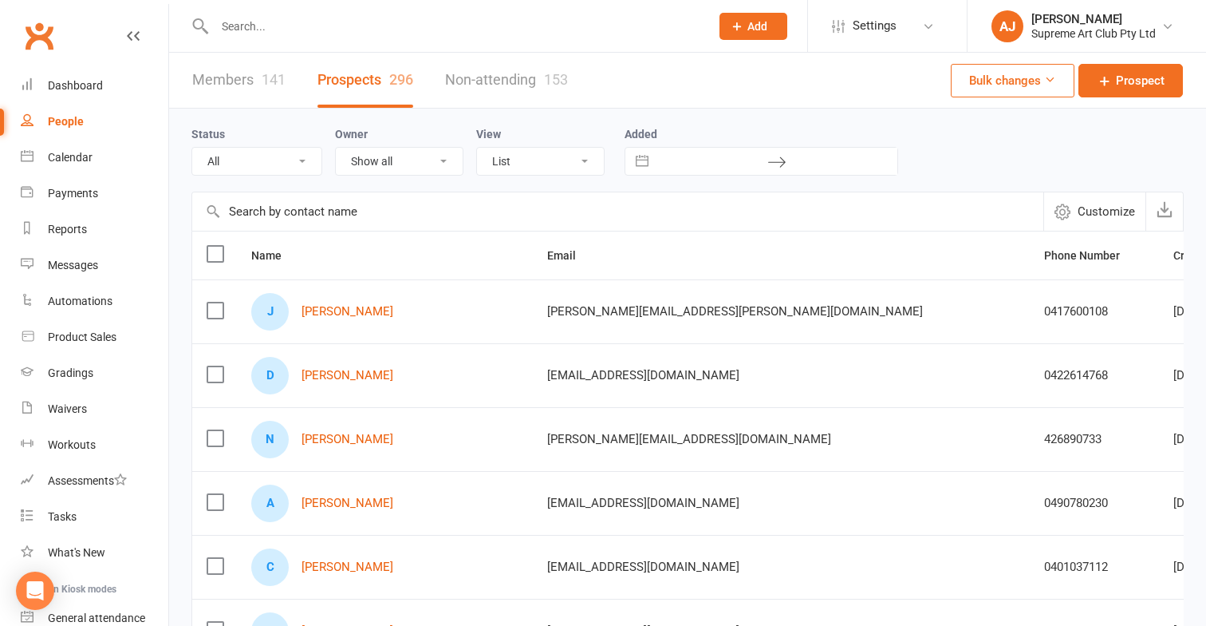
click at [361, 205] on input "text" at bounding box center [617, 211] width 851 height 38
click at [337, 305] on link "[PERSON_NAME]" at bounding box center [348, 312] width 92 height 14
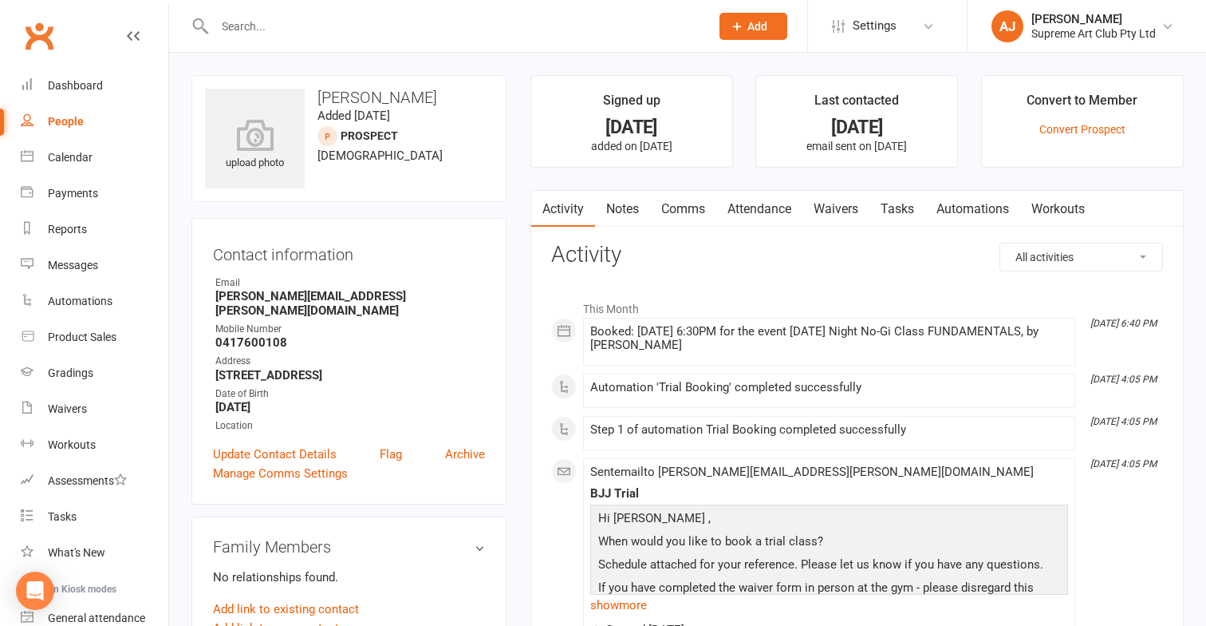
click at [841, 205] on link "Waivers" at bounding box center [836, 209] width 67 height 37
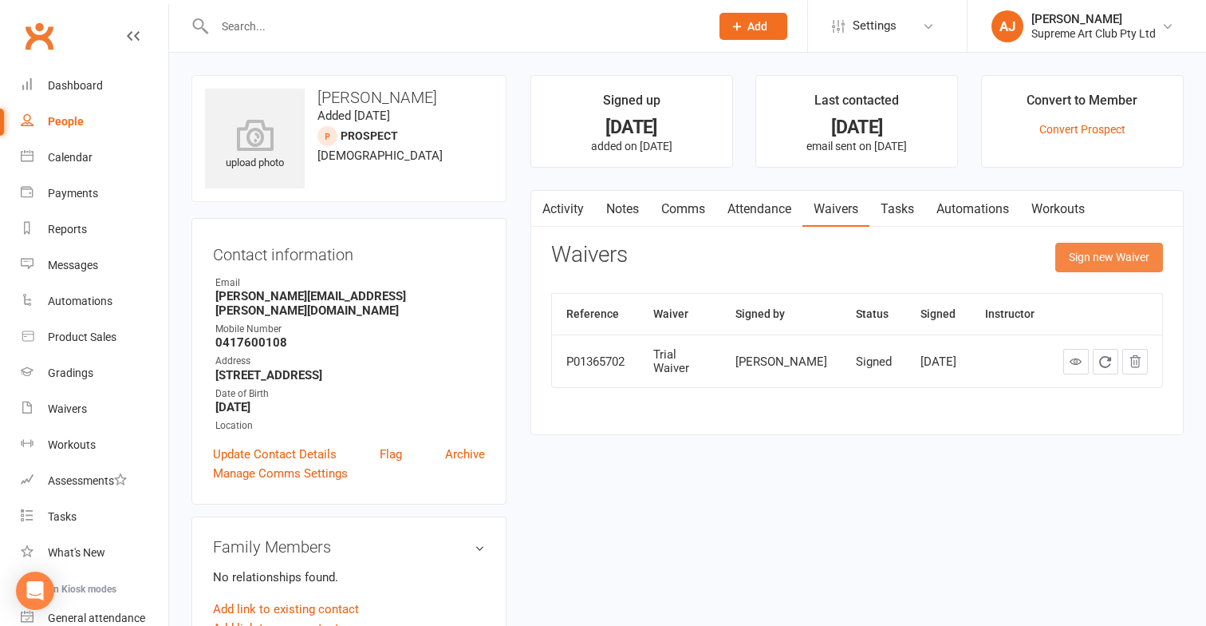
click at [1127, 264] on button "Sign new Waiver" at bounding box center [1110, 257] width 108 height 29
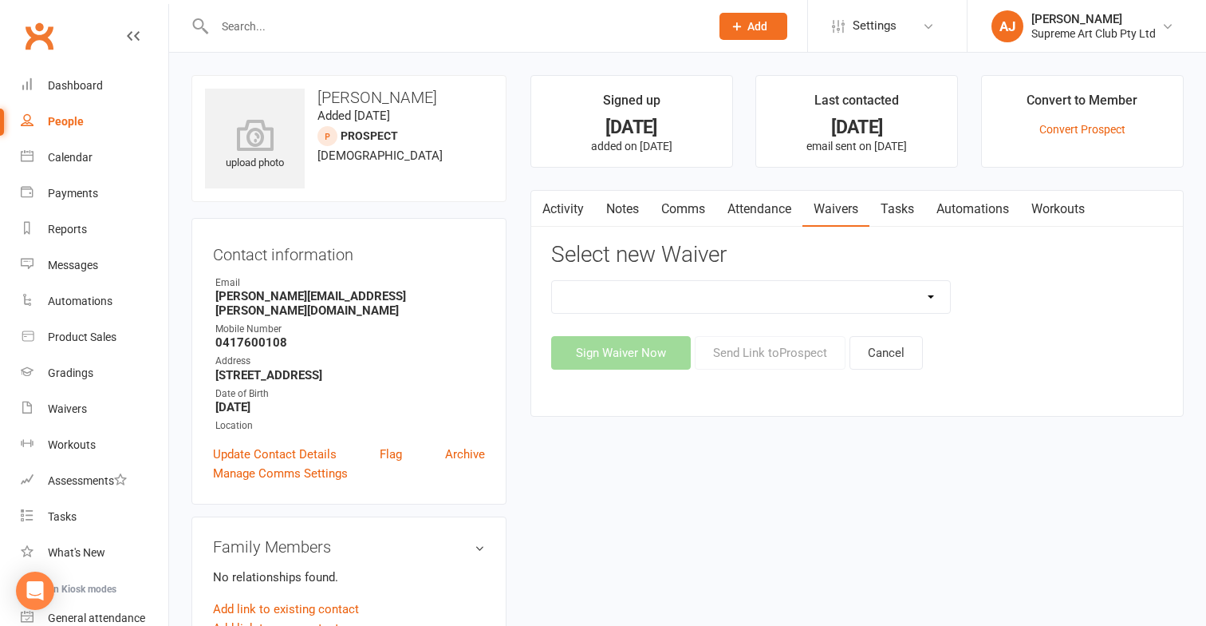
select select "11955"
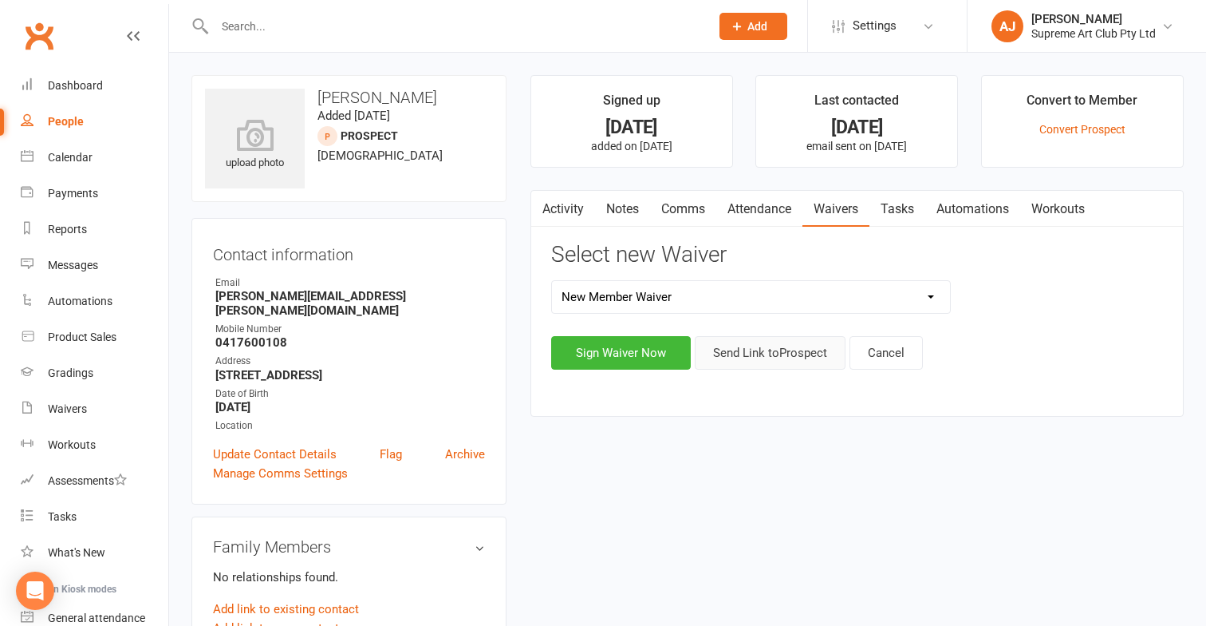
click at [796, 350] on button "Send Link to [GEOGRAPHIC_DATA]" at bounding box center [770, 353] width 151 height 34
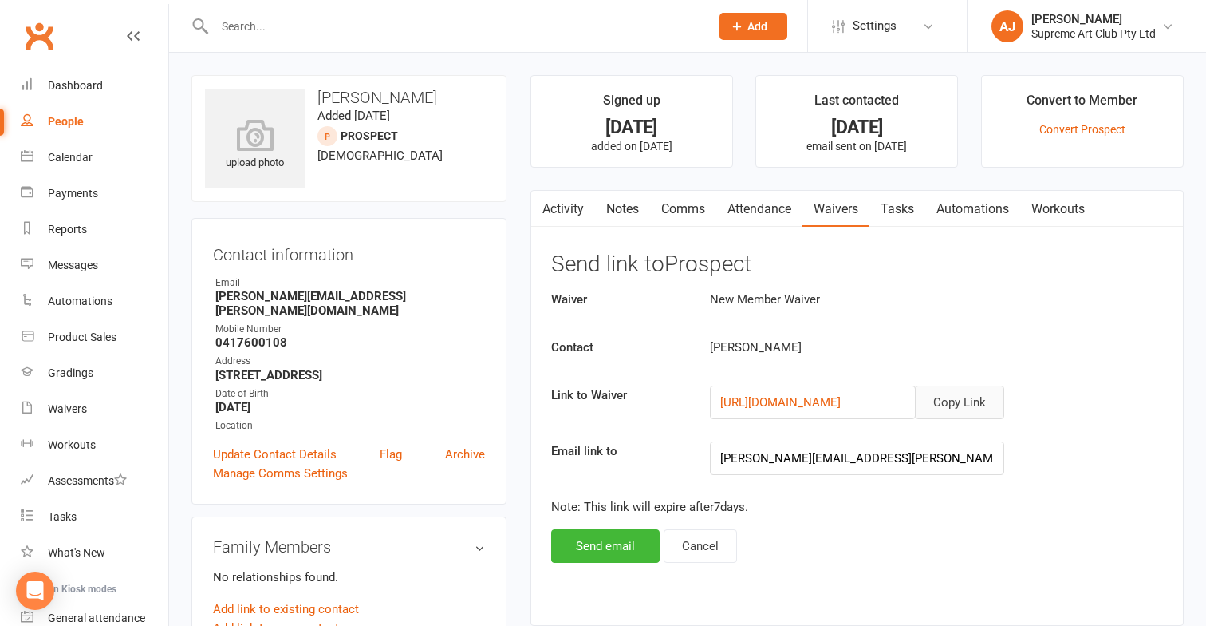
click at [975, 401] on button "Copy Link" at bounding box center [959, 402] width 89 height 34
click at [68, 114] on link "People" at bounding box center [95, 122] width 148 height 36
select select "100"
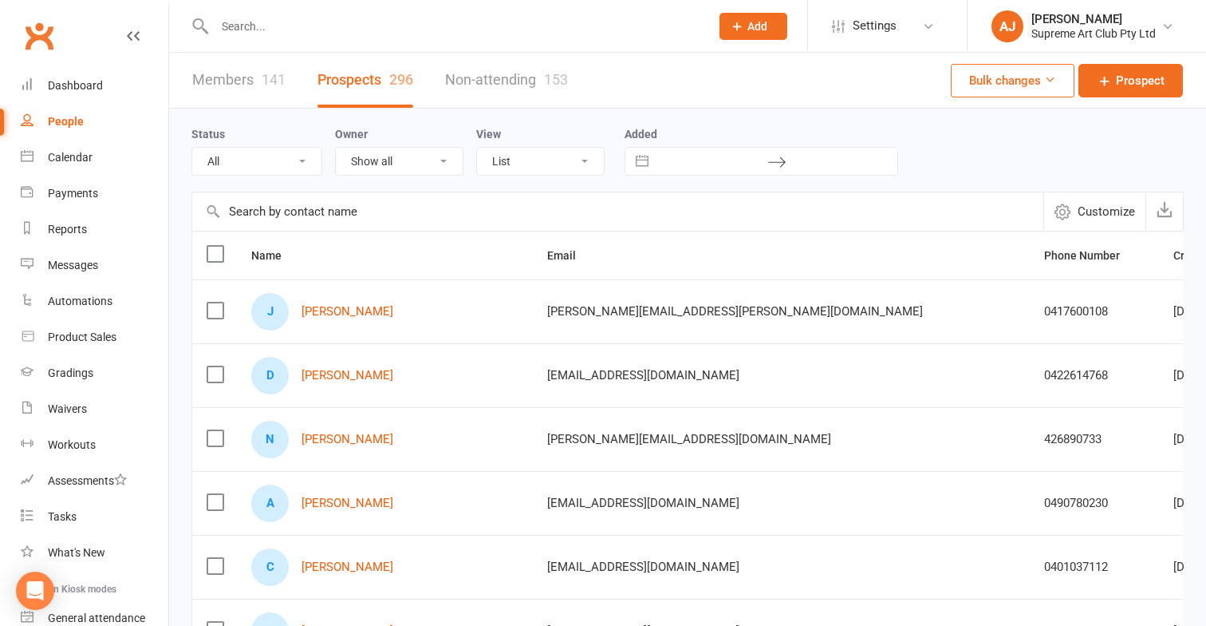
click at [242, 85] on link "Members 141" at bounding box center [238, 80] width 93 height 55
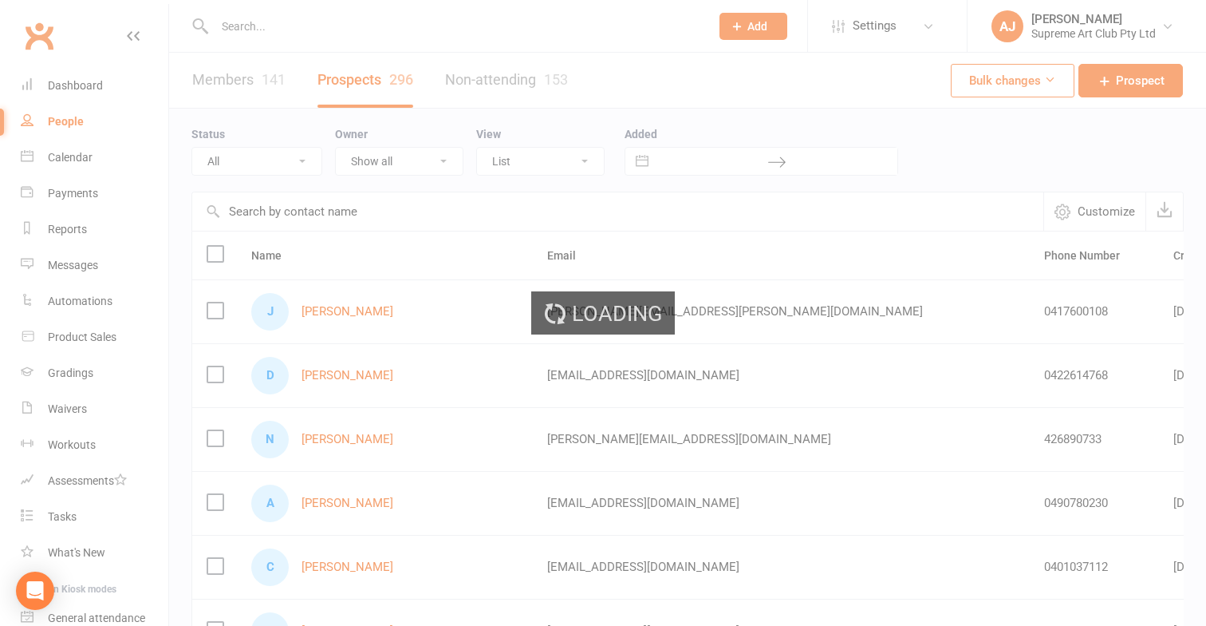
select select "100"
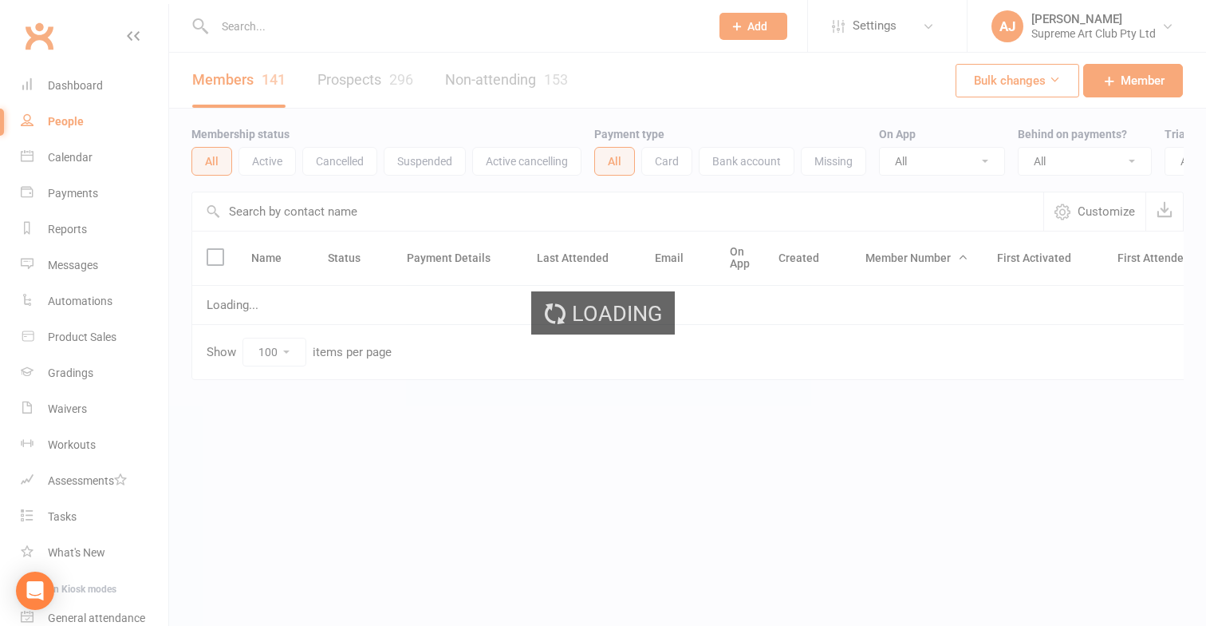
click at [314, 211] on input "text" at bounding box center [617, 211] width 851 height 38
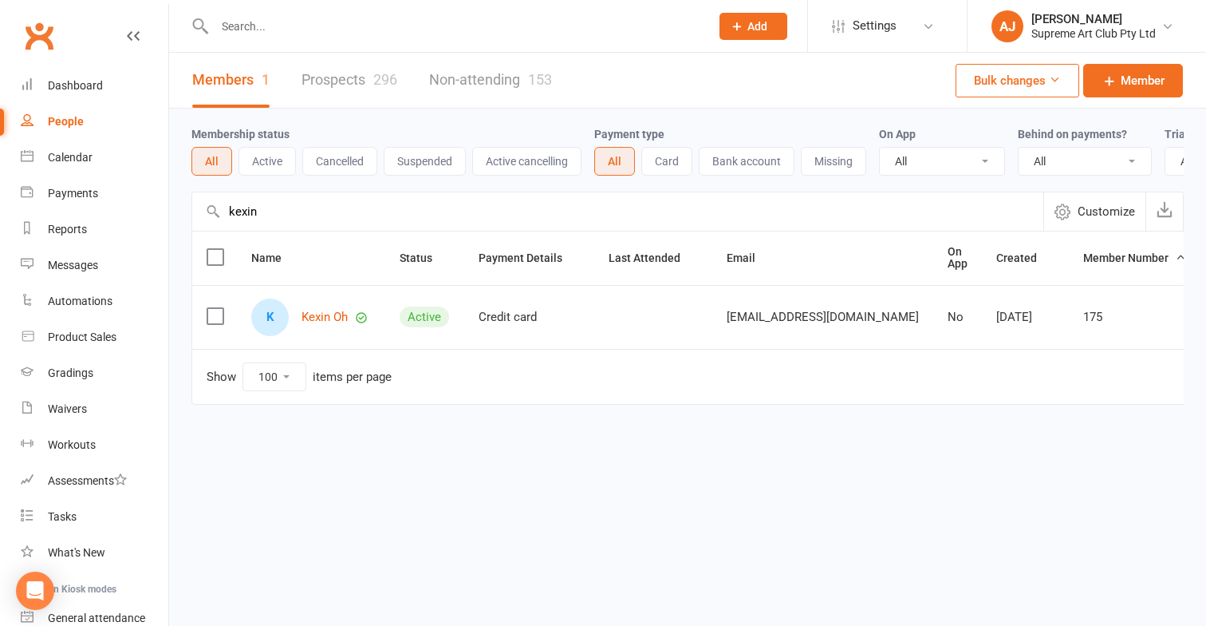
type input "[PERSON_NAME]"
drag, startPoint x: 314, startPoint y: 211, endPoint x: 330, endPoint y: 323, distance: 113.6
click at [330, 323] on link "Kexin Oh" at bounding box center [325, 317] width 46 height 14
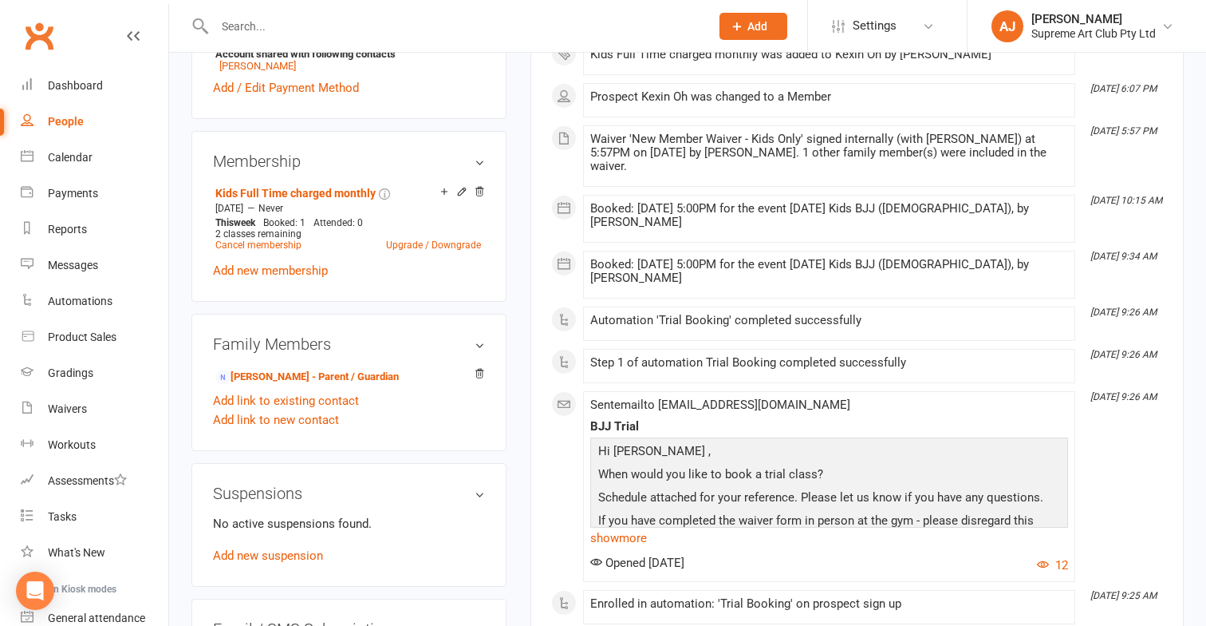
scroll to position [615, 0]
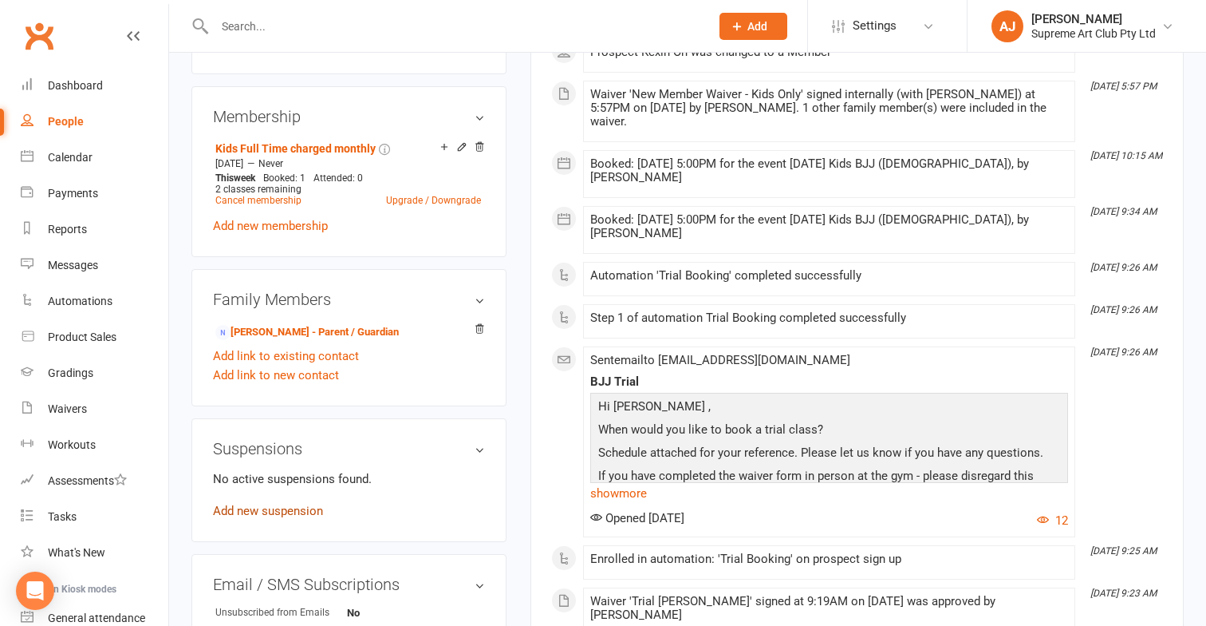
click at [286, 510] on link "Add new suspension" at bounding box center [268, 511] width 110 height 14
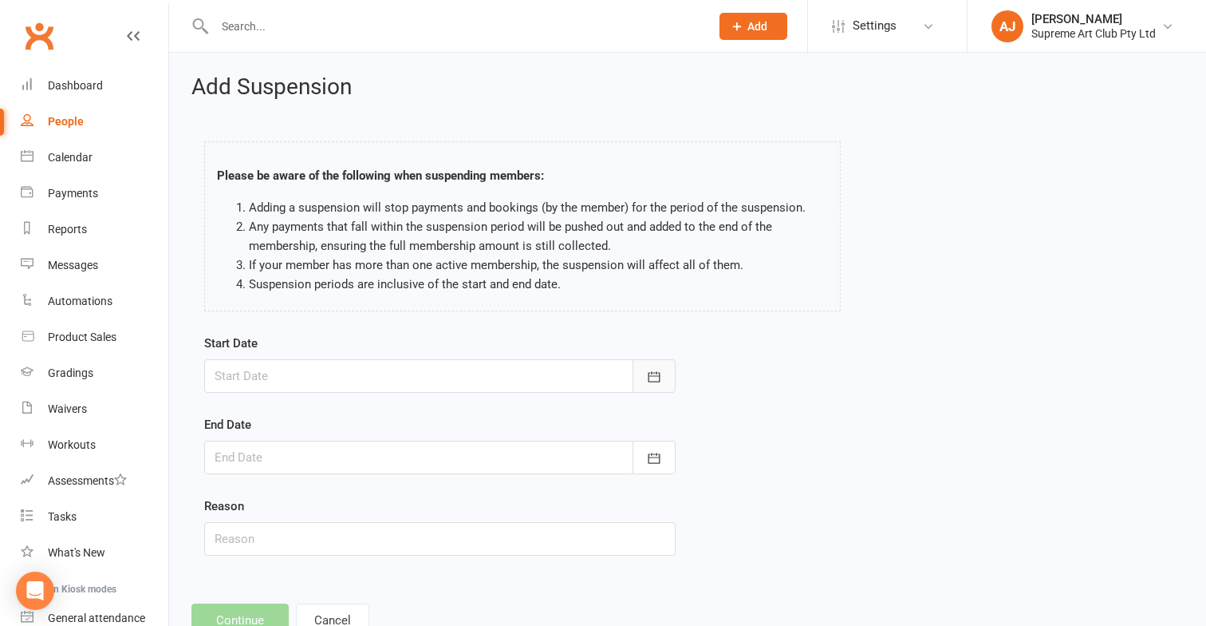
click at [652, 365] on button "button" at bounding box center [654, 376] width 43 height 34
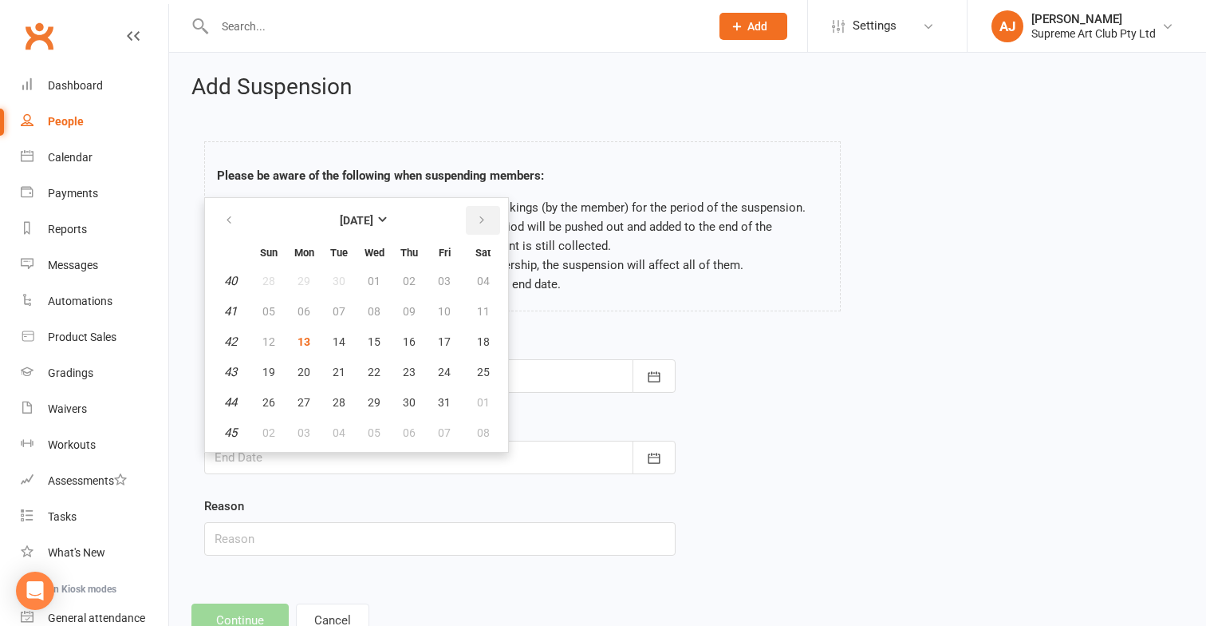
click at [476, 223] on icon "button" at bounding box center [481, 220] width 11 height 13
click at [328, 306] on button "09" at bounding box center [339, 311] width 34 height 29
type input "[DATE]"
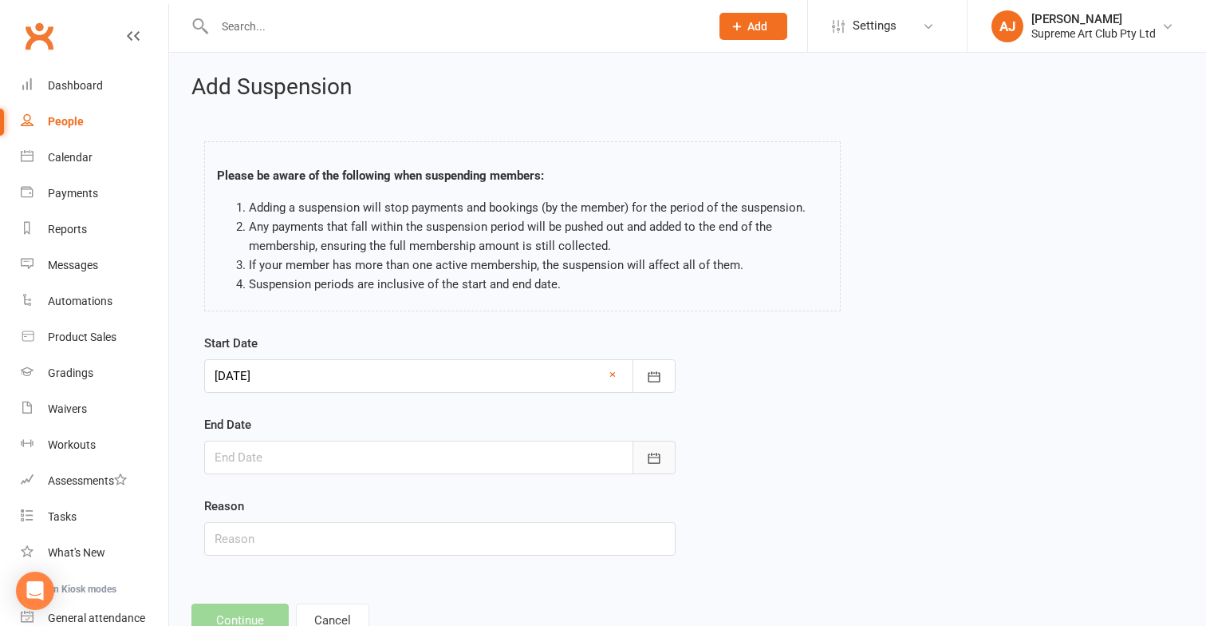
click at [664, 456] on button "button" at bounding box center [654, 457] width 43 height 34
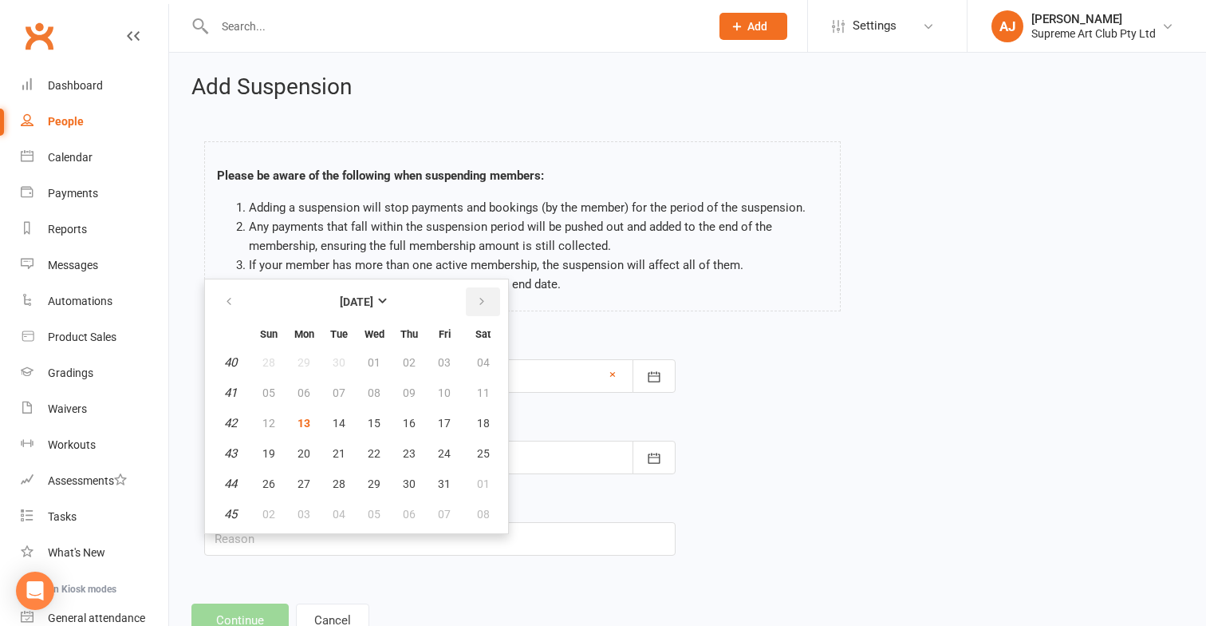
click at [487, 297] on button "button" at bounding box center [483, 301] width 34 height 29
click at [273, 515] on span "01" at bounding box center [269, 513] width 13 height 13
type input "[DATE]"
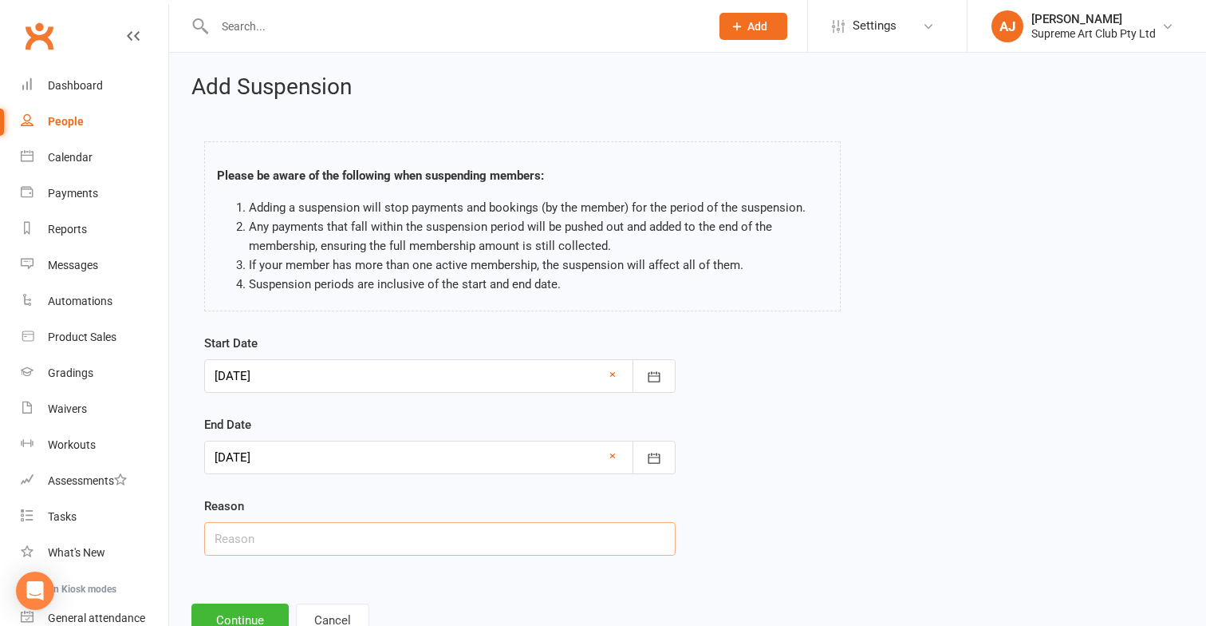
click at [290, 531] on input "text" at bounding box center [440, 539] width 472 height 34
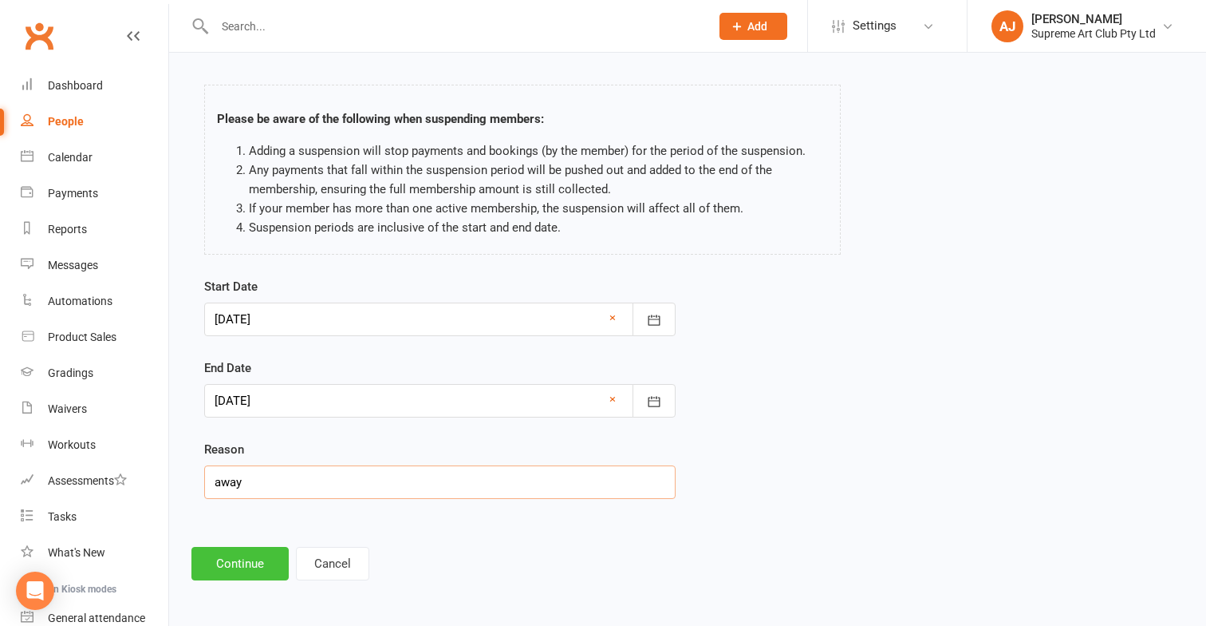
scroll to position [69, 0]
type input "away"
click at [251, 551] on button "Continue" at bounding box center [240, 564] width 97 height 34
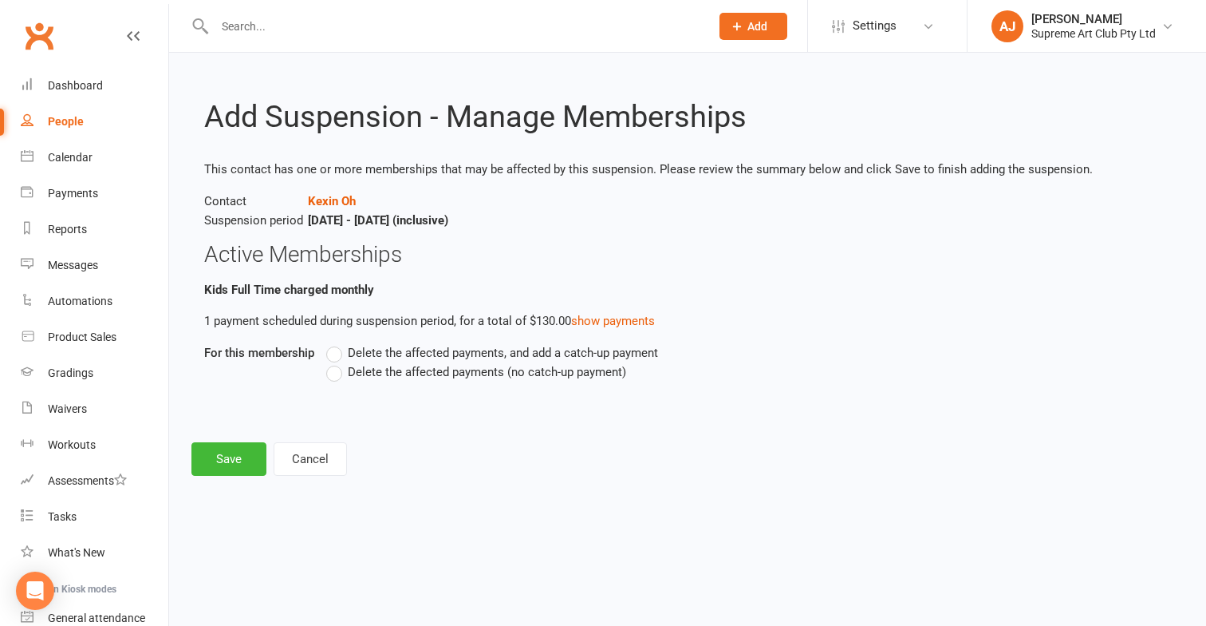
click at [339, 372] on label "Delete the affected payments (no catch-up payment)" at bounding box center [476, 371] width 300 height 19
click at [337, 362] on input "Delete the affected payments (no catch-up payment)" at bounding box center [331, 362] width 10 height 0
click at [208, 462] on button "Save" at bounding box center [229, 459] width 75 height 34
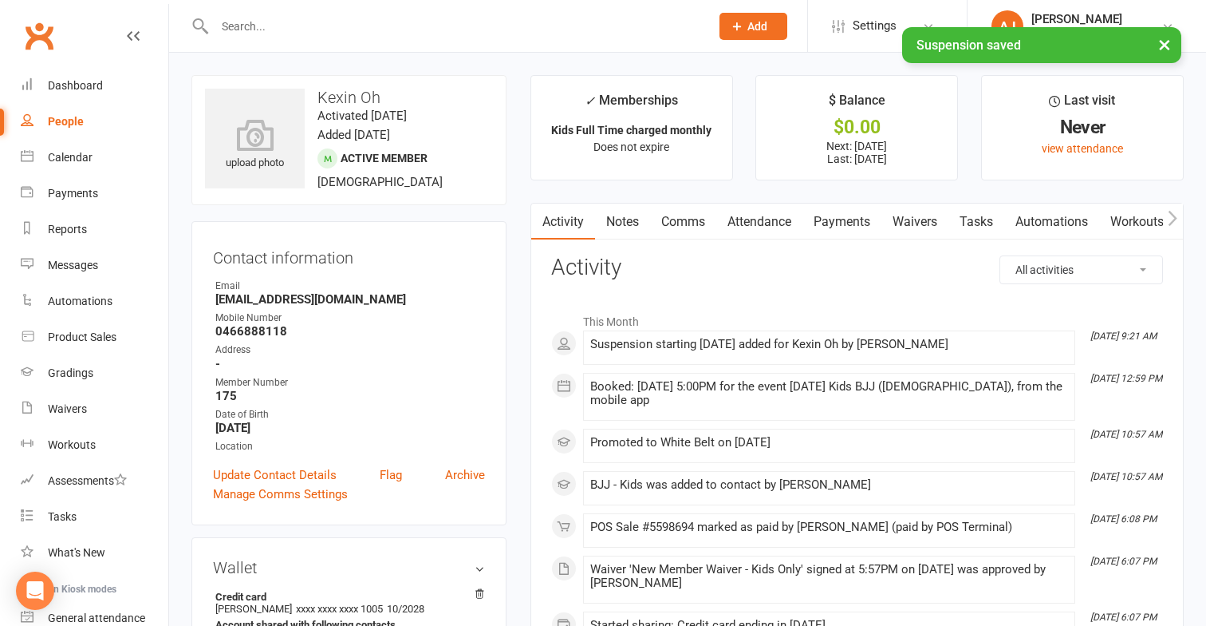
click at [841, 220] on link "Payments" at bounding box center [842, 221] width 79 height 37
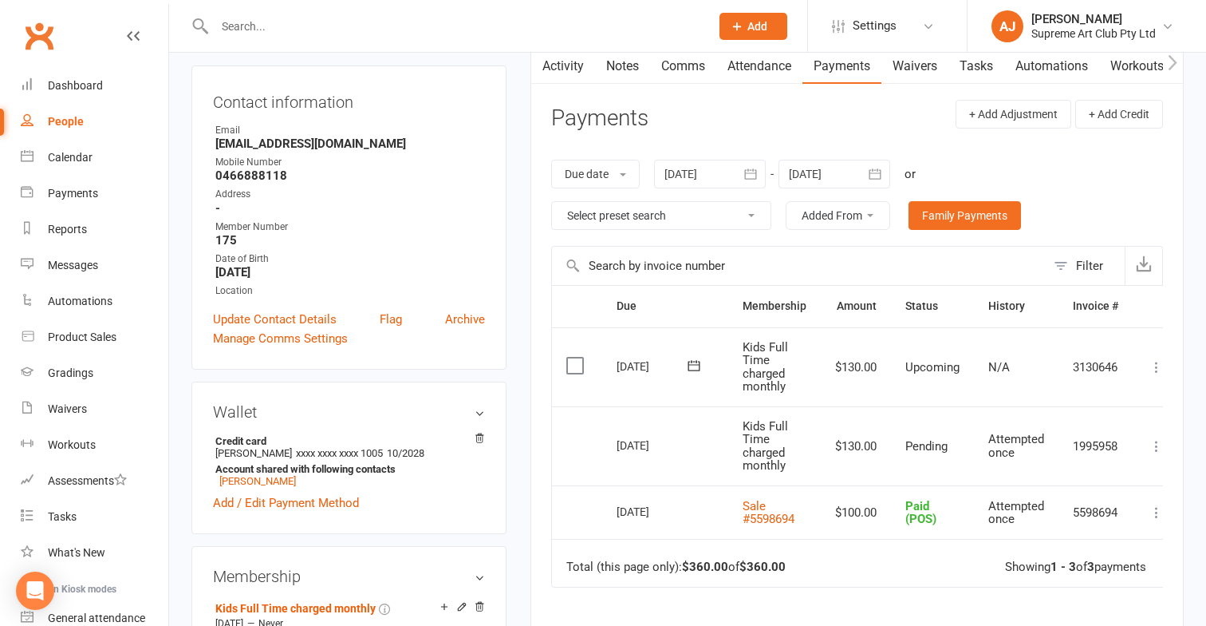
scroll to position [159, 0]
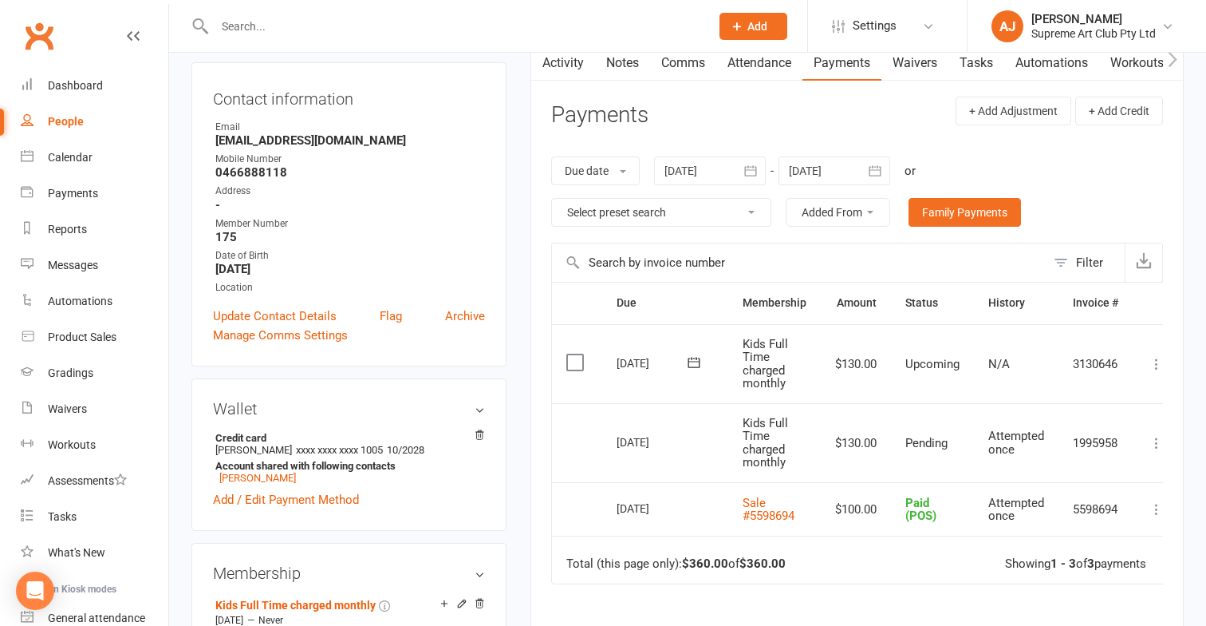
click at [880, 163] on icon "button" at bounding box center [875, 171] width 16 height 16
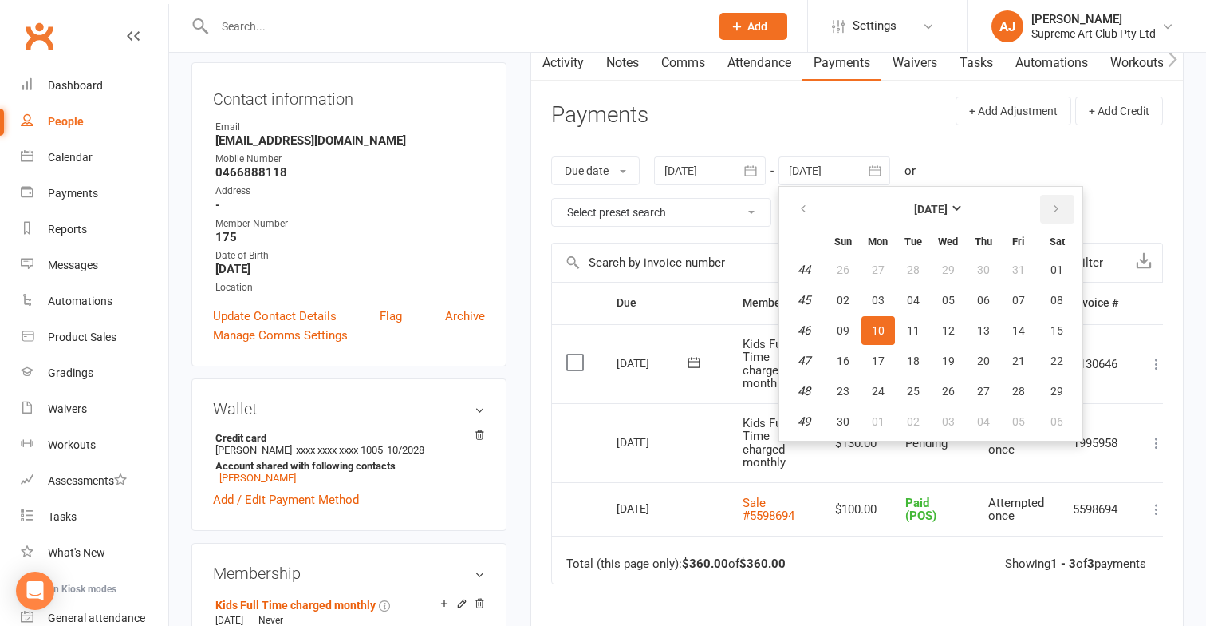
click at [1068, 202] on button "button" at bounding box center [1058, 209] width 34 height 29
click at [950, 300] on span "10" at bounding box center [948, 300] width 13 height 13
type input "[DATE]"
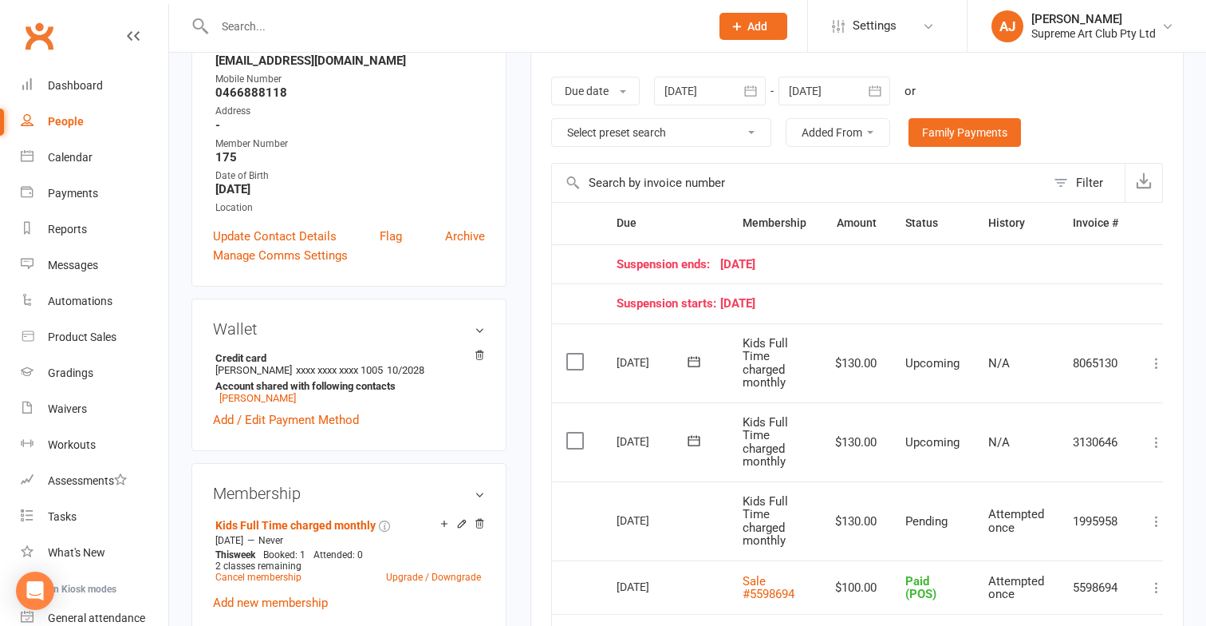
scroll to position [241, 0]
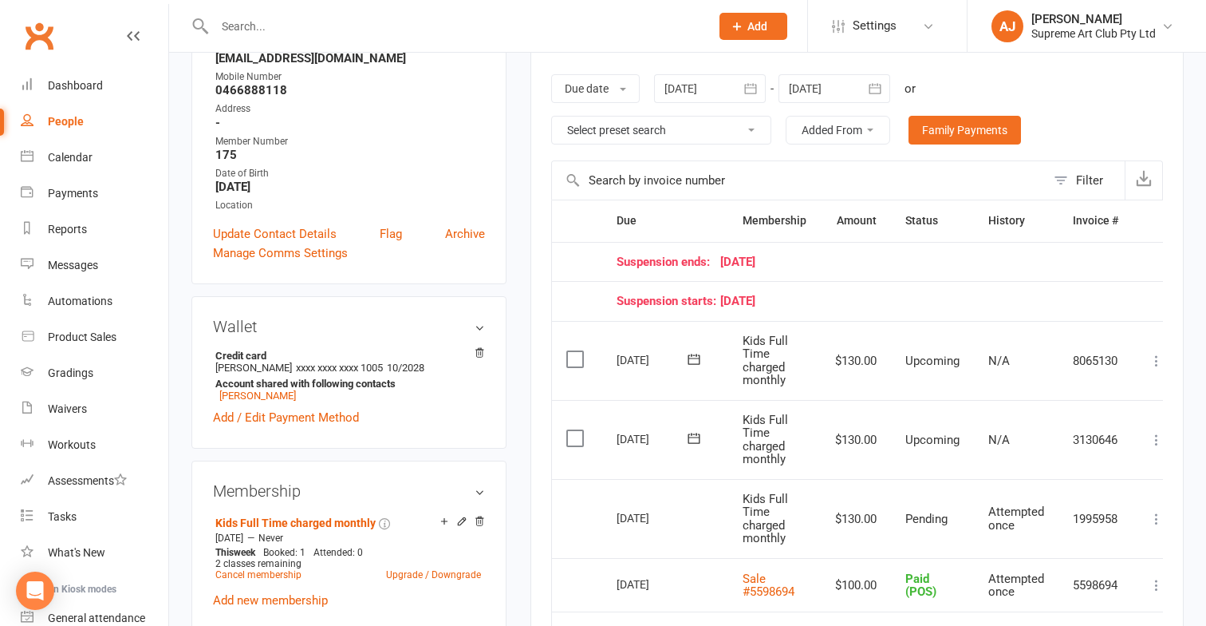
click at [1161, 353] on icon at bounding box center [1157, 361] width 16 height 16
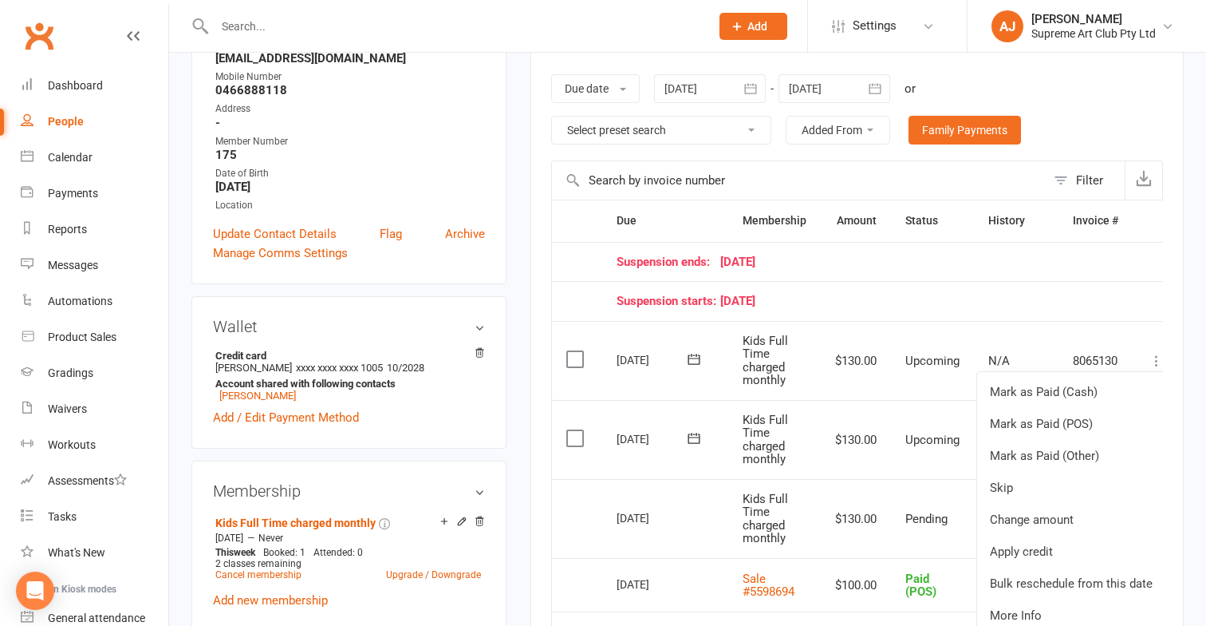
scroll to position [0, 6]
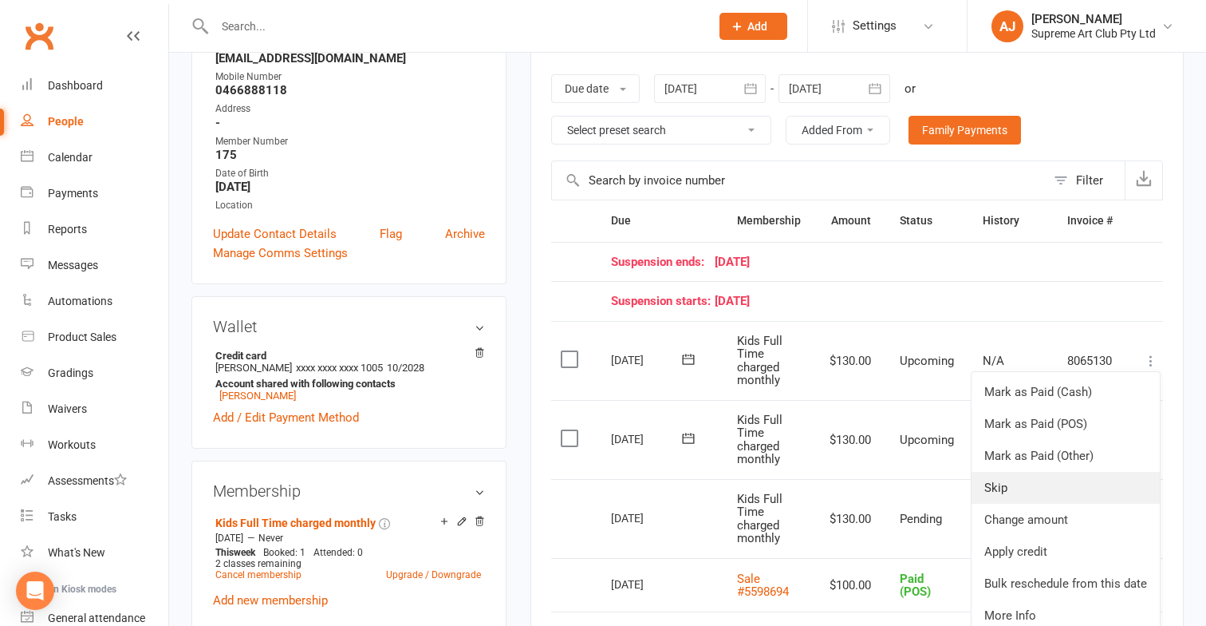
click at [1000, 484] on link "Skip" at bounding box center [1066, 488] width 188 height 32
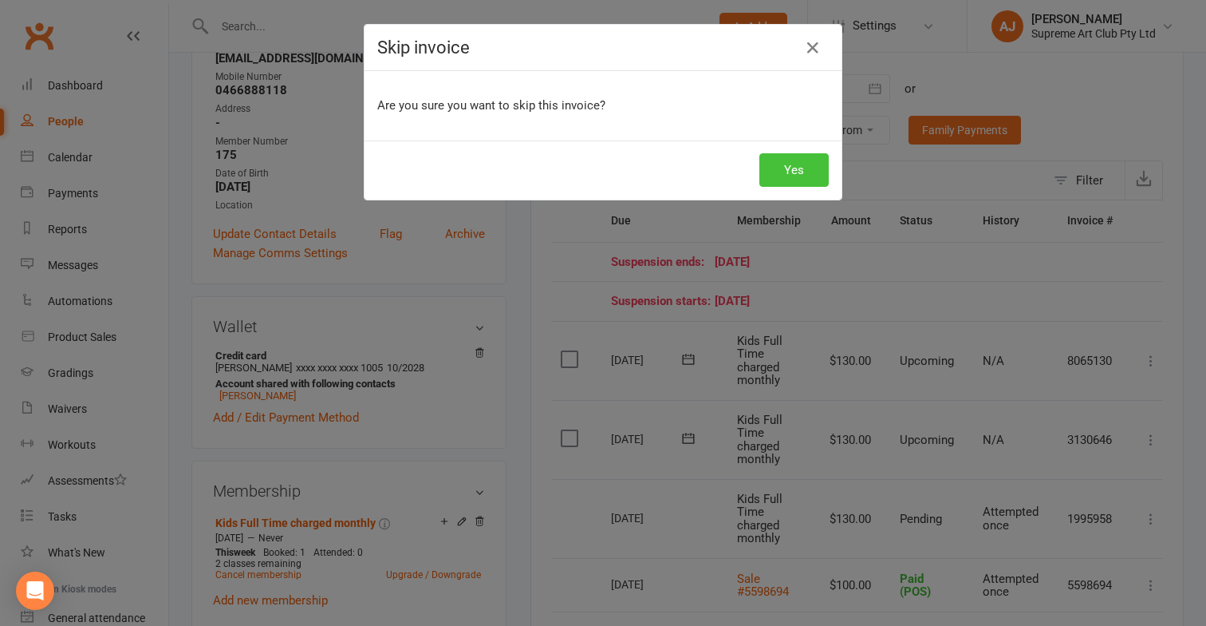
click at [800, 176] on button "Yes" at bounding box center [794, 170] width 69 height 34
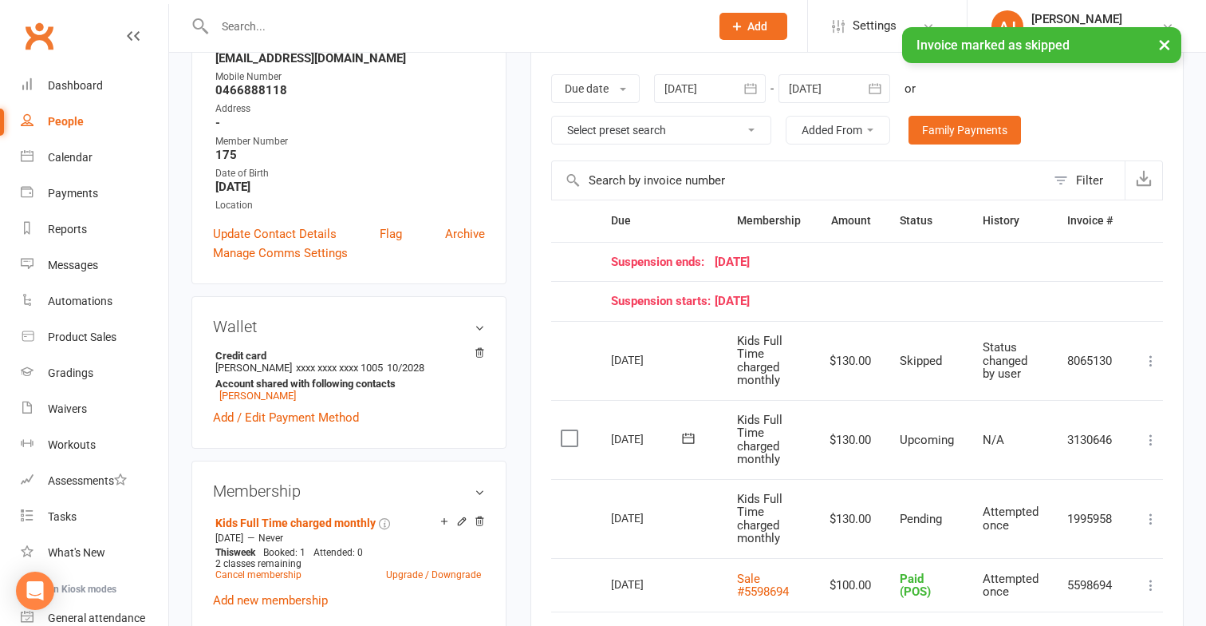
click at [69, 113] on link "People" at bounding box center [95, 122] width 148 height 36
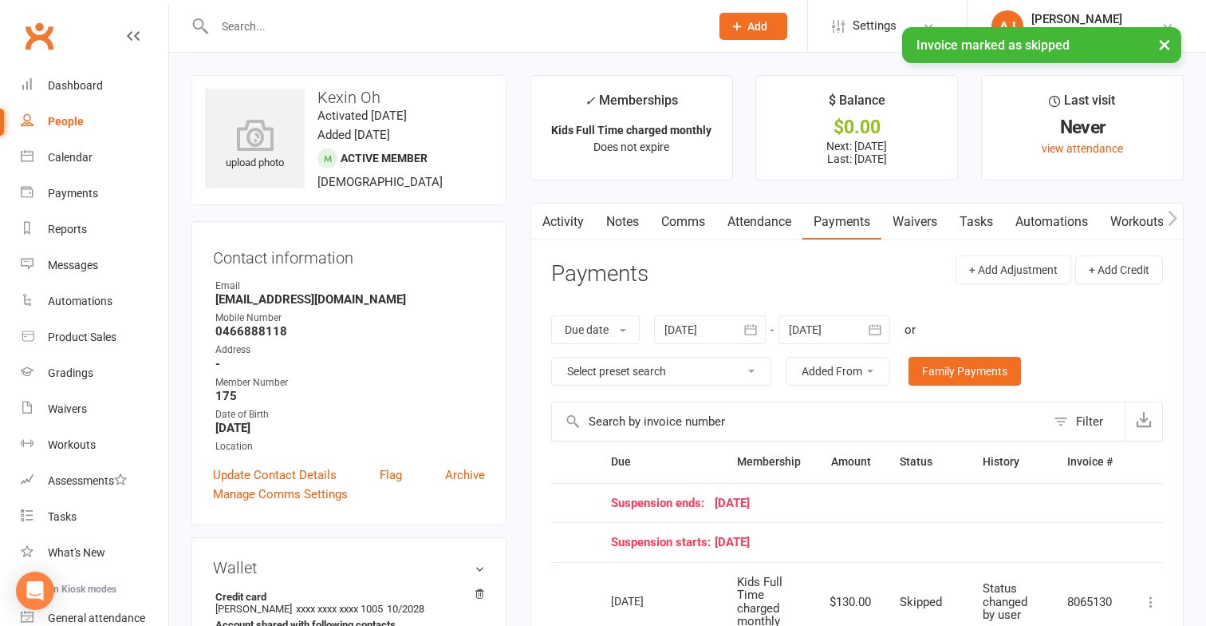
select select "100"
